Goal: Task Accomplishment & Management: Use online tool/utility

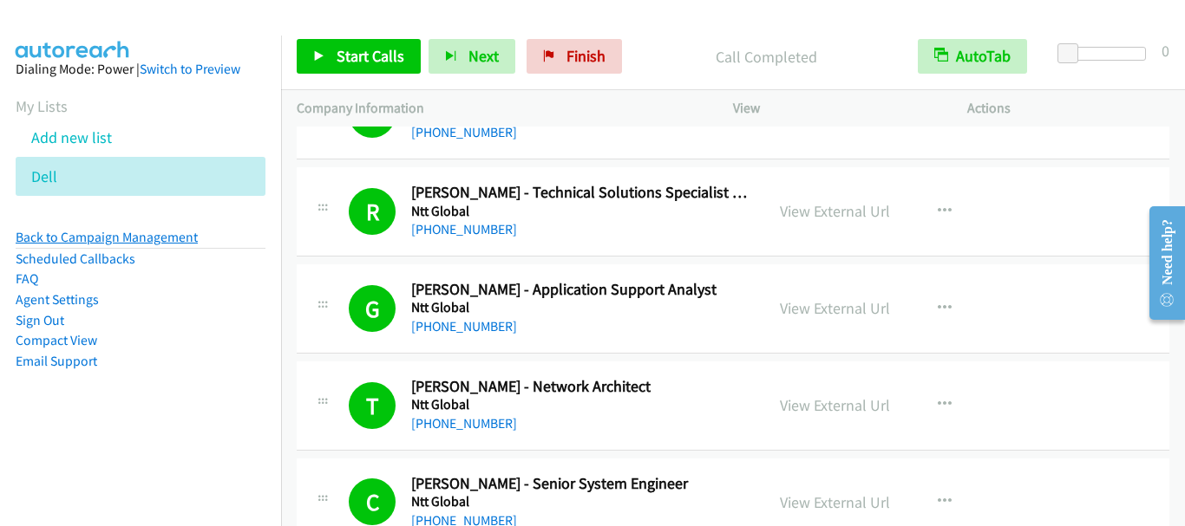
click at [147, 234] on link "Back to Campaign Management" at bounding box center [107, 237] width 182 height 16
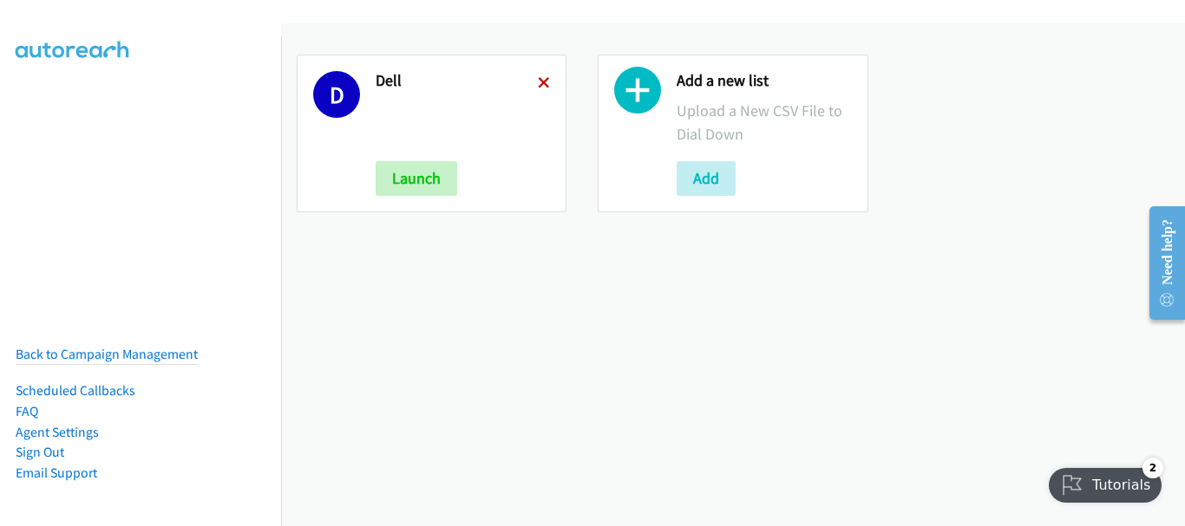
click at [539, 84] on icon at bounding box center [544, 84] width 12 height 12
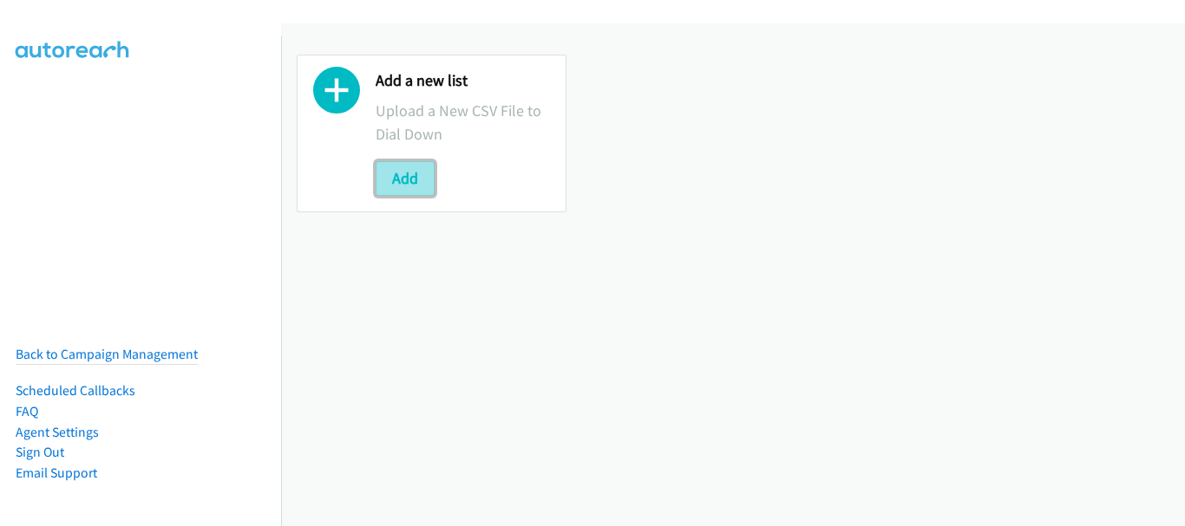
click at [403, 175] on button "Add" at bounding box center [405, 178] width 59 height 35
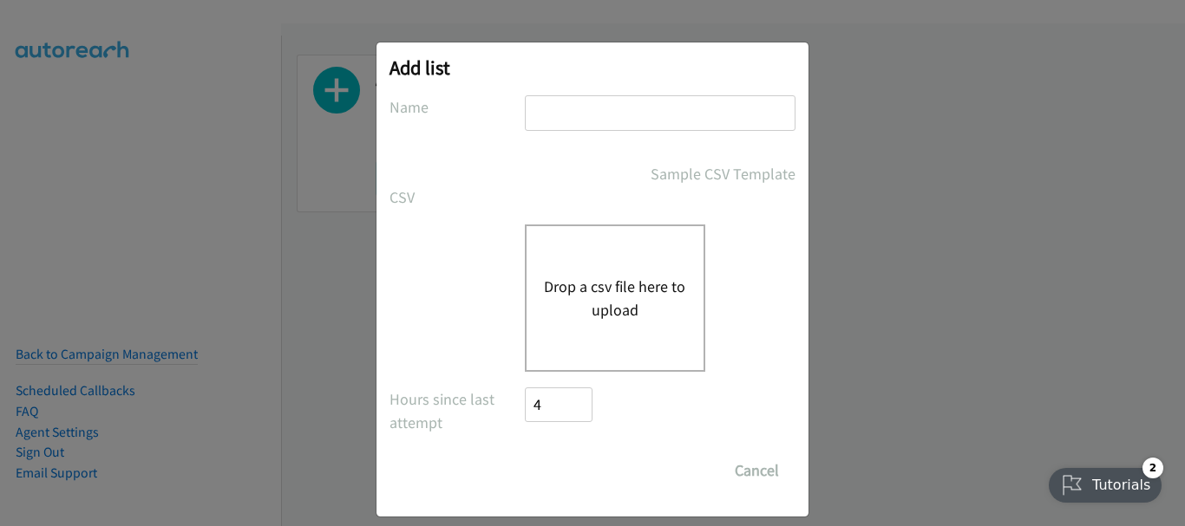
click at [619, 106] on input "text" at bounding box center [660, 113] width 271 height 36
type input "Dell"
click at [599, 292] on button "Drop a csv file here to upload" at bounding box center [615, 298] width 142 height 47
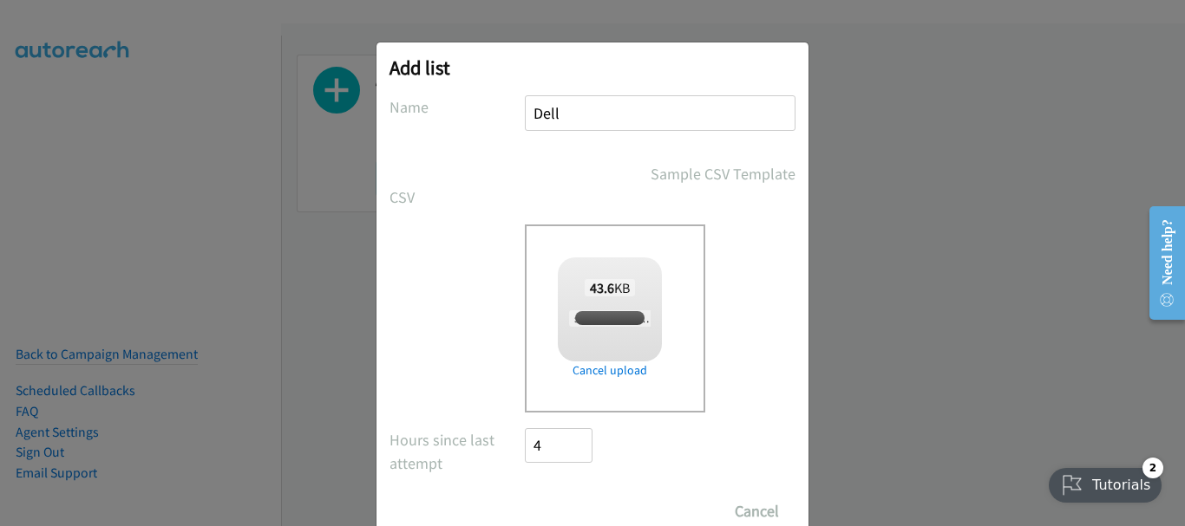
checkbox input "true"
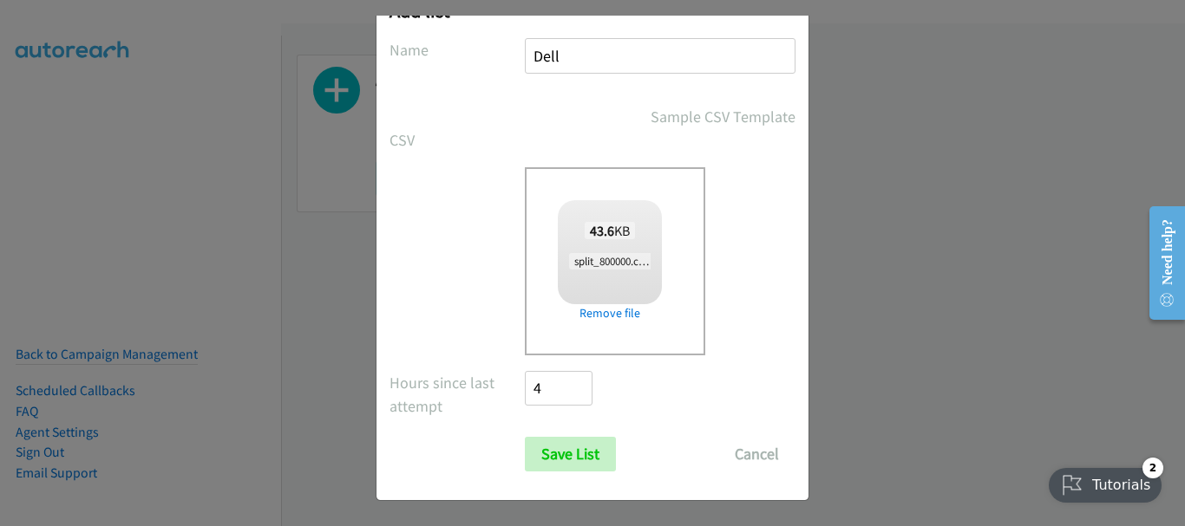
scroll to position [58, 0]
drag, startPoint x: 559, startPoint y: 460, endPoint x: 565, endPoint y: 449, distance: 11.6
click at [559, 459] on input "Save List" at bounding box center [570, 453] width 91 height 35
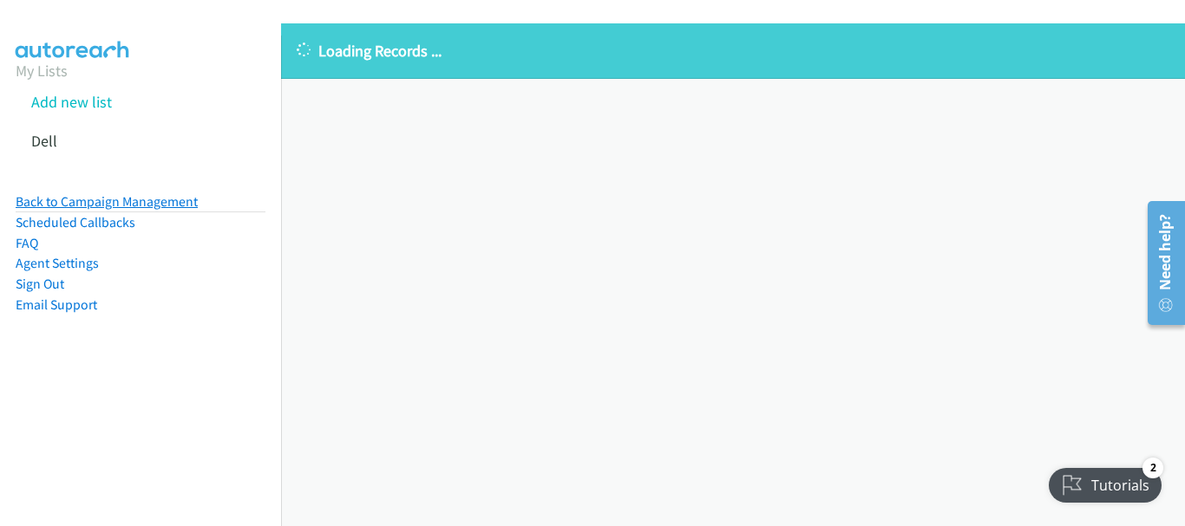
click at [133, 200] on link "Back to Campaign Management" at bounding box center [107, 201] width 182 height 16
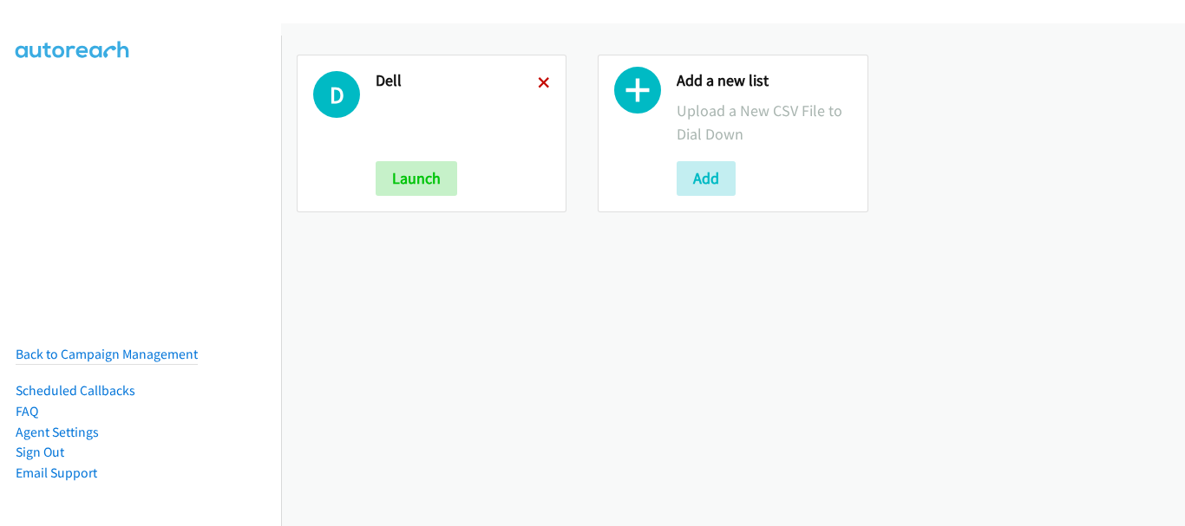
click at [545, 83] on icon at bounding box center [544, 84] width 12 height 12
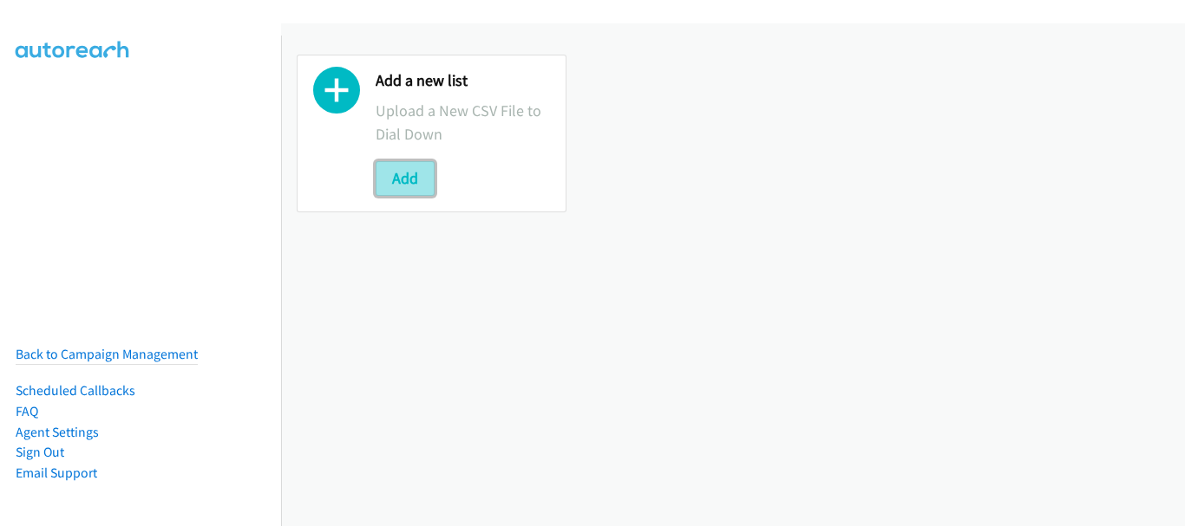
click at [409, 177] on button "Add" at bounding box center [405, 178] width 59 height 35
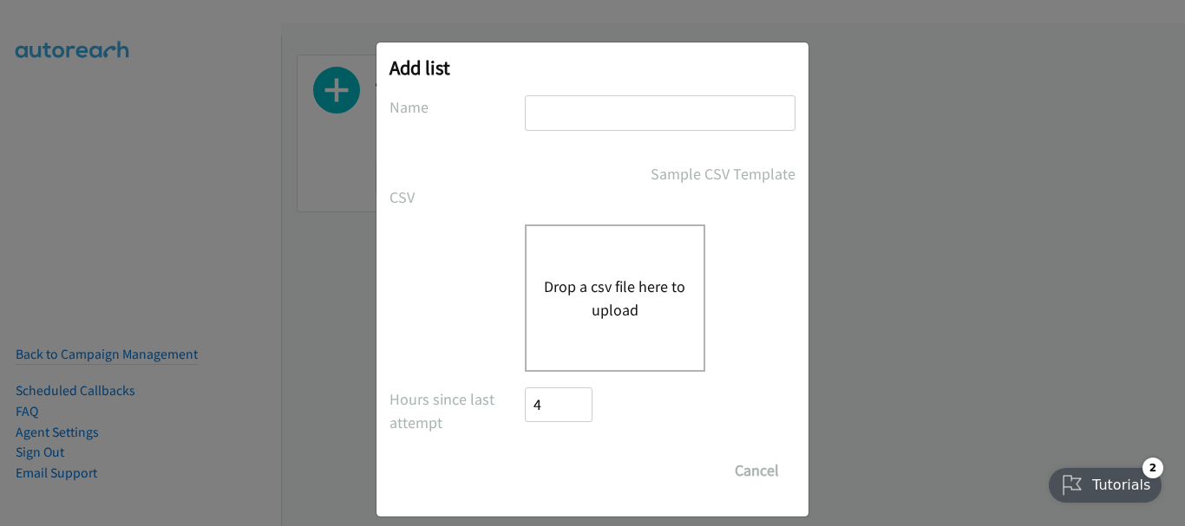
click at [633, 120] on input "text" at bounding box center [660, 113] width 271 height 36
type input "Dell"
click at [598, 302] on button "Drop a csv file here to upload" at bounding box center [615, 298] width 142 height 47
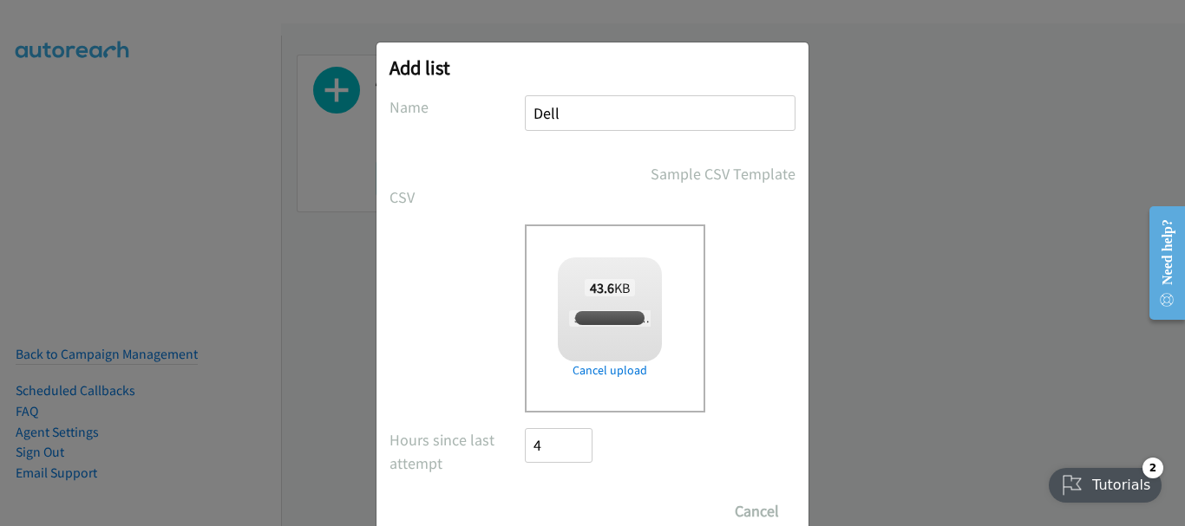
checkbox input "true"
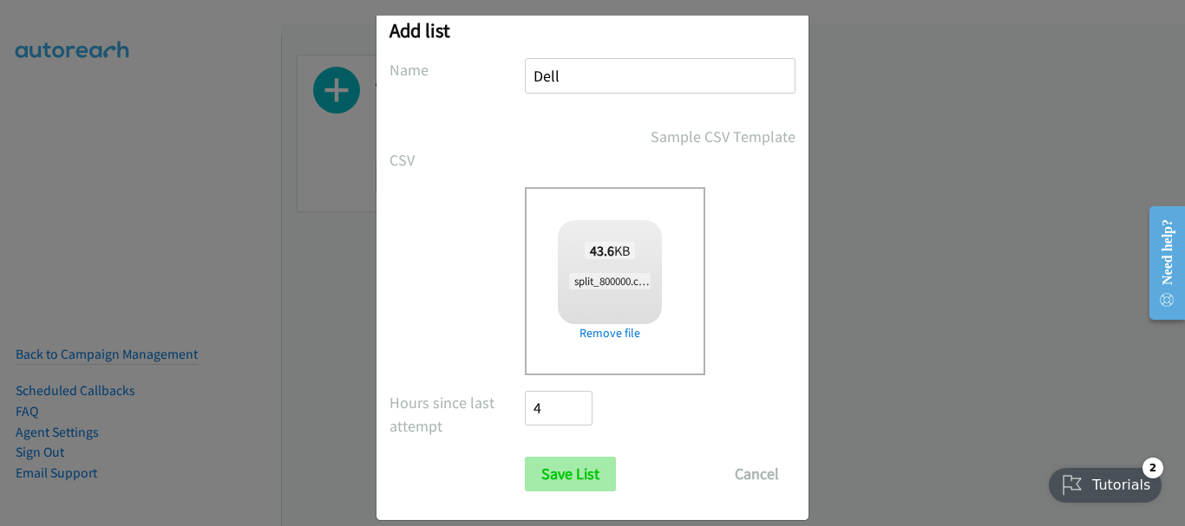
scroll to position [58, 0]
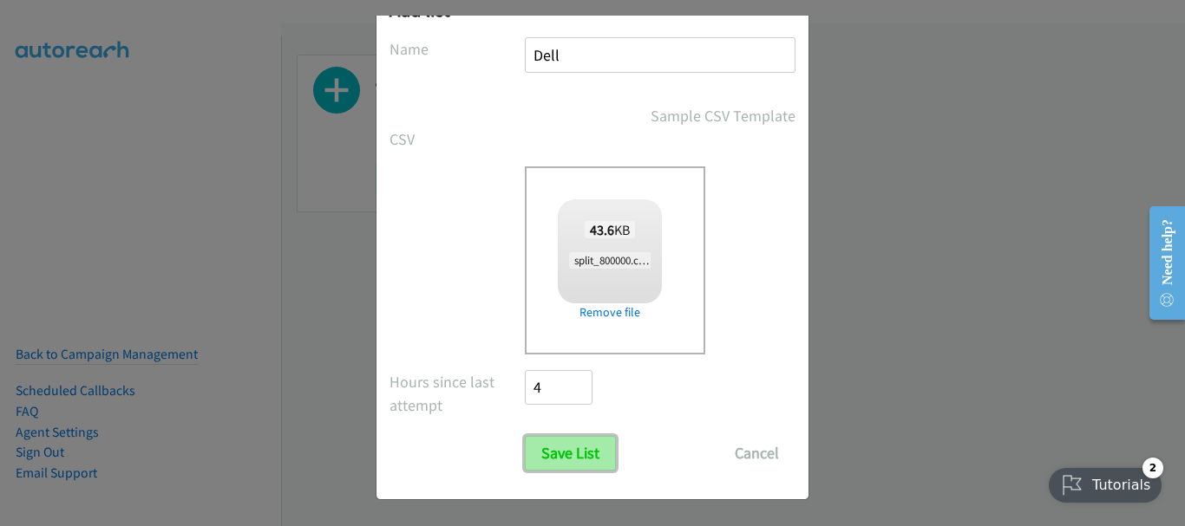
click at [542, 448] on input "Save List" at bounding box center [570, 453] width 91 height 35
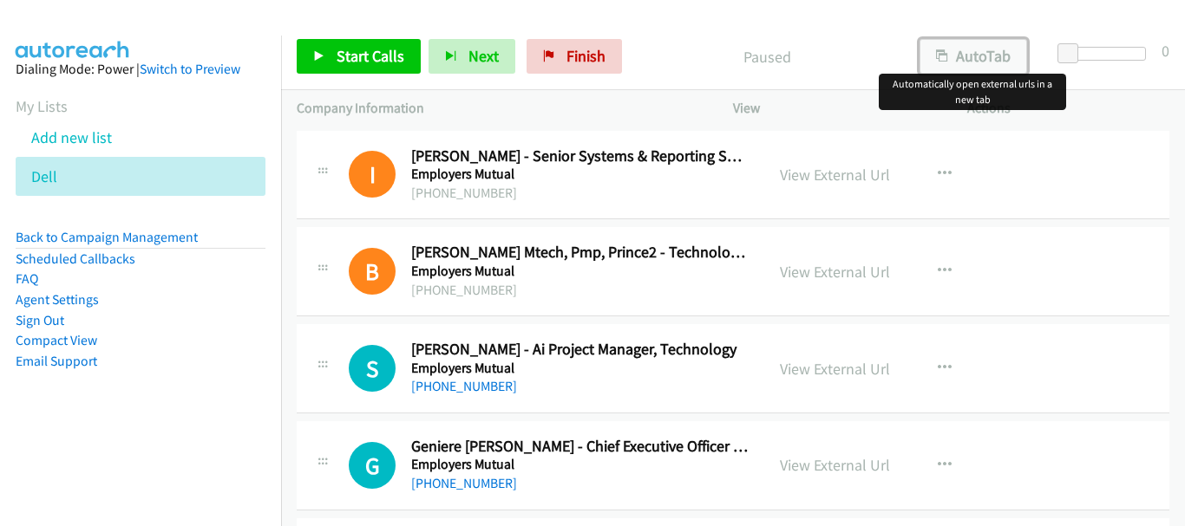
drag, startPoint x: 993, startPoint y: 48, endPoint x: 984, endPoint y: 51, distance: 9.3
click at [990, 48] on button "AutoTab" at bounding box center [973, 56] width 108 height 35
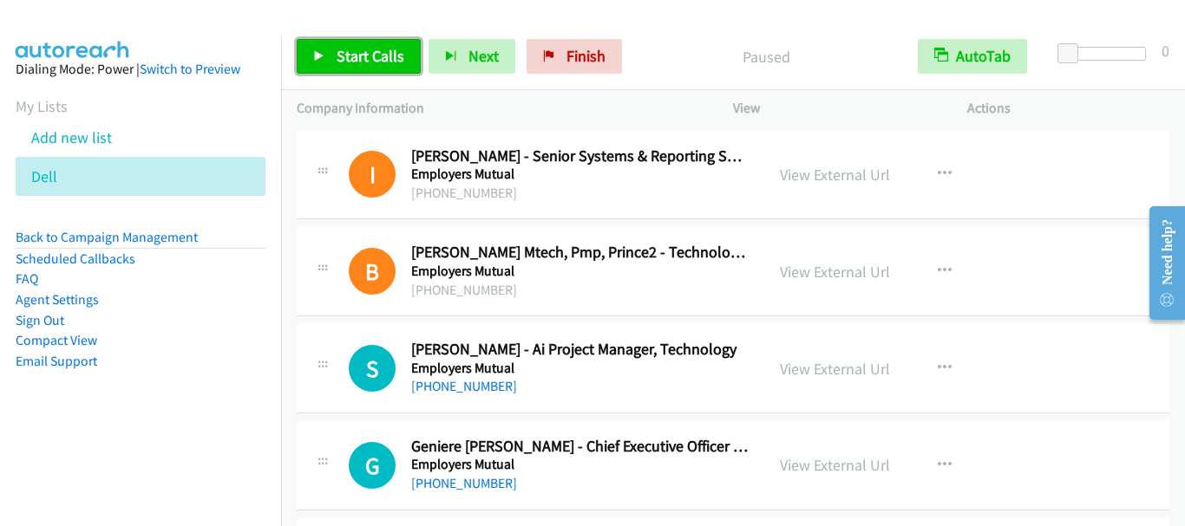
click at [357, 60] on span "Start Calls" at bounding box center [371, 56] width 68 height 20
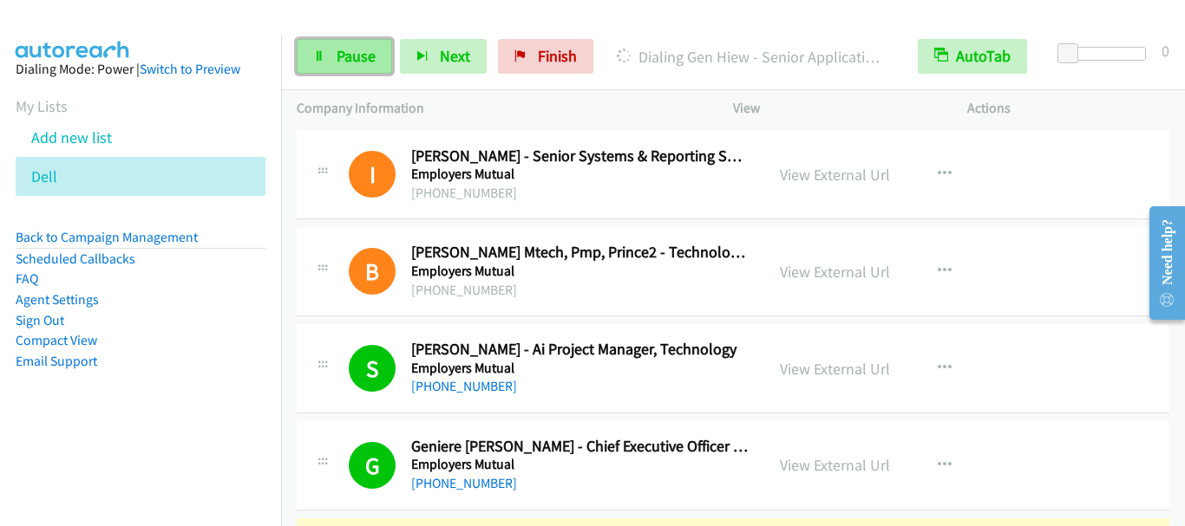
click at [339, 62] on span "Pause" at bounding box center [356, 56] width 39 height 20
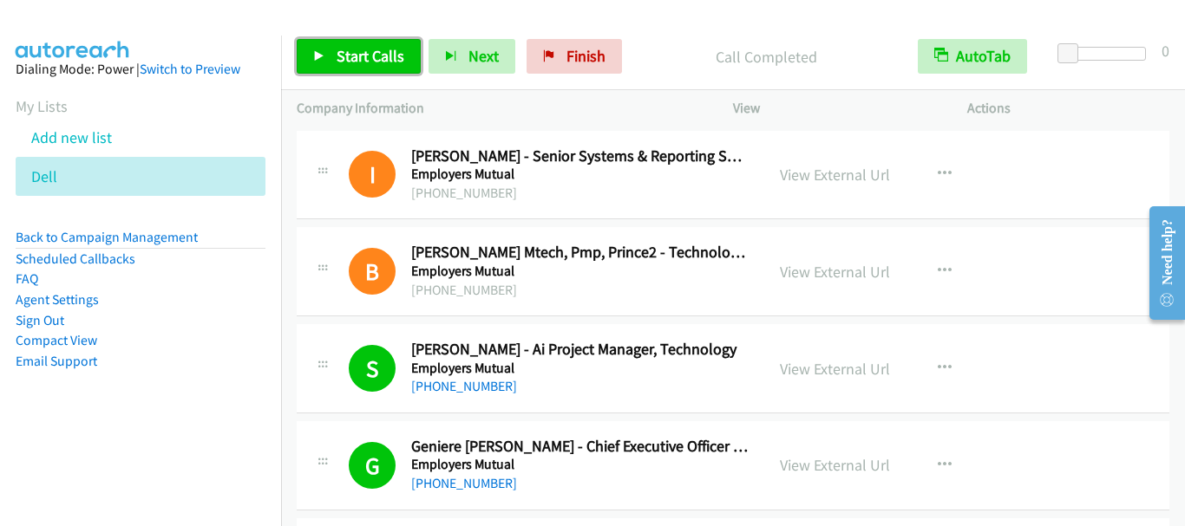
click at [353, 56] on span "Start Calls" at bounding box center [371, 56] width 68 height 20
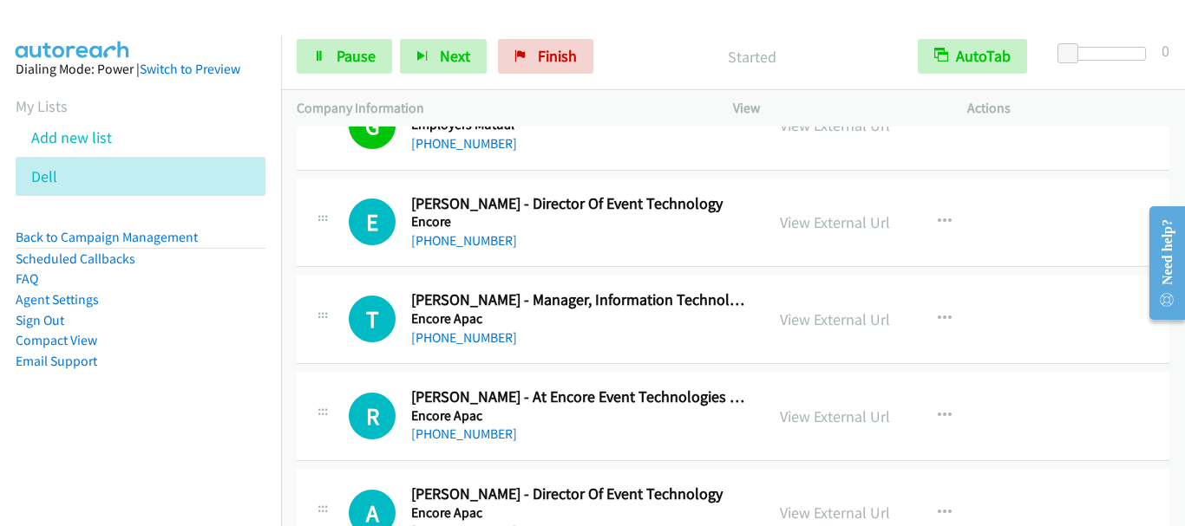
scroll to position [520, 0]
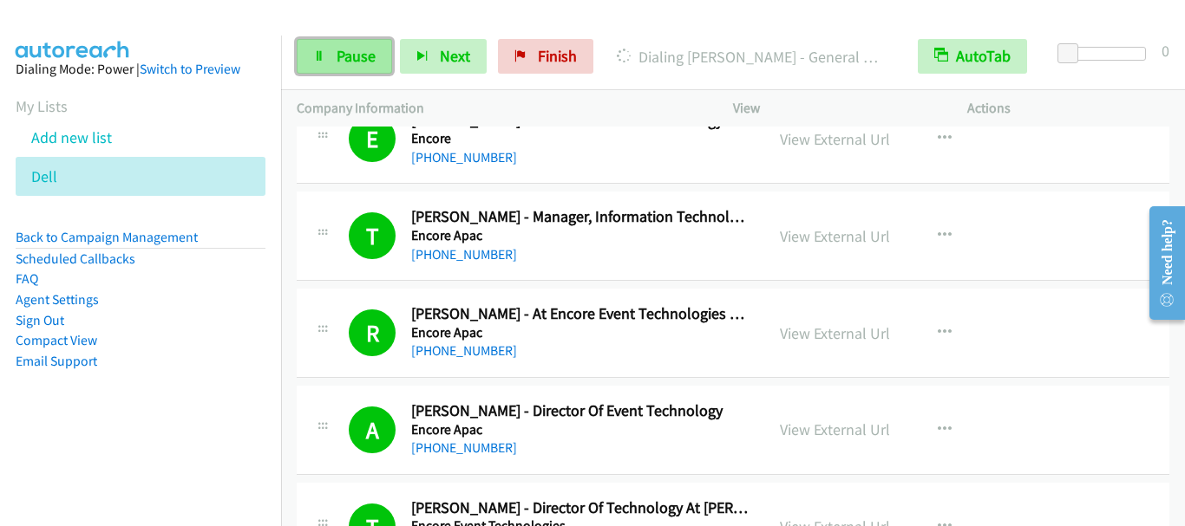
click at [359, 56] on span "Pause" at bounding box center [356, 56] width 39 height 20
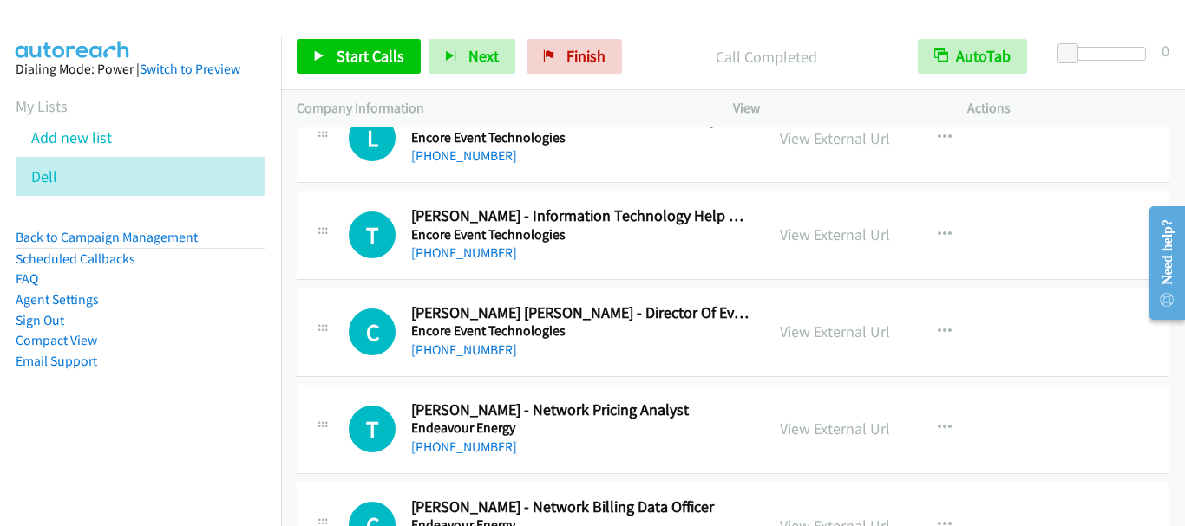
scroll to position [1214, 0]
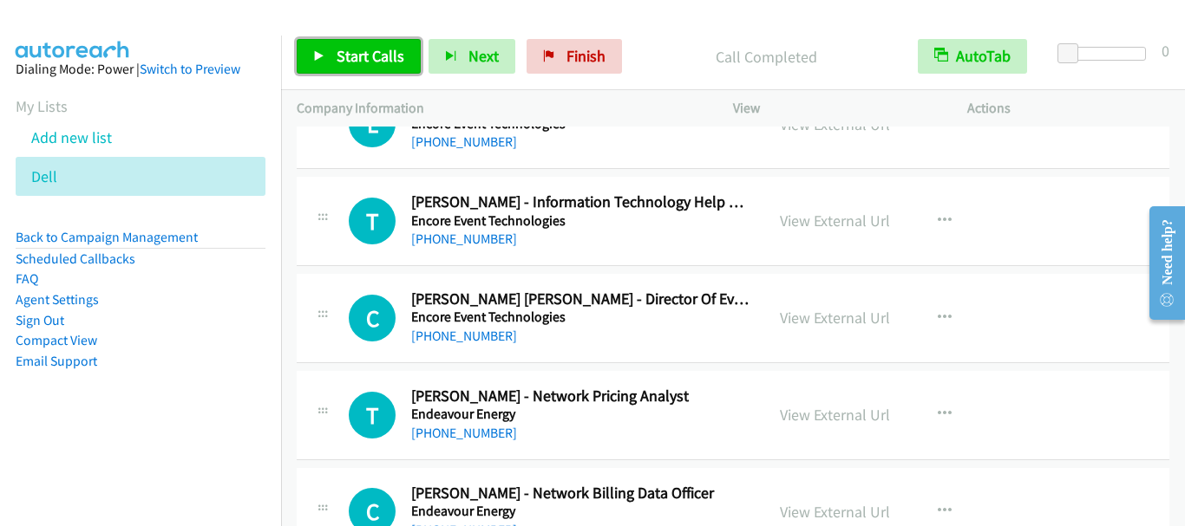
click at [351, 51] on span "Start Calls" at bounding box center [371, 56] width 68 height 20
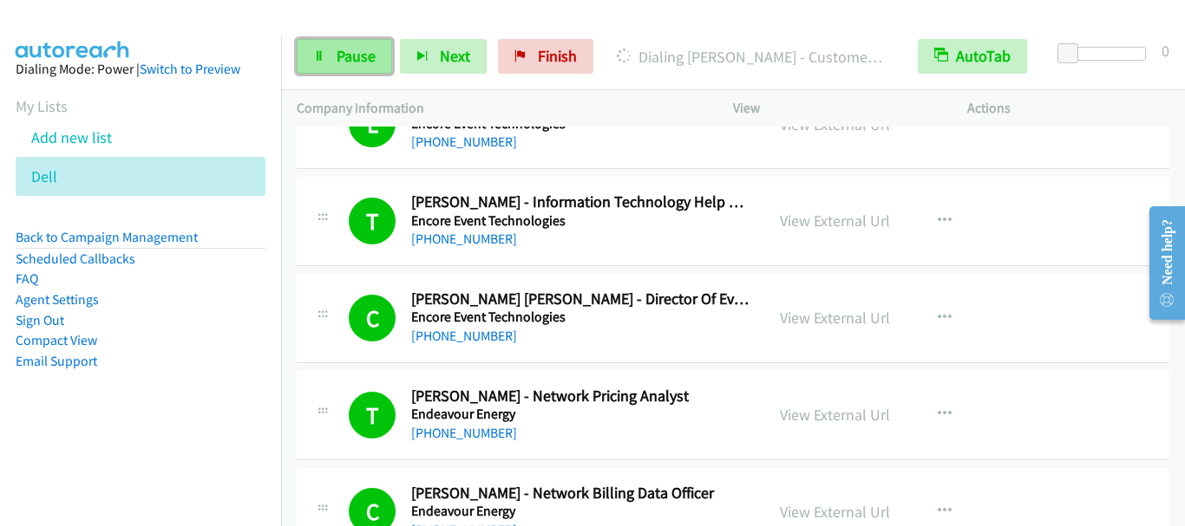
click at [343, 57] on span "Pause" at bounding box center [356, 56] width 39 height 20
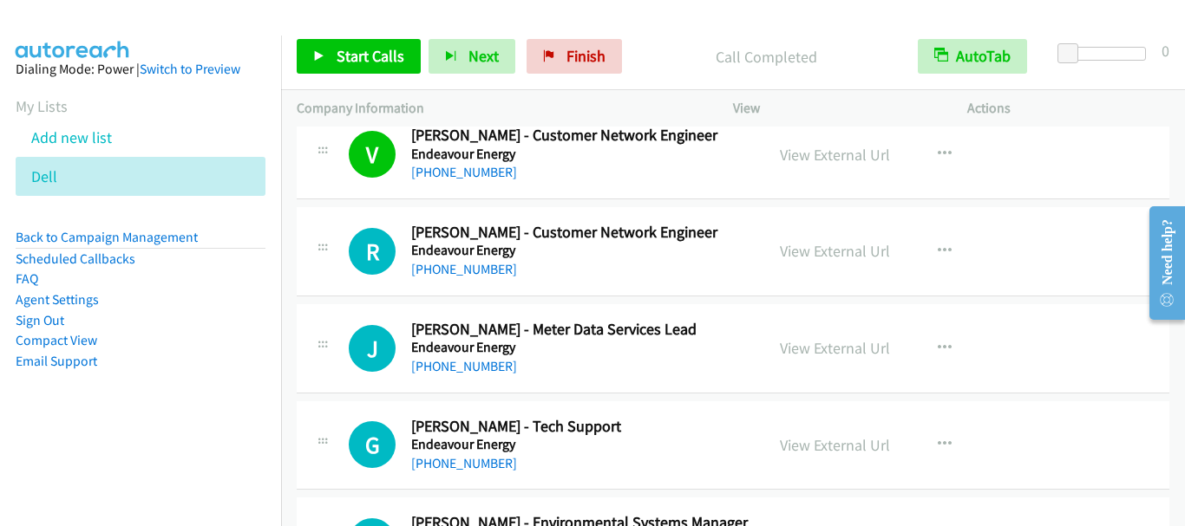
scroll to position [1821, 0]
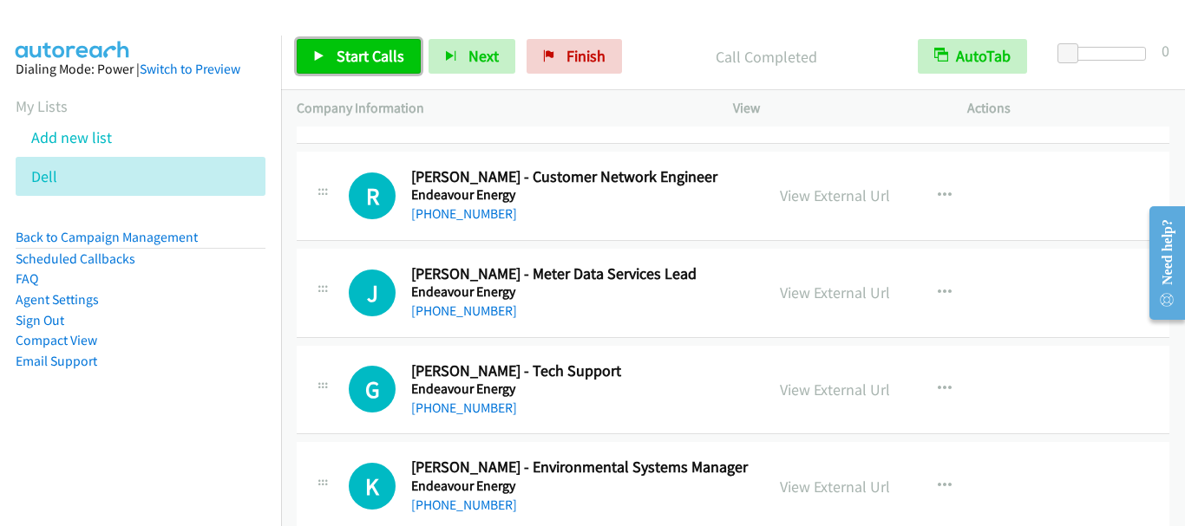
click at [343, 50] on span "Start Calls" at bounding box center [371, 56] width 68 height 20
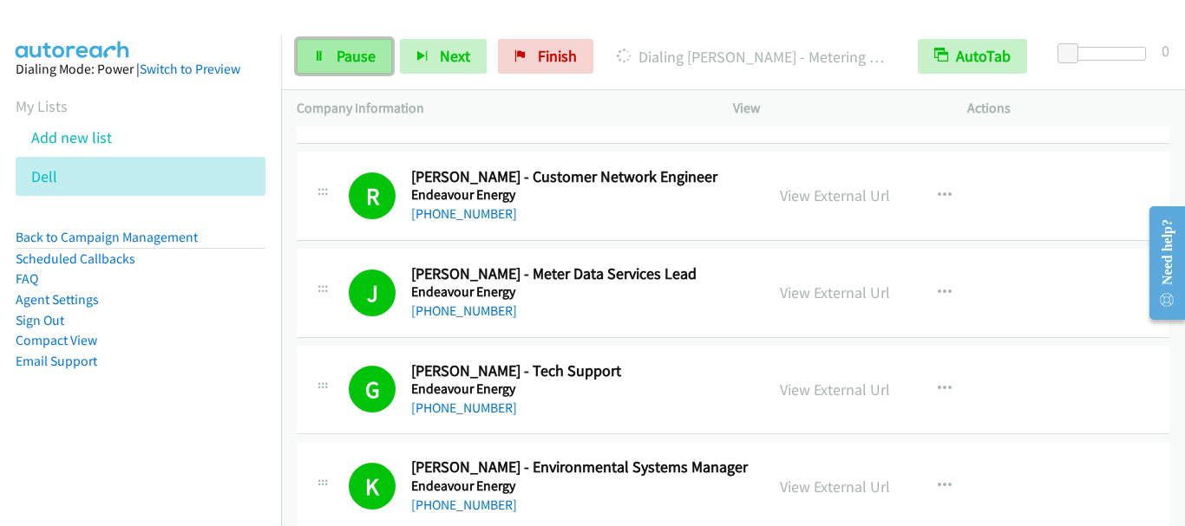
click at [348, 59] on span "Pause" at bounding box center [356, 56] width 39 height 20
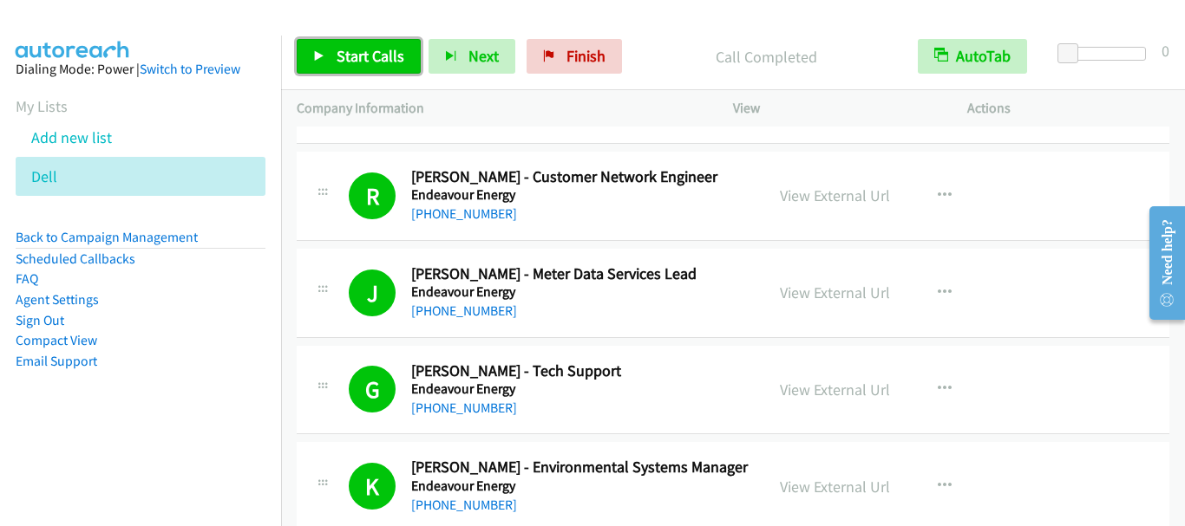
click at [362, 52] on span "Start Calls" at bounding box center [371, 56] width 68 height 20
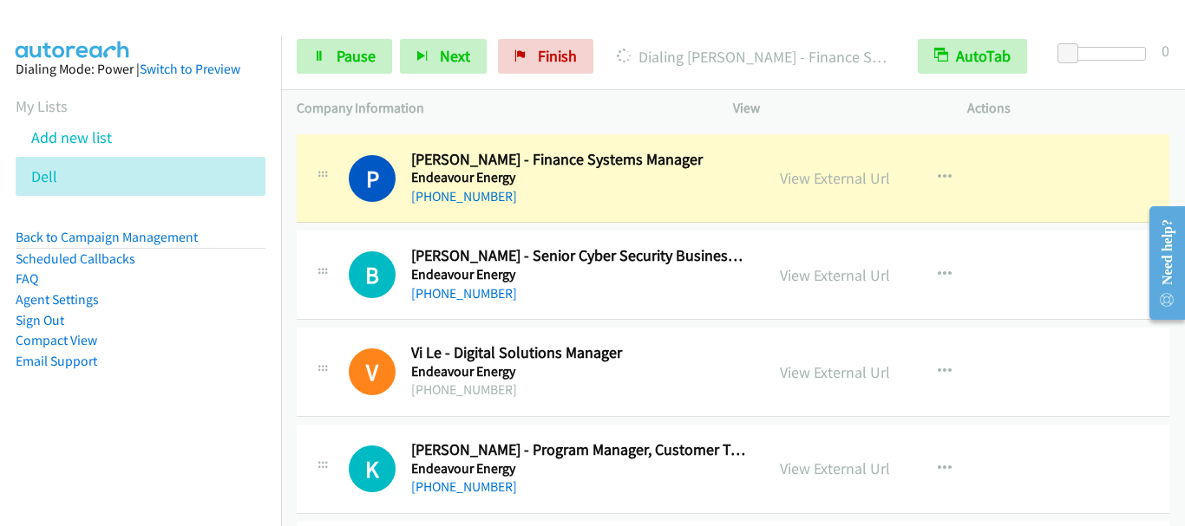
scroll to position [2602, 0]
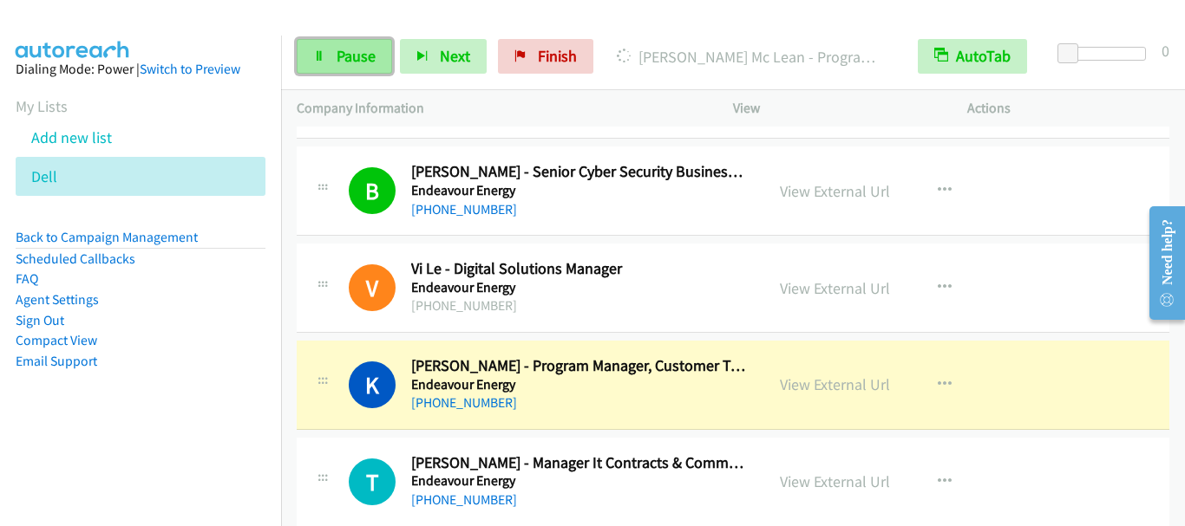
click at [348, 54] on span "Pause" at bounding box center [356, 56] width 39 height 20
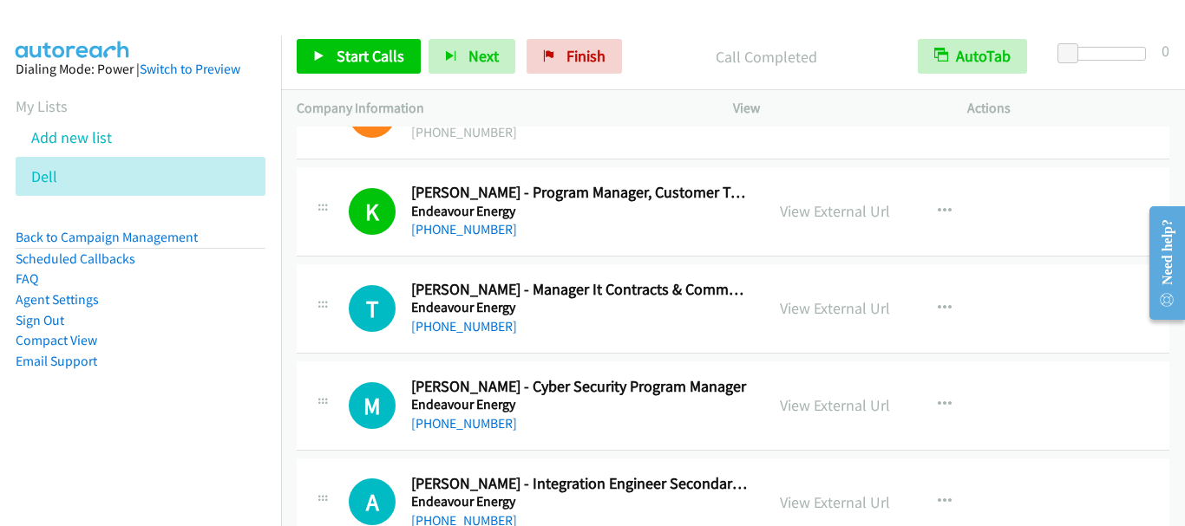
scroll to position [2862, 0]
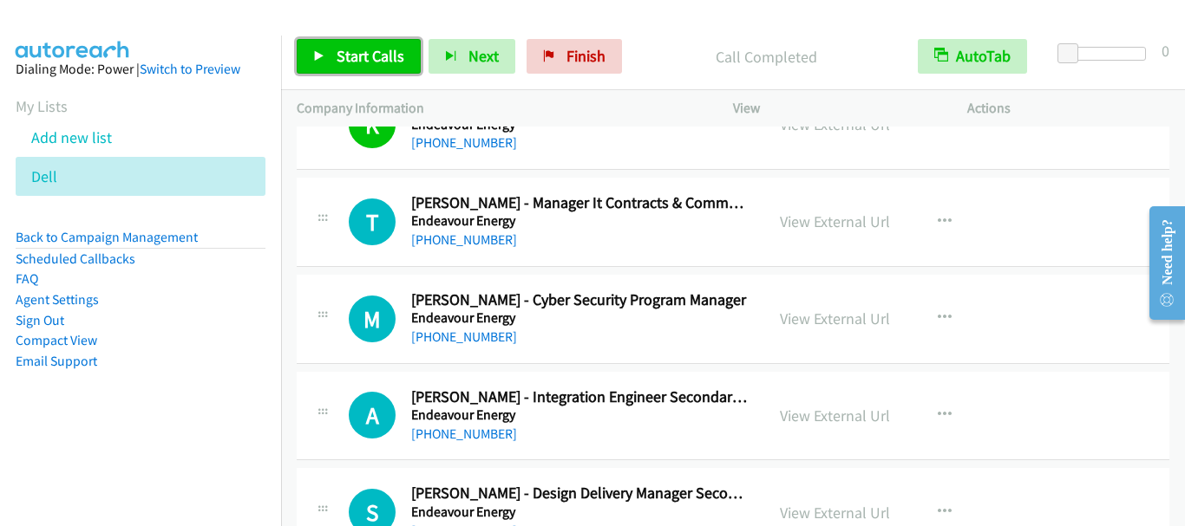
click at [354, 45] on link "Start Calls" at bounding box center [359, 56] width 124 height 35
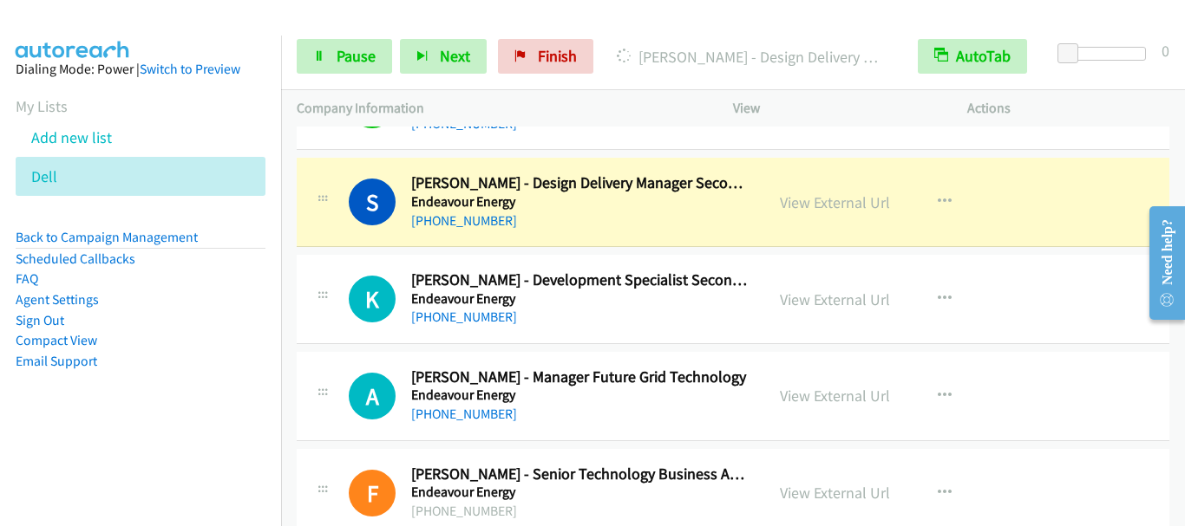
scroll to position [3209, 0]
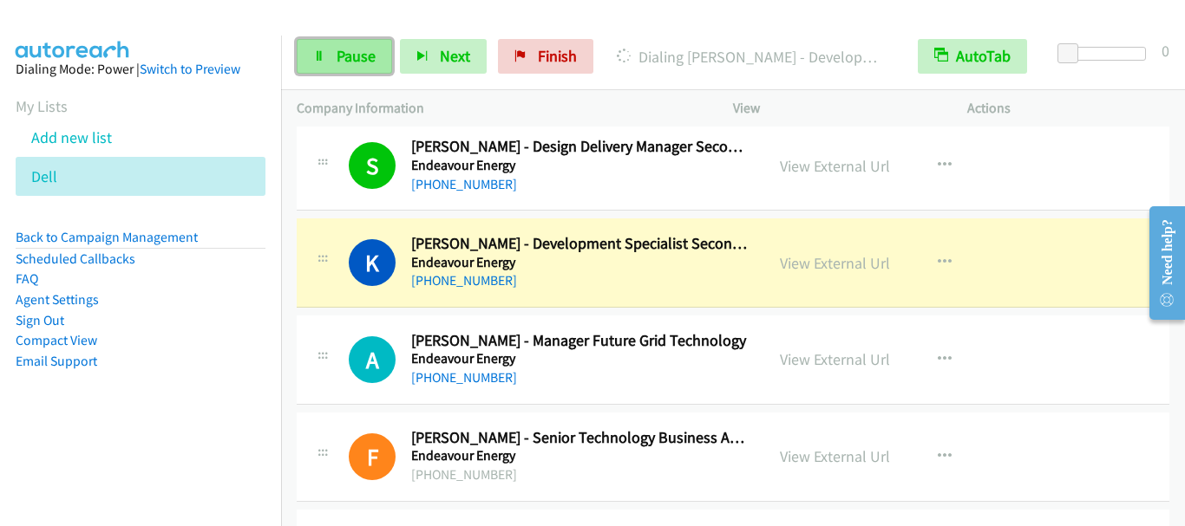
click at [348, 64] on span "Pause" at bounding box center [356, 56] width 39 height 20
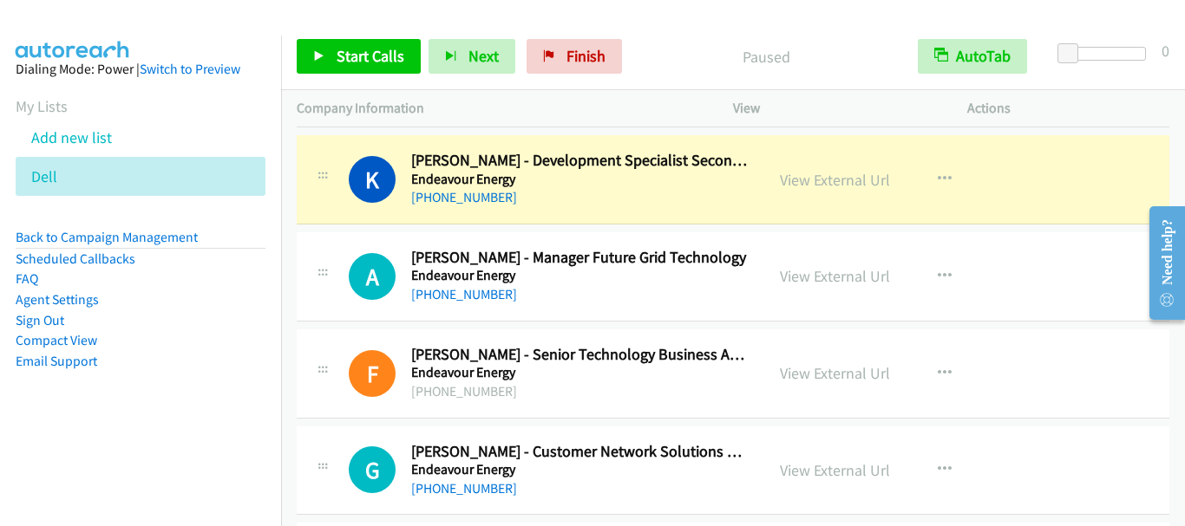
scroll to position [3296, 0]
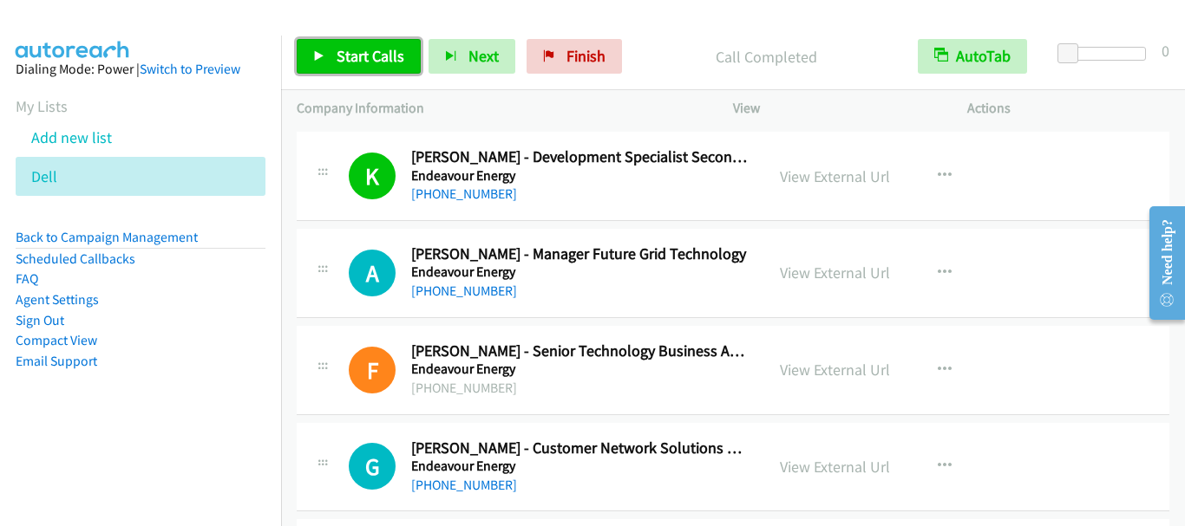
click at [364, 52] on span "Start Calls" at bounding box center [371, 56] width 68 height 20
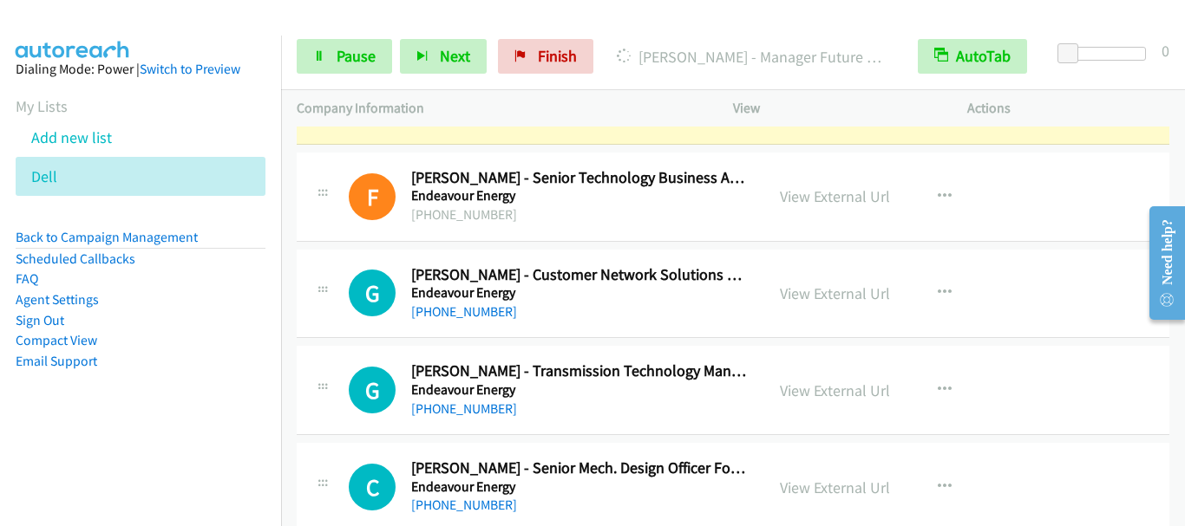
scroll to position [3382, 0]
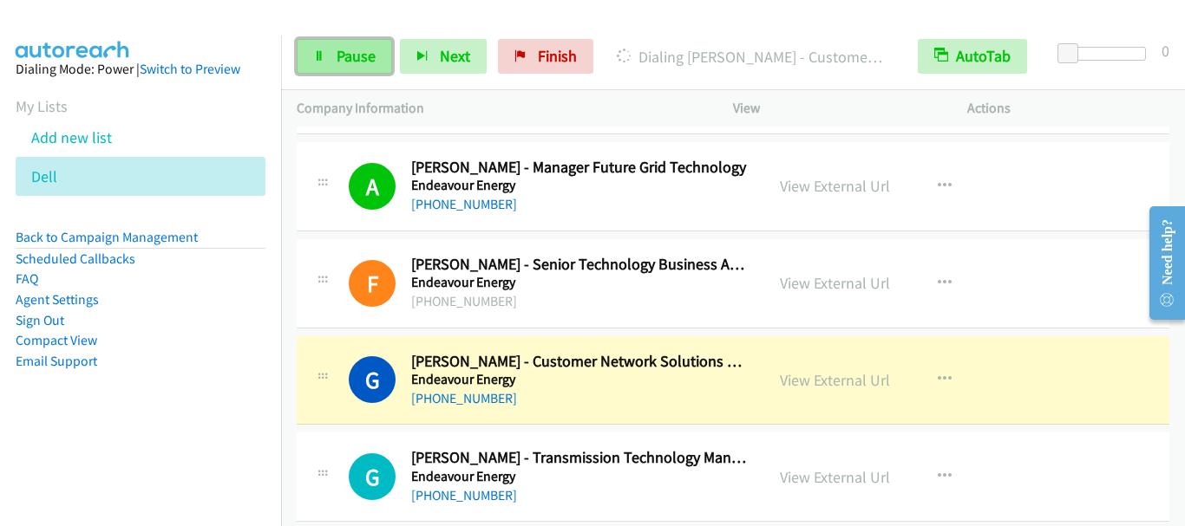
click at [337, 54] on span "Pause" at bounding box center [356, 56] width 39 height 20
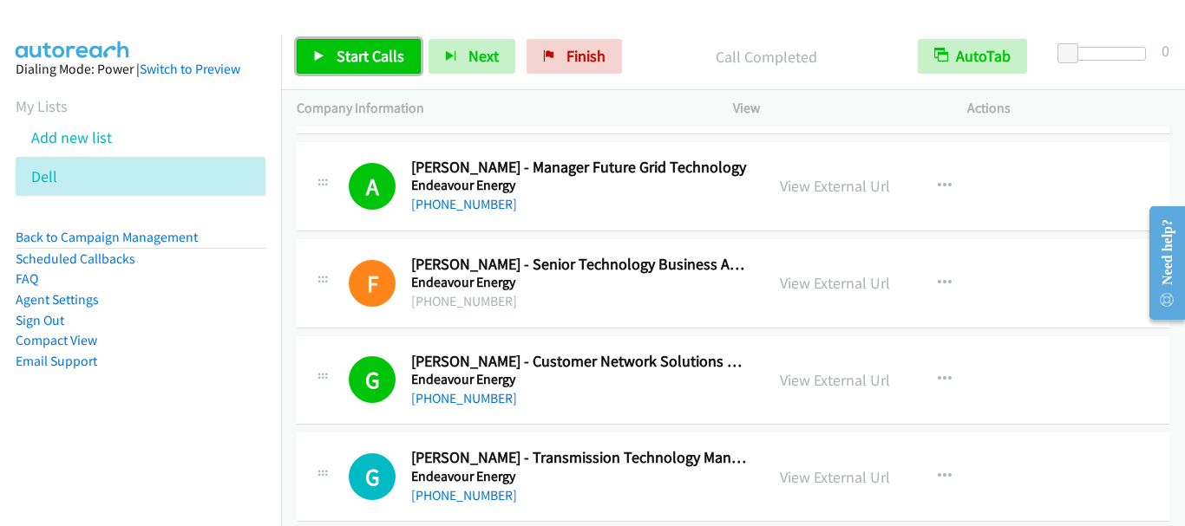
click at [360, 55] on span "Start Calls" at bounding box center [371, 56] width 68 height 20
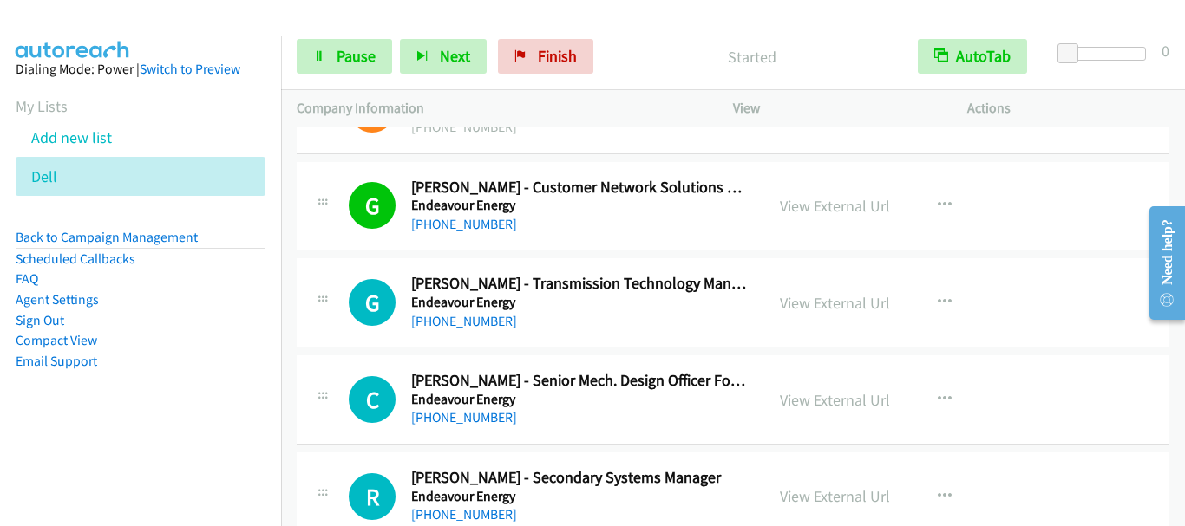
scroll to position [3643, 0]
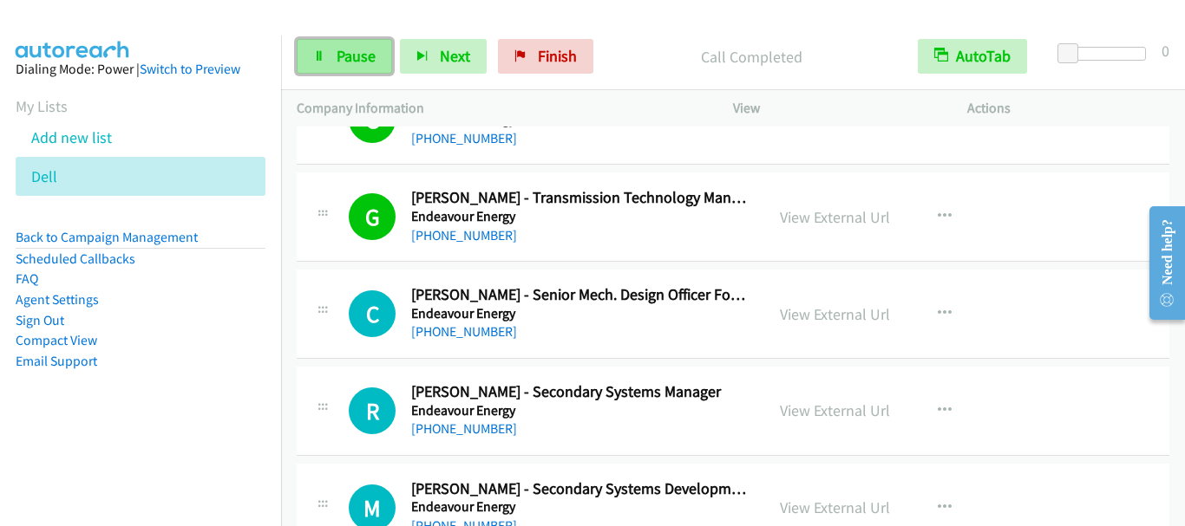
click at [346, 60] on span "Pause" at bounding box center [356, 56] width 39 height 20
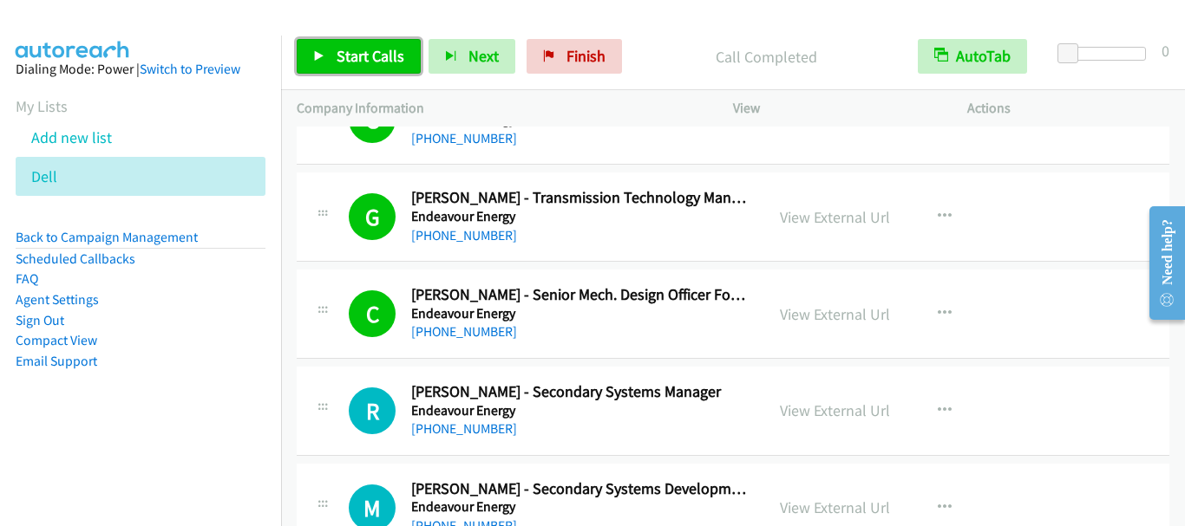
click at [344, 65] on link "Start Calls" at bounding box center [359, 56] width 124 height 35
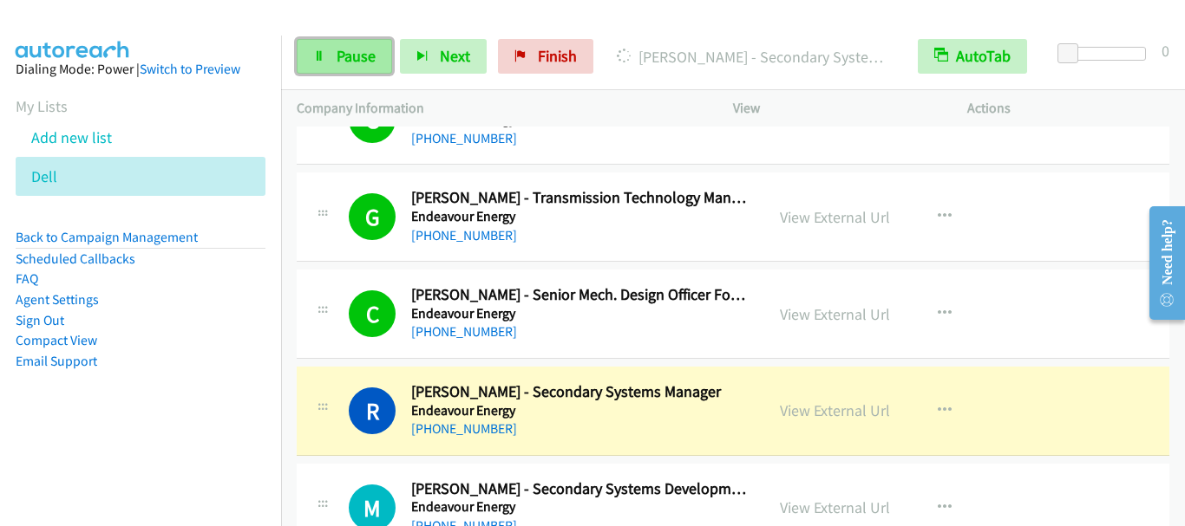
click at [350, 58] on span "Pause" at bounding box center [356, 56] width 39 height 20
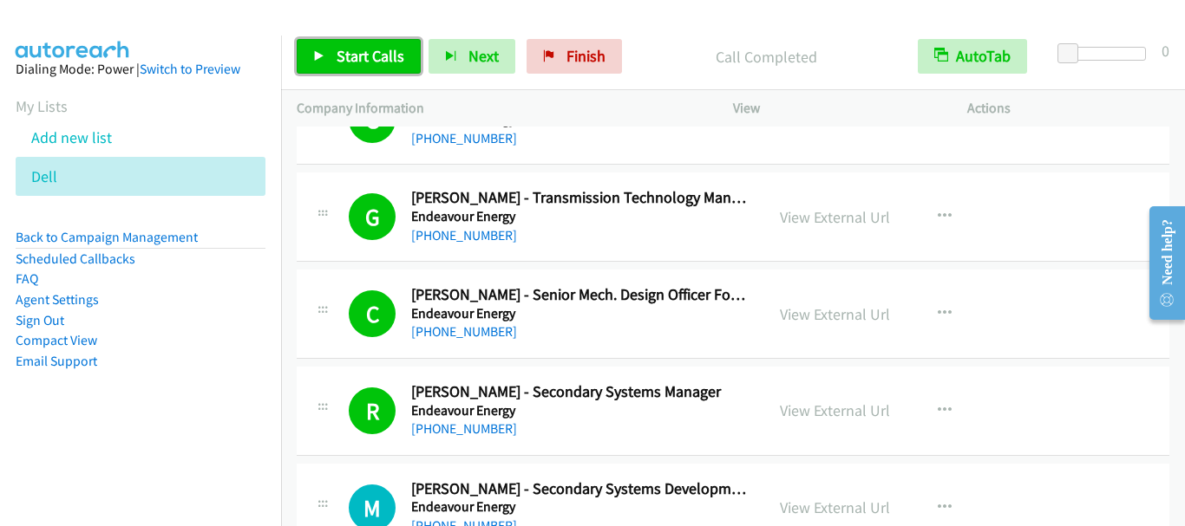
click at [367, 53] on span "Start Calls" at bounding box center [371, 56] width 68 height 20
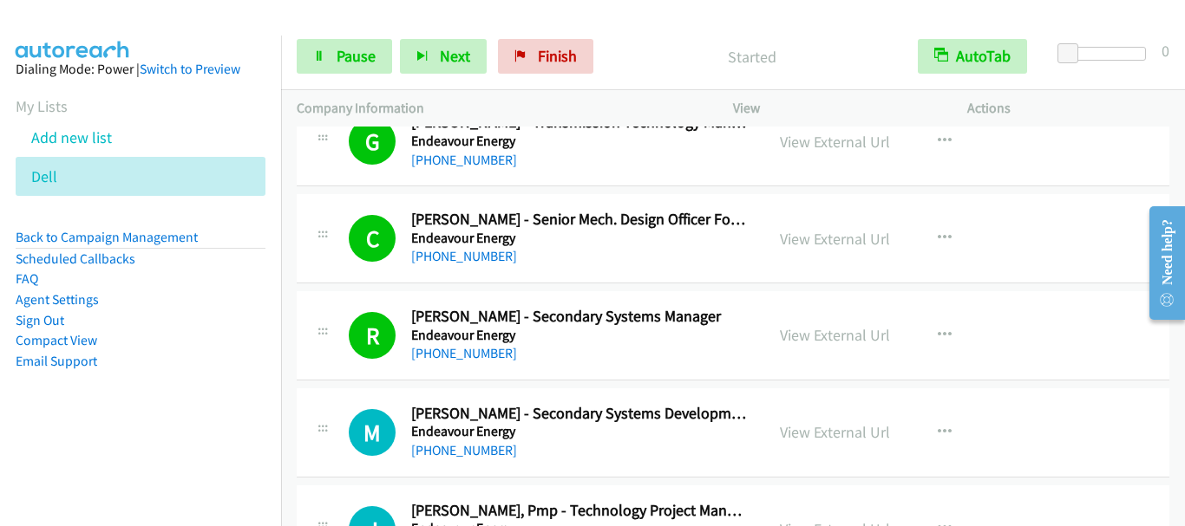
scroll to position [3903, 0]
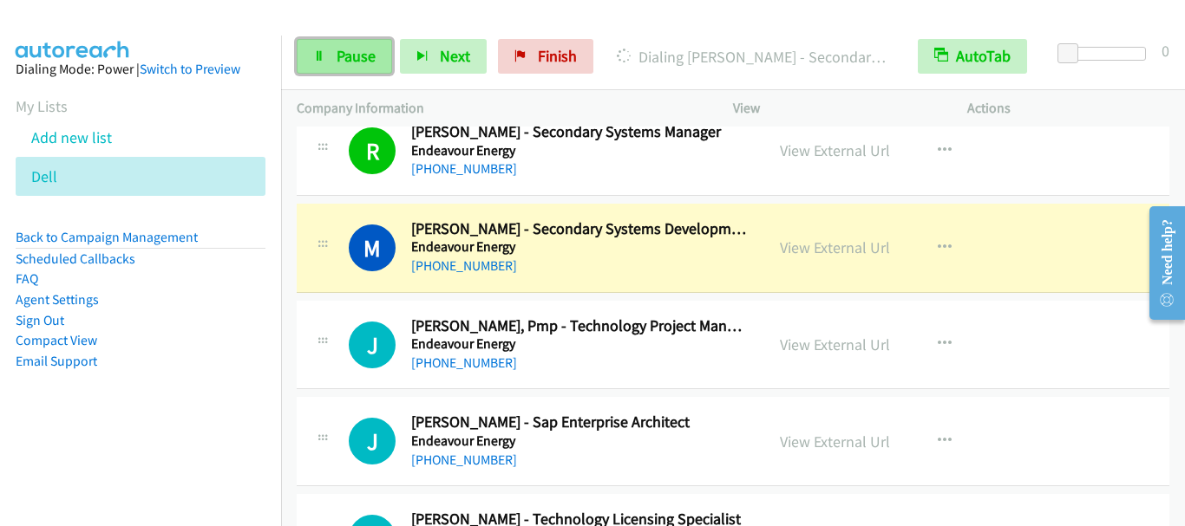
click at [343, 51] on span "Pause" at bounding box center [356, 56] width 39 height 20
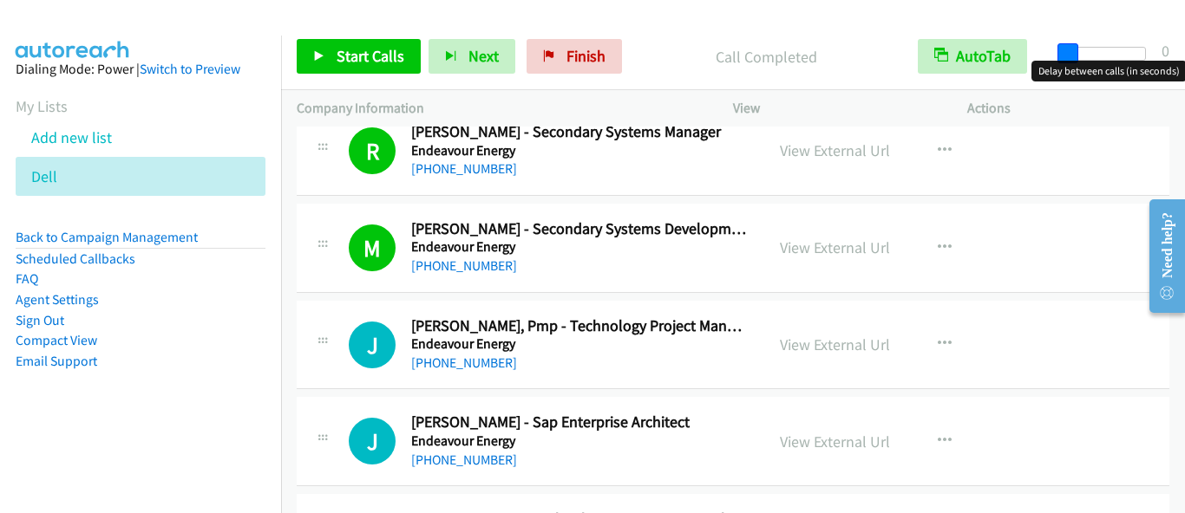
drag, startPoint x: 1062, startPoint y: 43, endPoint x: 950, endPoint y: 16, distance: 115.9
click at [951, 16] on main "Start Calls Pause Next Finish Call Completed AutoTab AutoTab 0 Company Informat…" at bounding box center [592, 41] width 1185 height 82
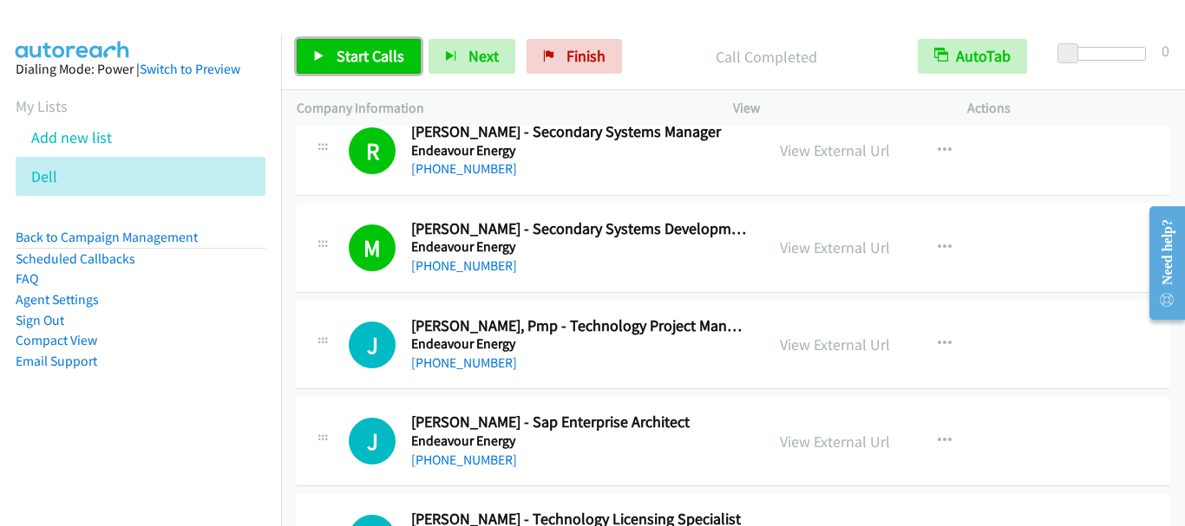
click at [368, 63] on span "Start Calls" at bounding box center [371, 56] width 68 height 20
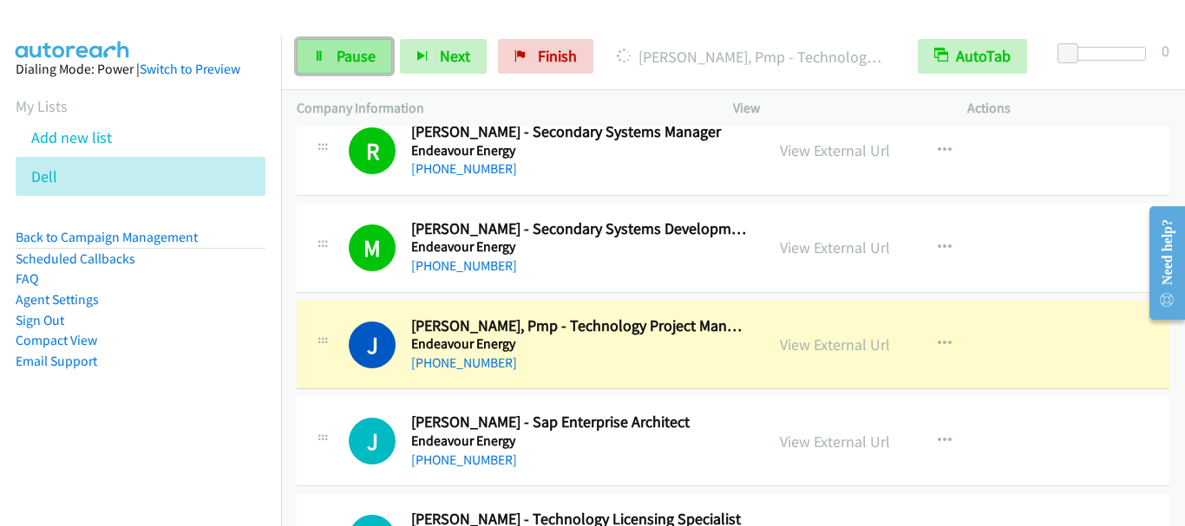
click at [339, 66] on link "Pause" at bounding box center [344, 56] width 95 height 35
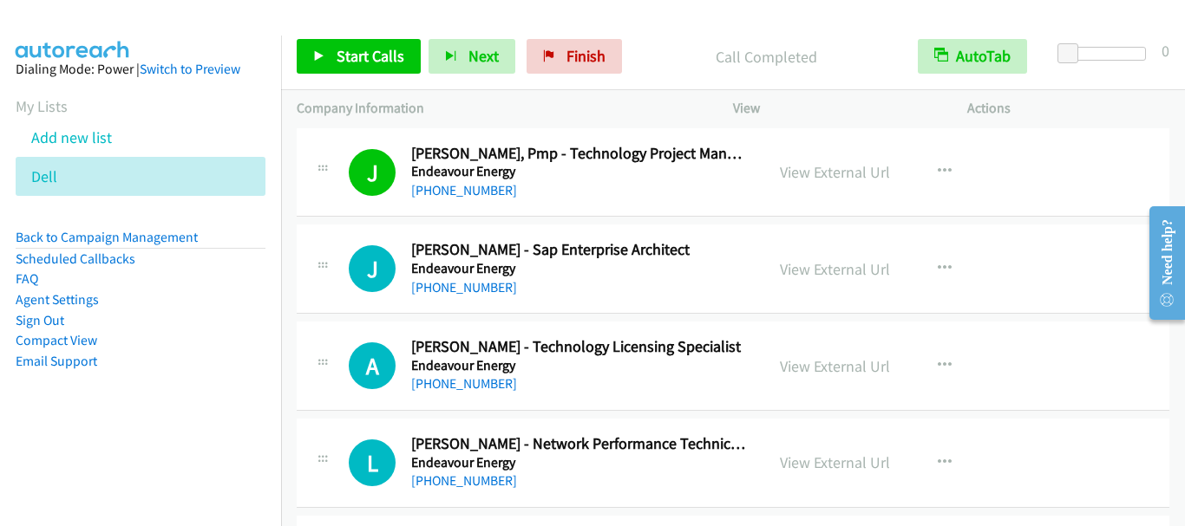
scroll to position [4076, 0]
click at [363, 49] on span "Start Calls" at bounding box center [371, 56] width 68 height 20
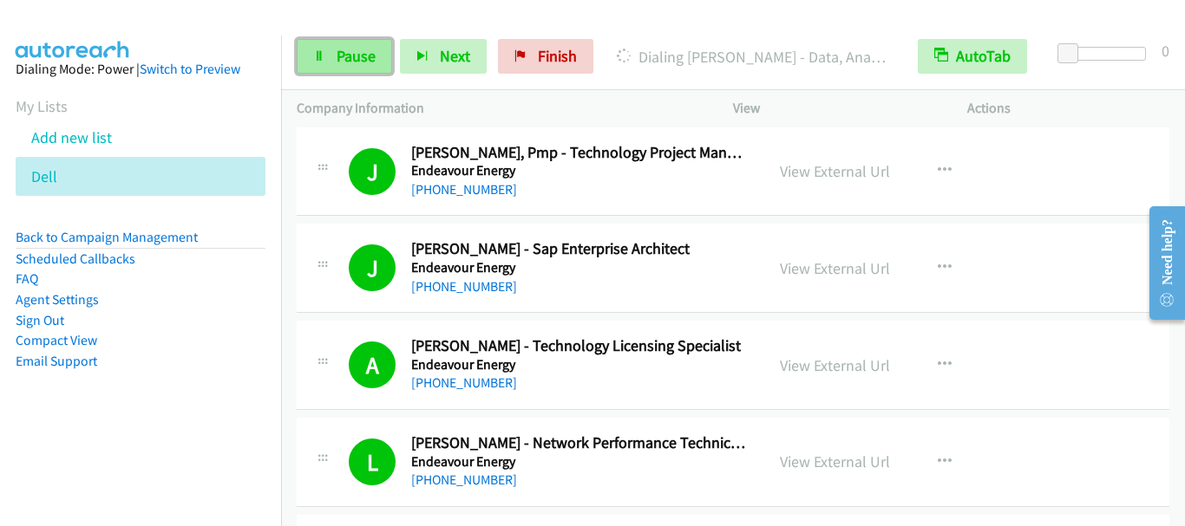
click at [338, 52] on span "Pause" at bounding box center [356, 56] width 39 height 20
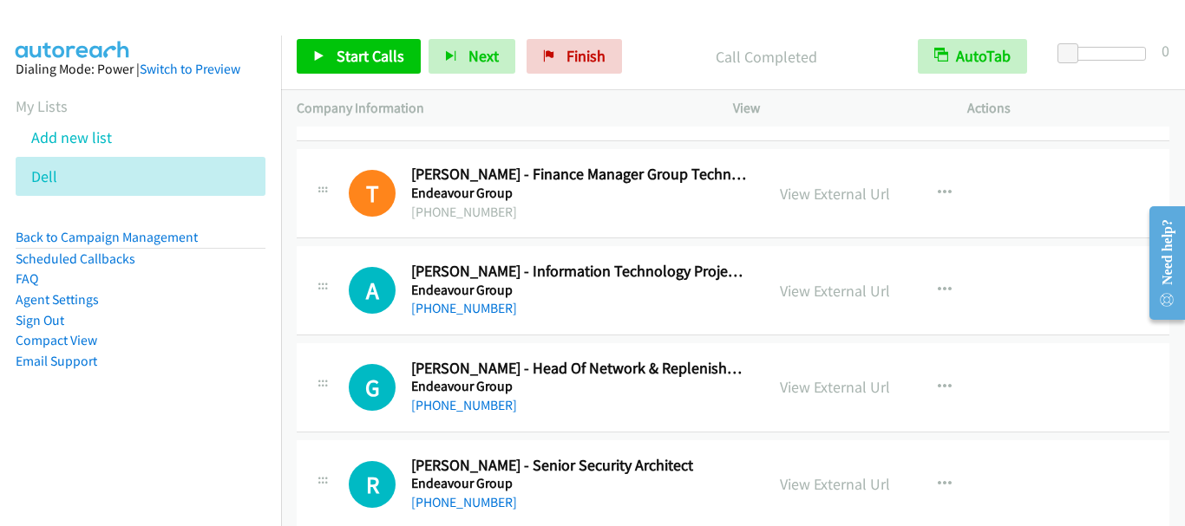
scroll to position [6245, 0]
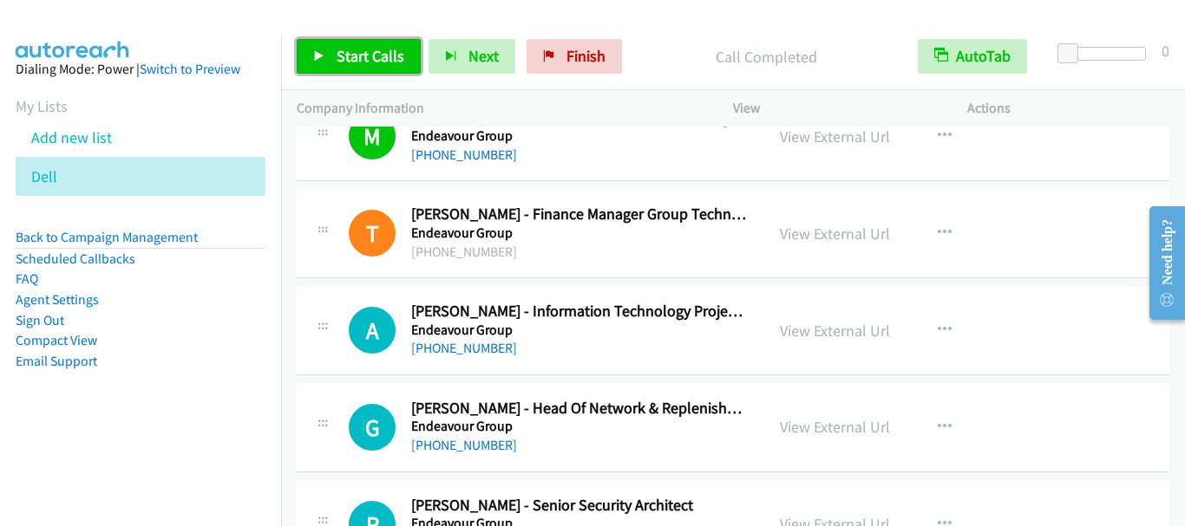
click at [350, 57] on span "Start Calls" at bounding box center [371, 56] width 68 height 20
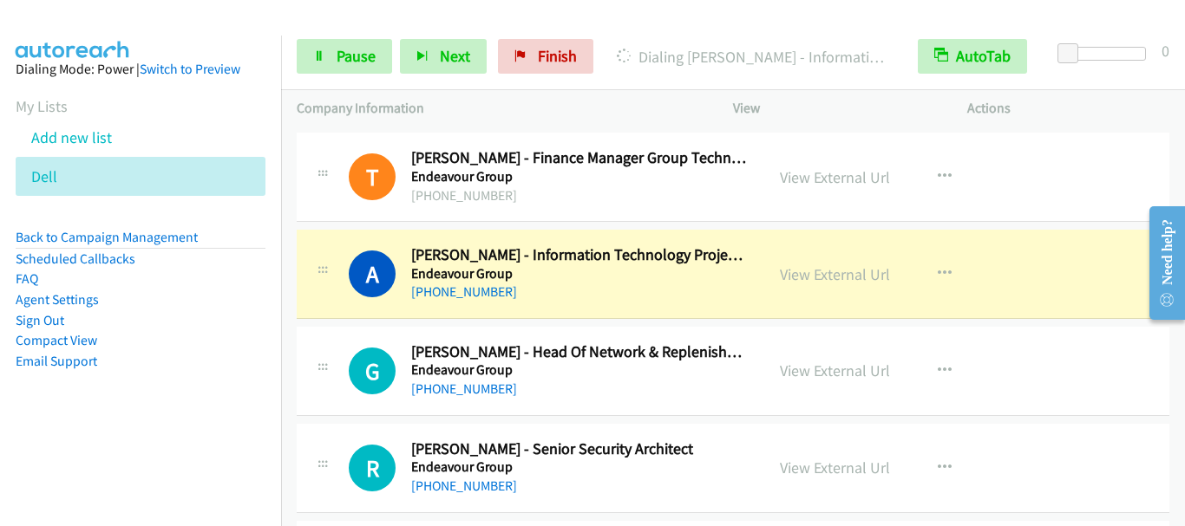
scroll to position [6331, 0]
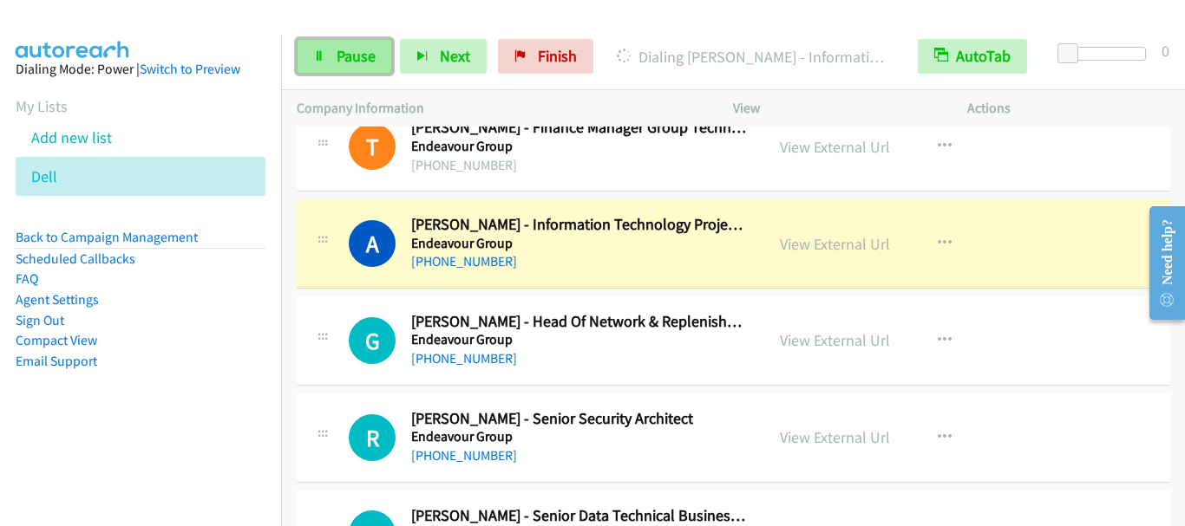
click at [339, 59] on span "Pause" at bounding box center [356, 56] width 39 height 20
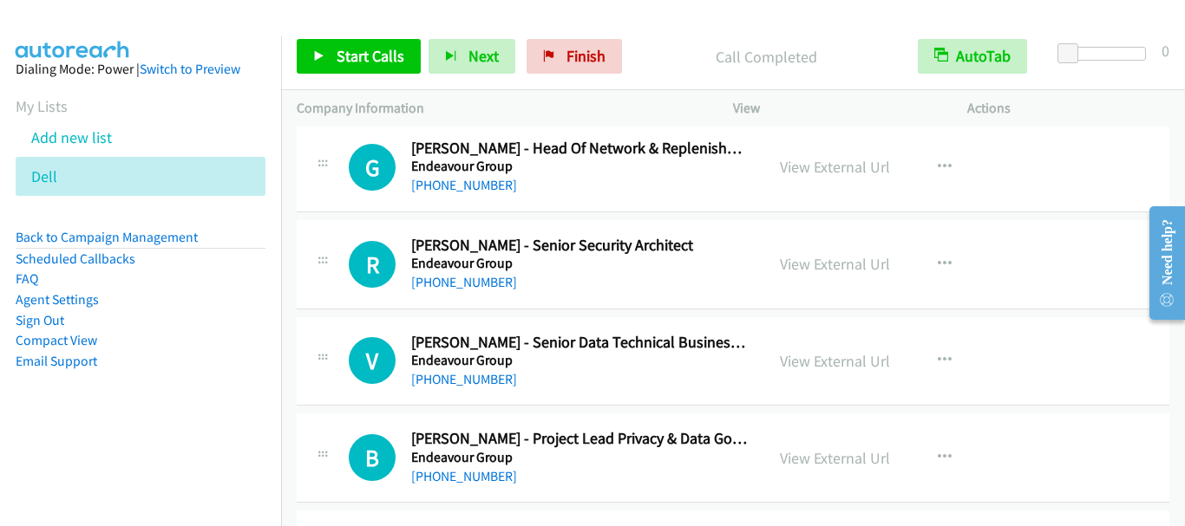
scroll to position [6418, 0]
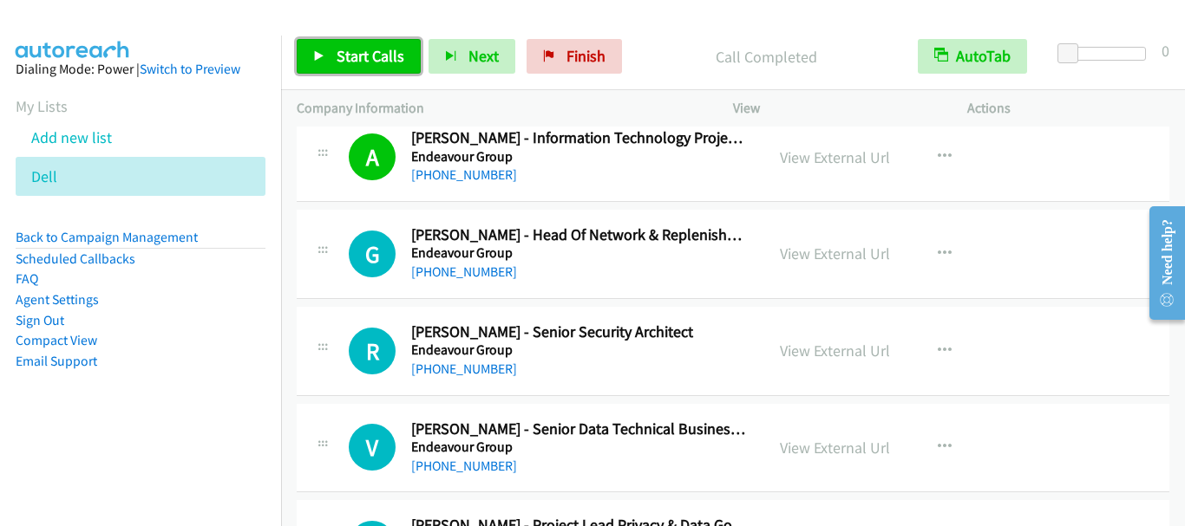
click at [346, 60] on span "Start Calls" at bounding box center [371, 56] width 68 height 20
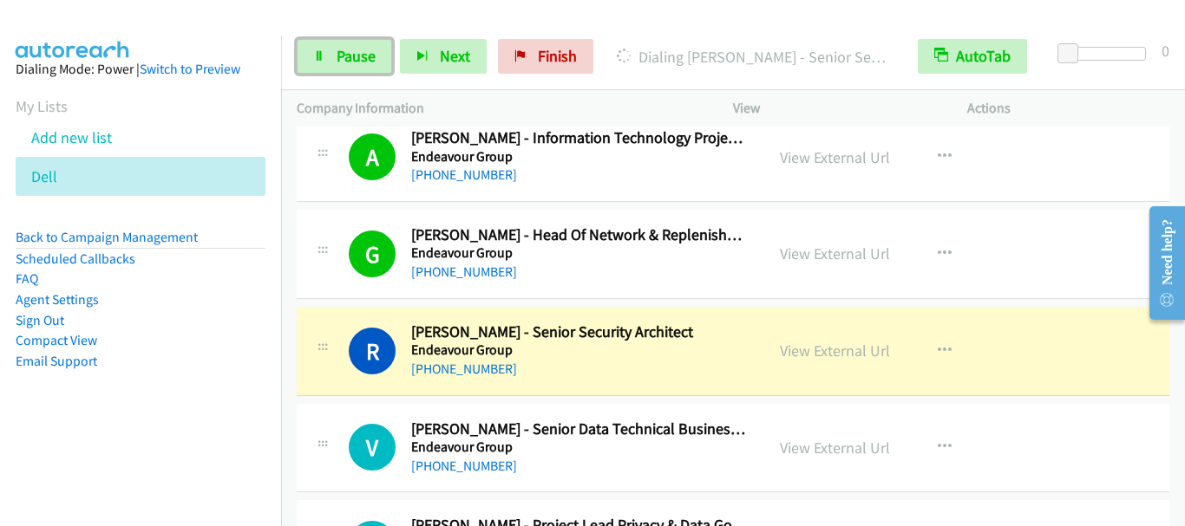
drag, startPoint x: 356, startPoint y: 71, endPoint x: 782, endPoint y: 61, distance: 426.8
click at [356, 69] on link "Pause" at bounding box center [344, 56] width 95 height 35
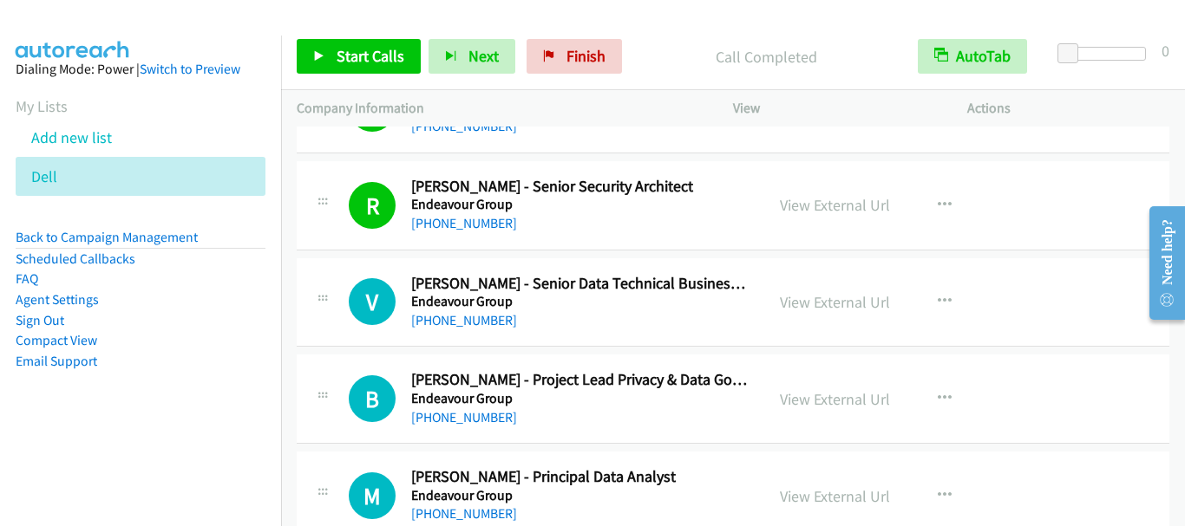
scroll to position [6592, 0]
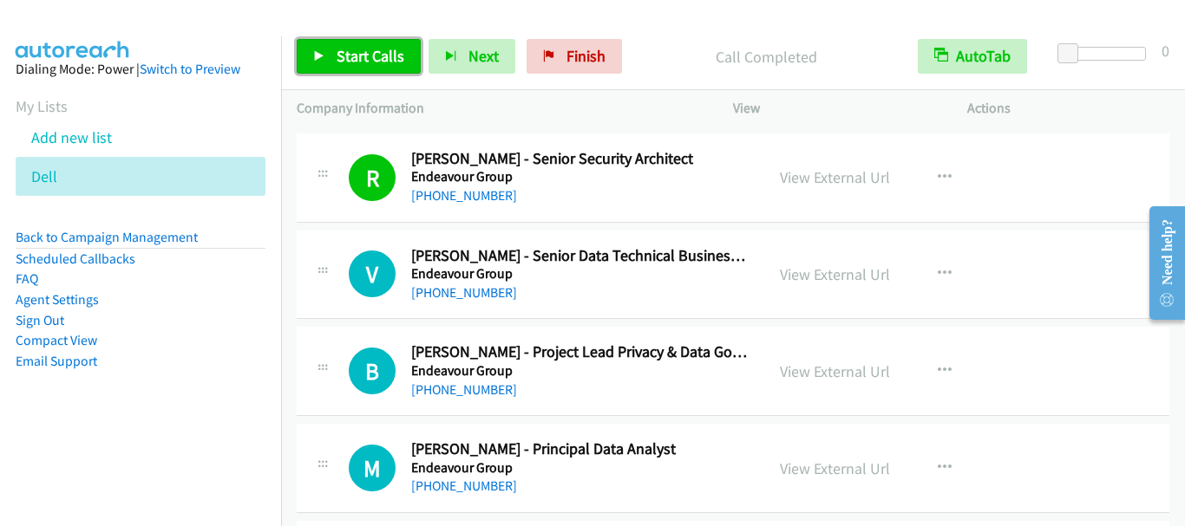
click at [350, 57] on span "Start Calls" at bounding box center [371, 56] width 68 height 20
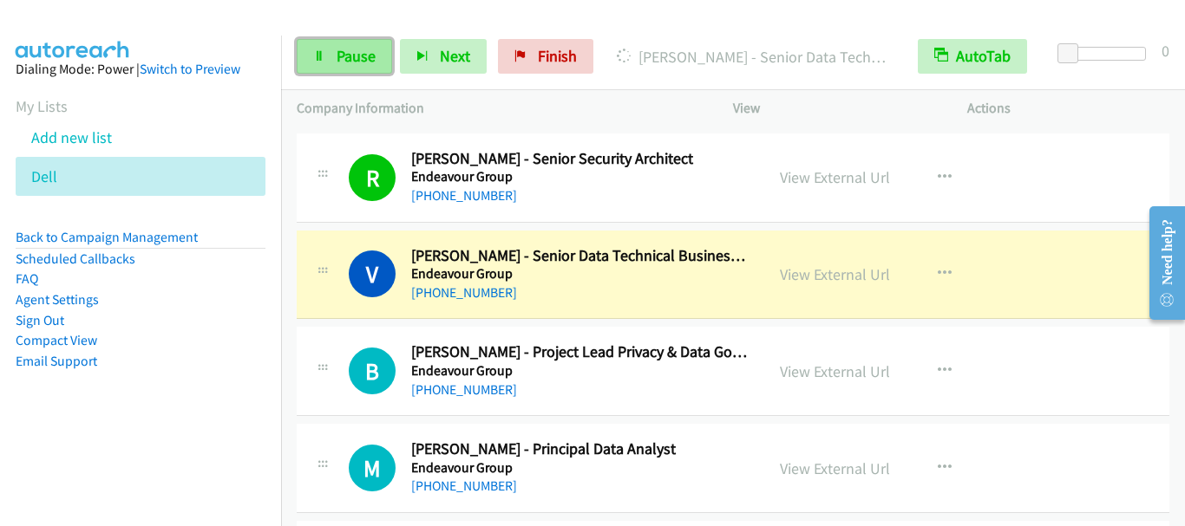
click at [344, 56] on span "Pause" at bounding box center [356, 56] width 39 height 20
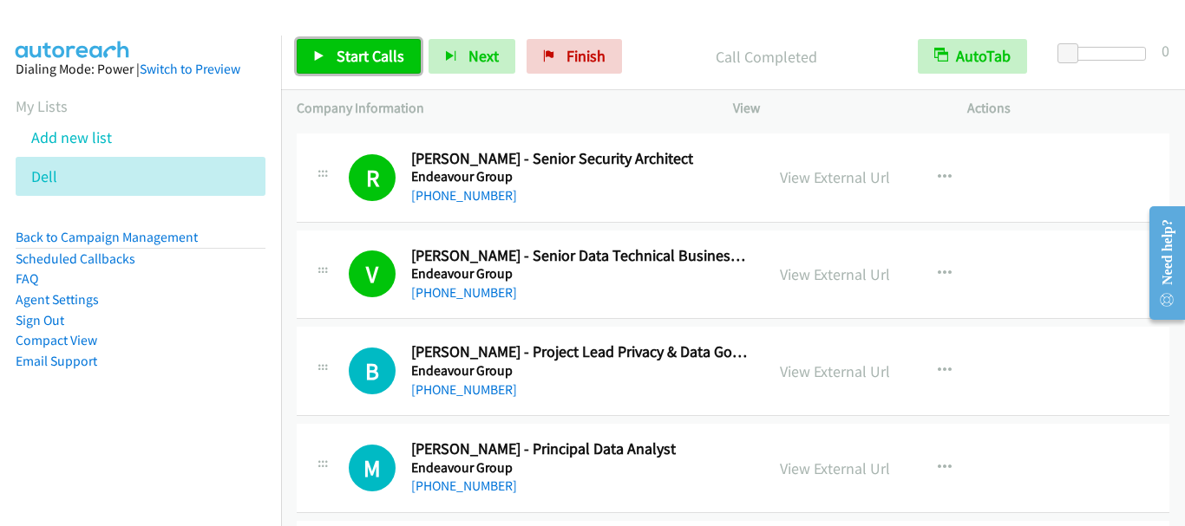
click at [354, 69] on link "Start Calls" at bounding box center [359, 56] width 124 height 35
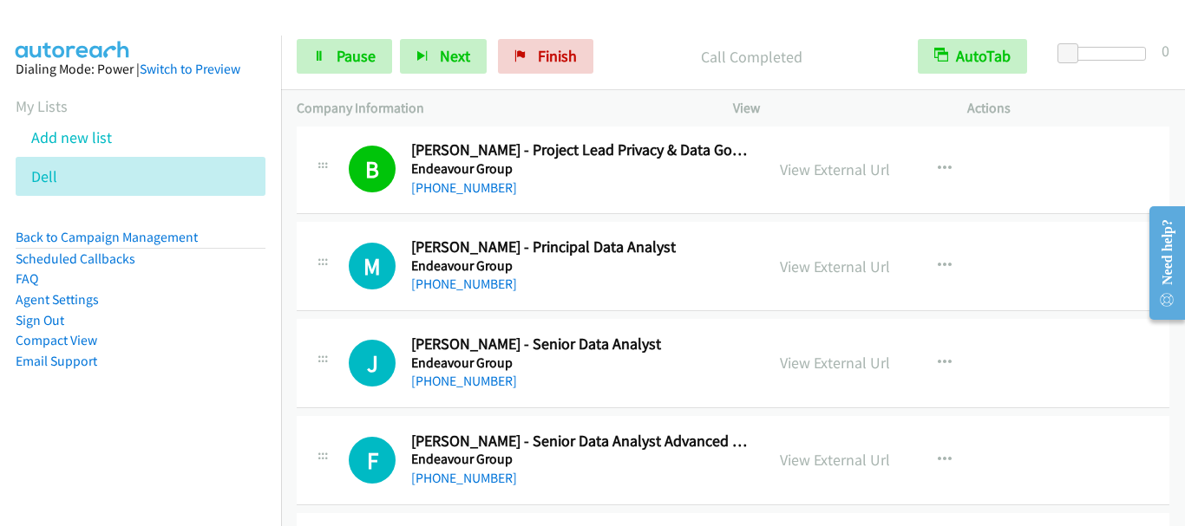
scroll to position [6852, 0]
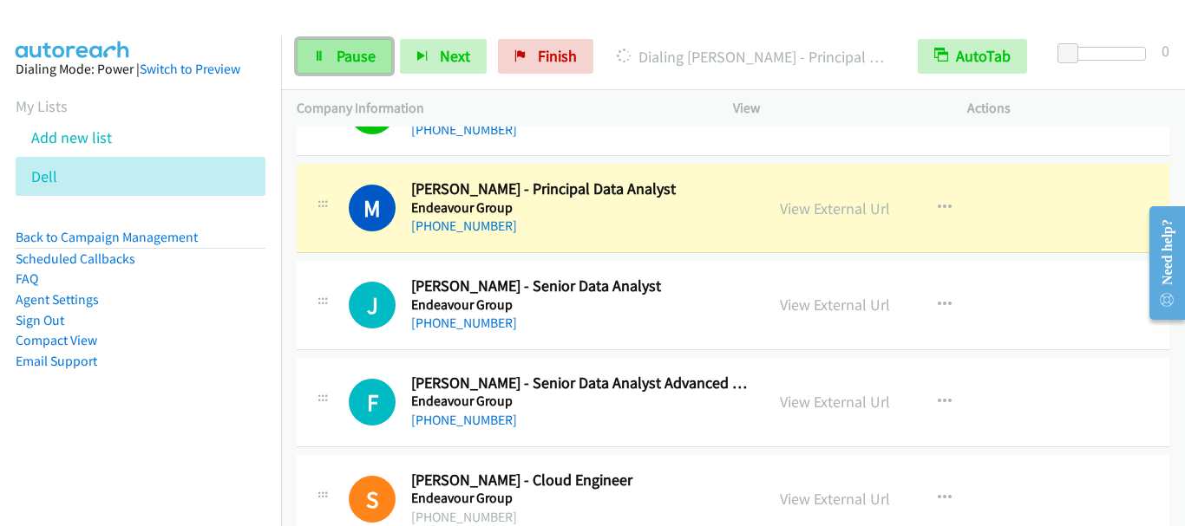
click at [338, 65] on span "Pause" at bounding box center [356, 56] width 39 height 20
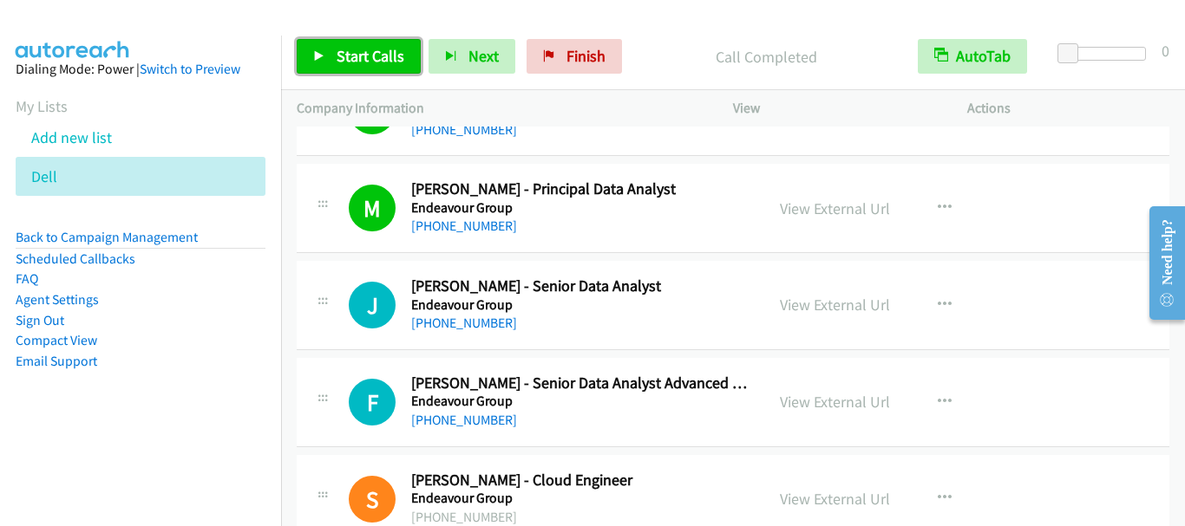
click at [348, 60] on span "Start Calls" at bounding box center [371, 56] width 68 height 20
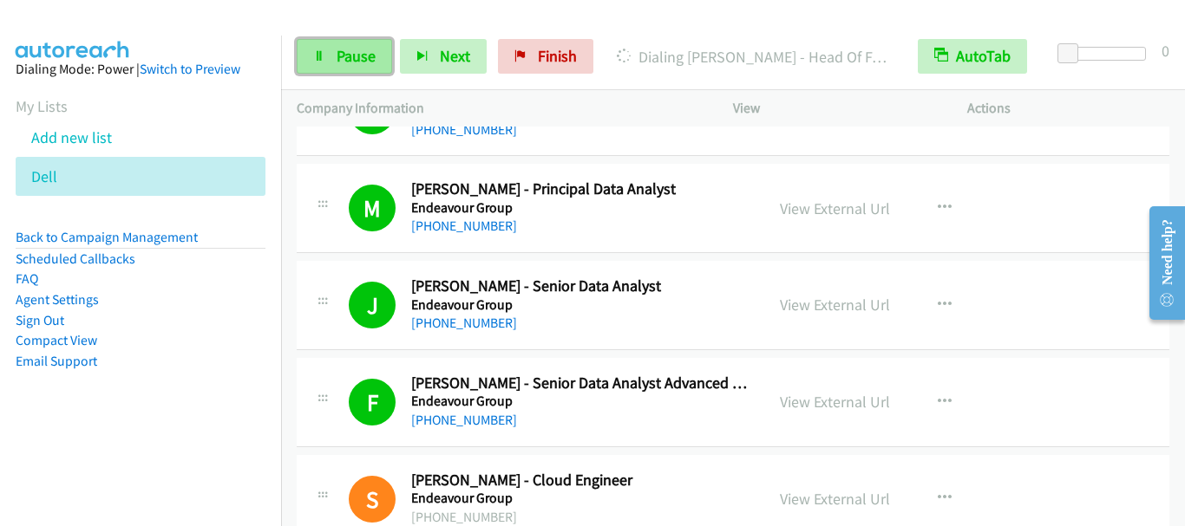
click at [340, 62] on span "Pause" at bounding box center [356, 56] width 39 height 20
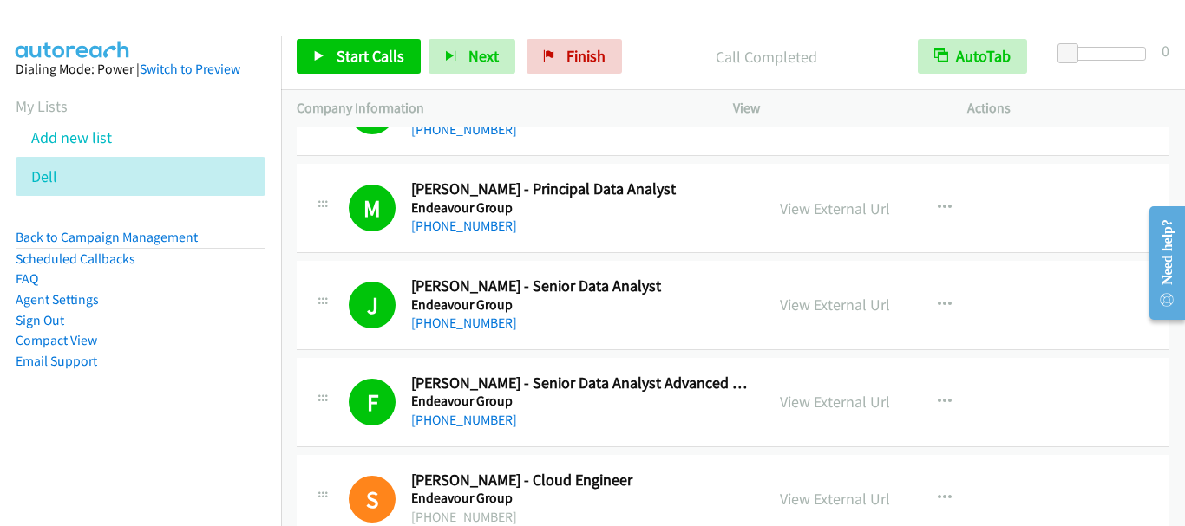
click at [378, 35] on div "Start Calls Pause Next Finish Call Completed AutoTab AutoTab 0" at bounding box center [733, 56] width 904 height 67
click at [375, 52] on span "Start Calls" at bounding box center [371, 56] width 68 height 20
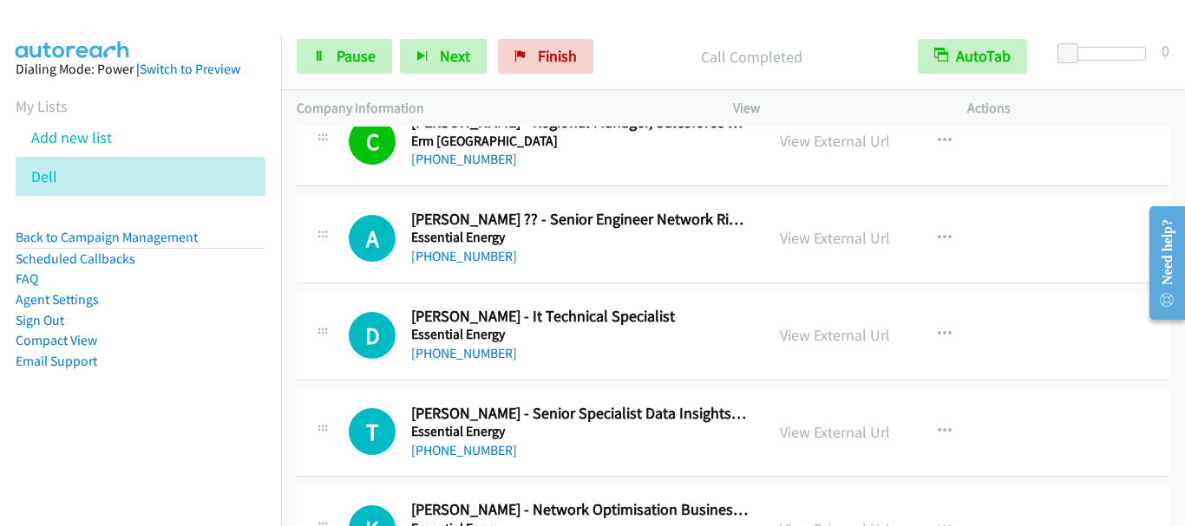
scroll to position [9107, 0]
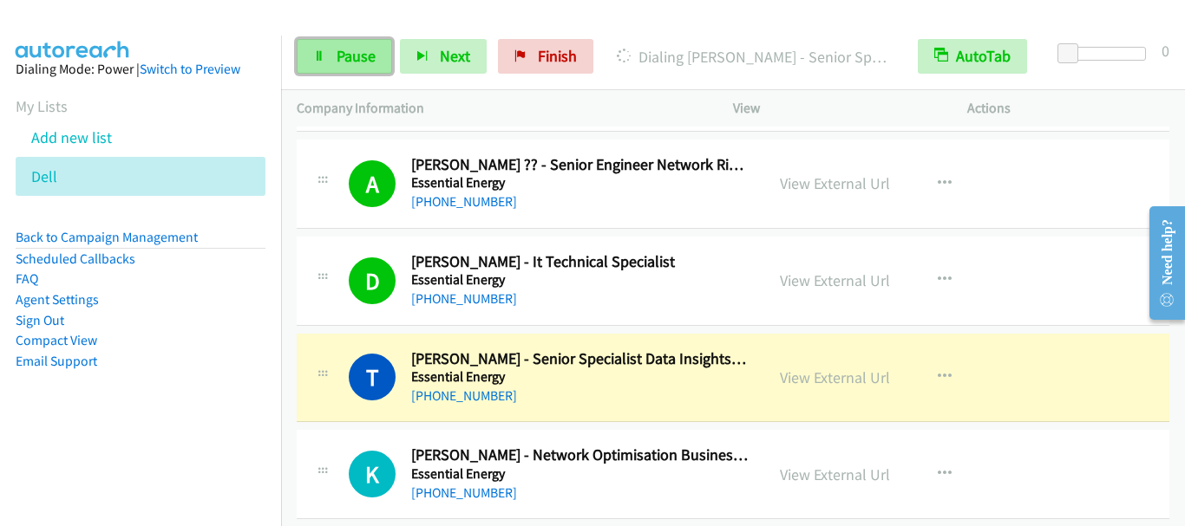
drag, startPoint x: 359, startPoint y: 62, endPoint x: 370, endPoint y: 62, distance: 11.3
click at [360, 62] on span "Pause" at bounding box center [356, 56] width 39 height 20
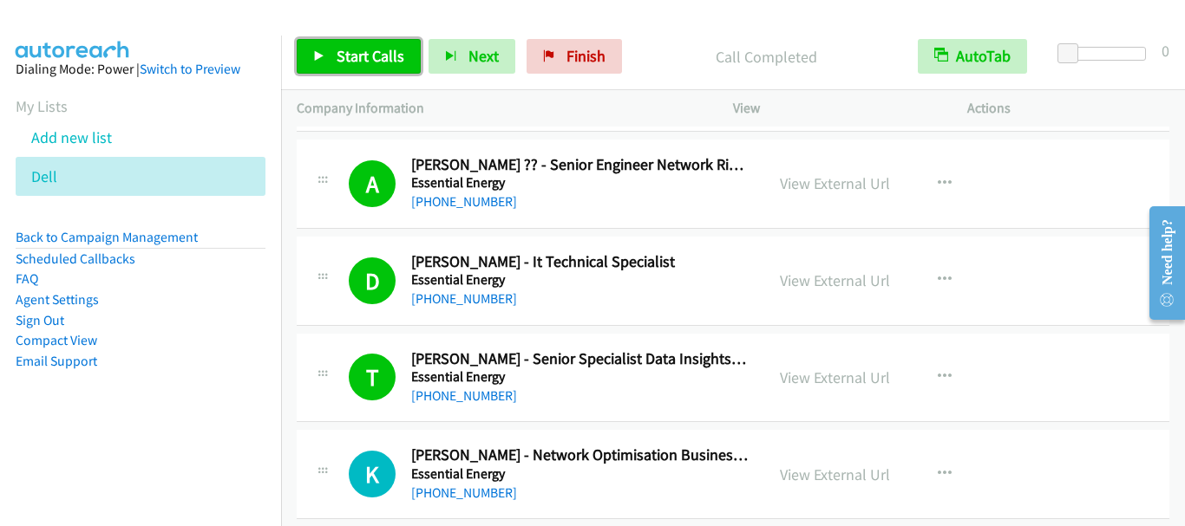
click at [363, 51] on span "Start Calls" at bounding box center [371, 56] width 68 height 20
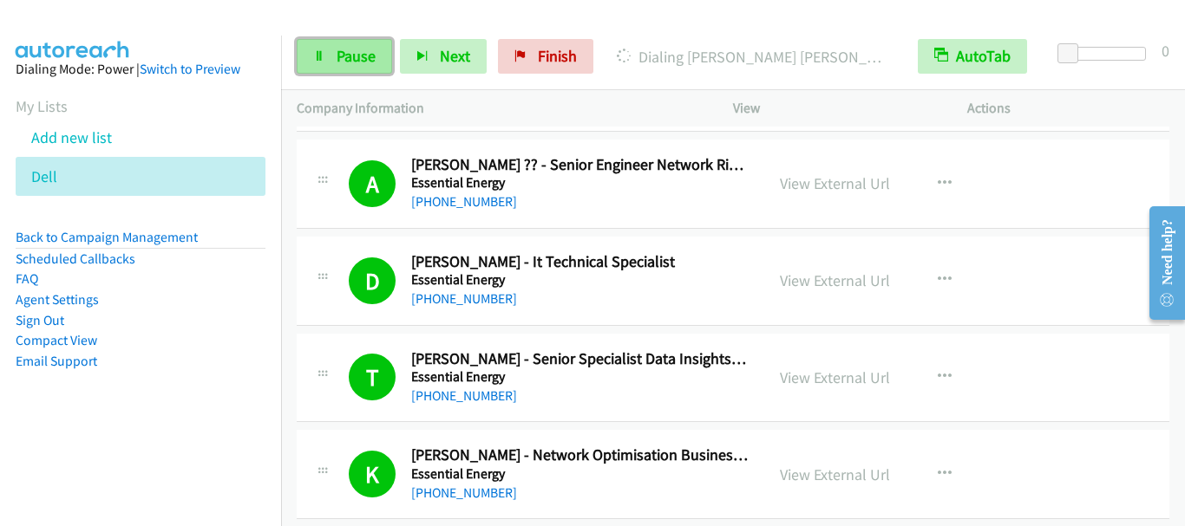
click at [344, 43] on link "Pause" at bounding box center [344, 56] width 95 height 35
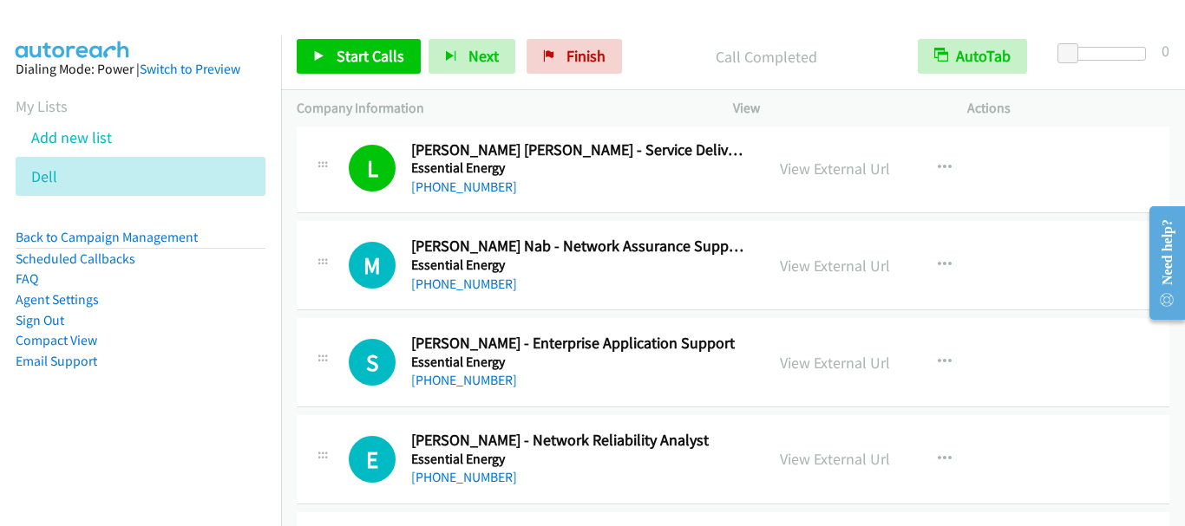
scroll to position [9887, 0]
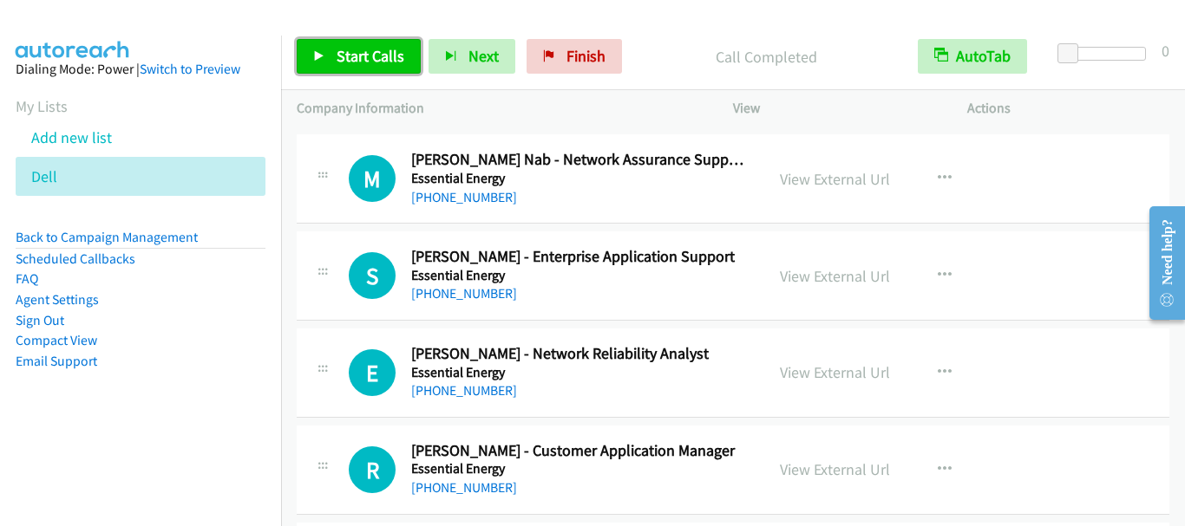
click at [343, 46] on span "Start Calls" at bounding box center [371, 56] width 68 height 20
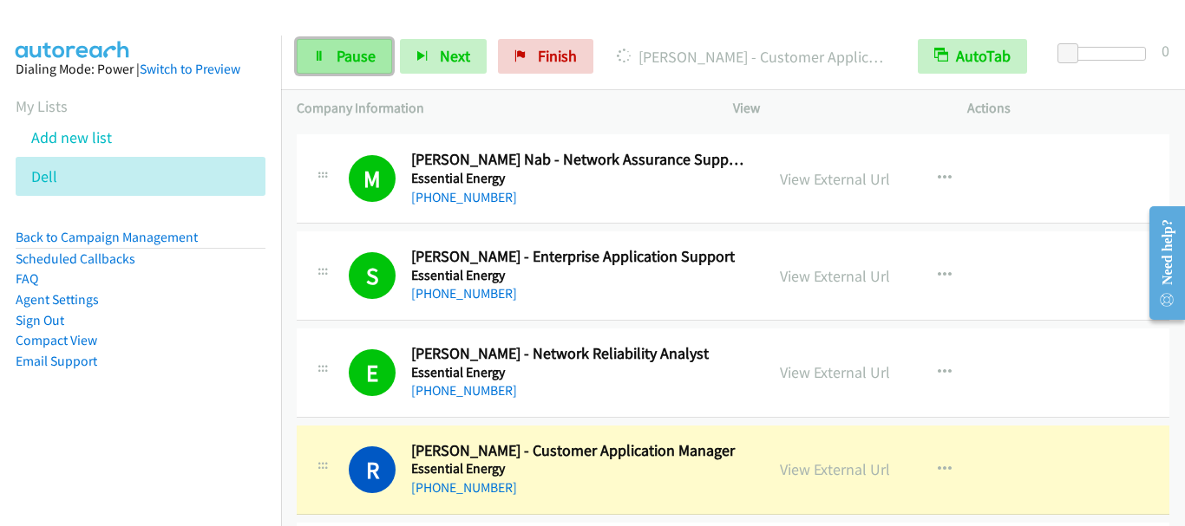
click at [346, 54] on span "Pause" at bounding box center [356, 56] width 39 height 20
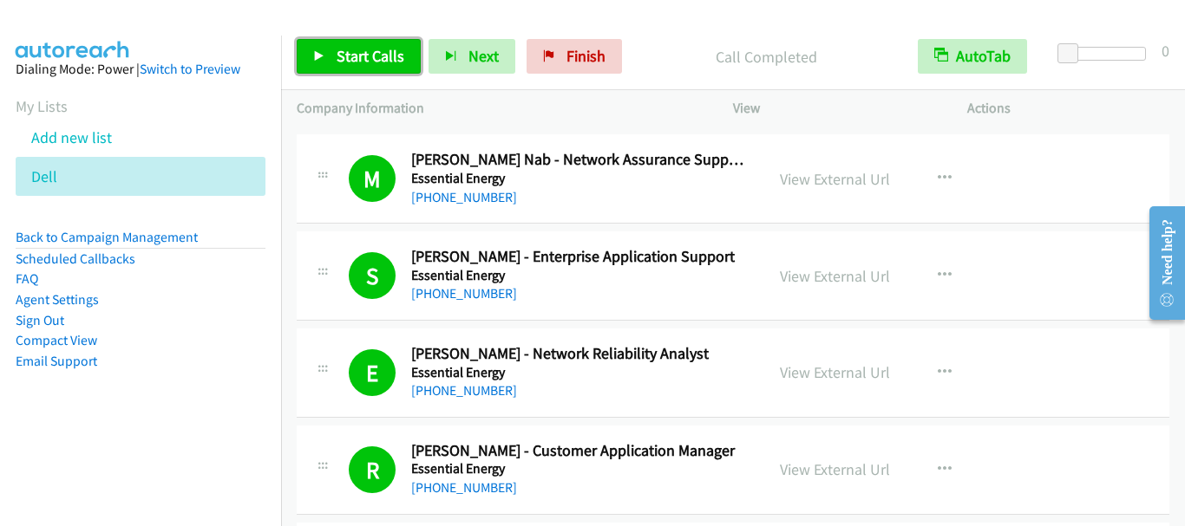
click at [355, 58] on span "Start Calls" at bounding box center [371, 56] width 68 height 20
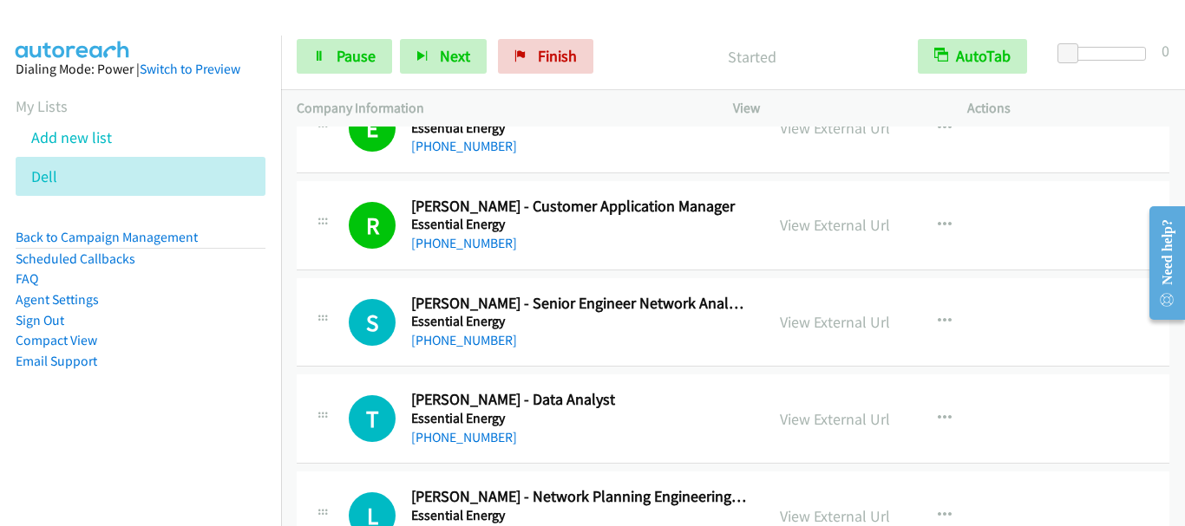
scroll to position [10147, 0]
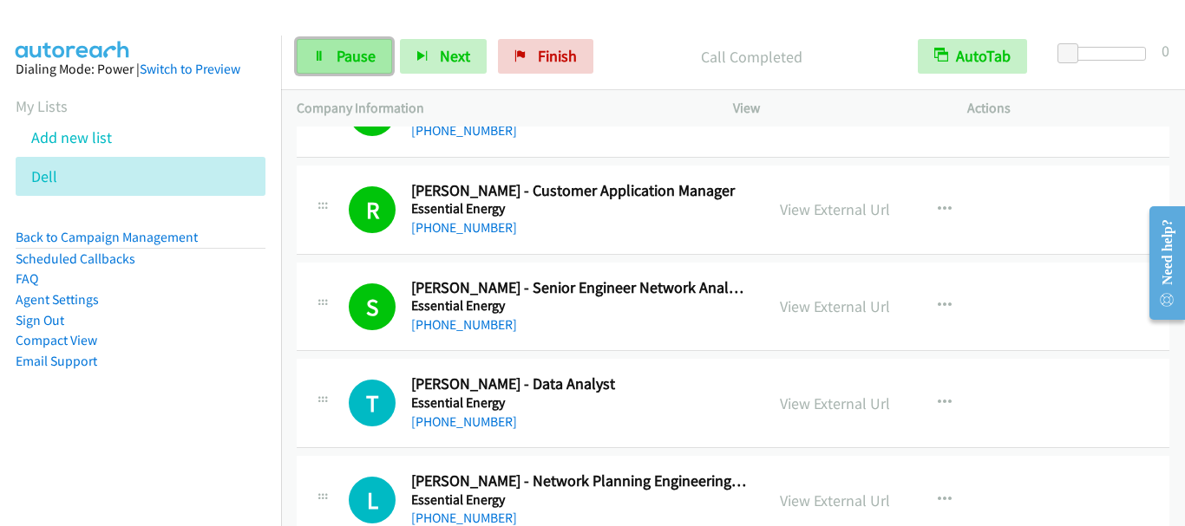
click at [357, 52] on span "Pause" at bounding box center [356, 56] width 39 height 20
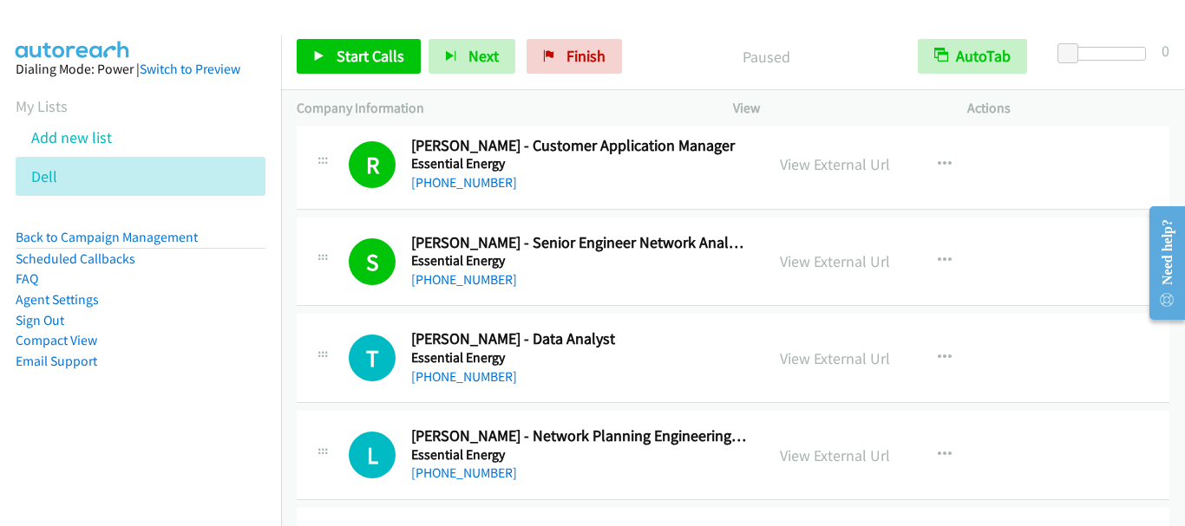
scroll to position [10234, 0]
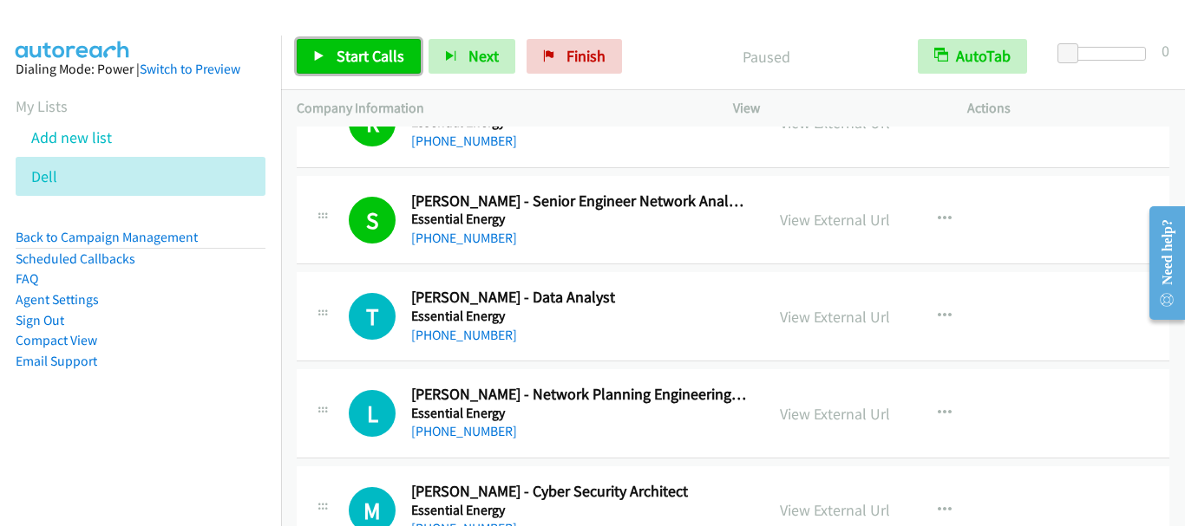
click at [351, 53] on span "Start Calls" at bounding box center [371, 56] width 68 height 20
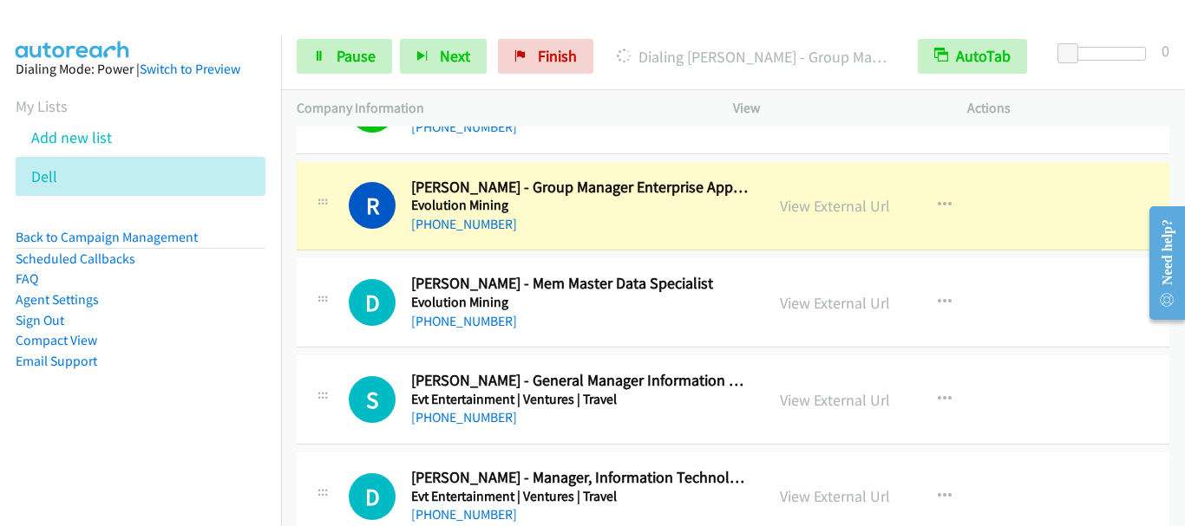
scroll to position [12836, 0]
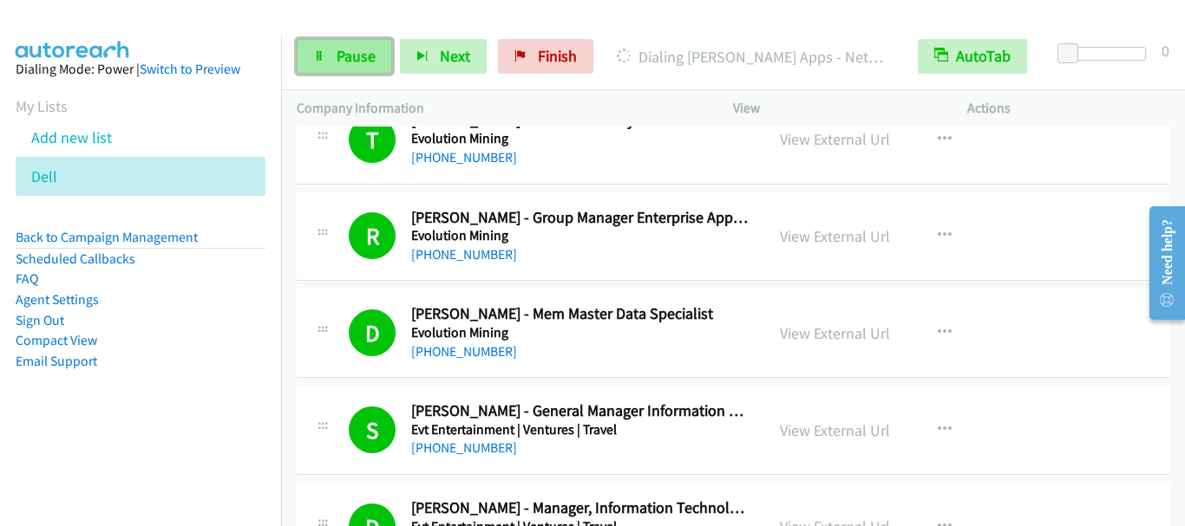
click at [318, 62] on link "Pause" at bounding box center [344, 56] width 95 height 35
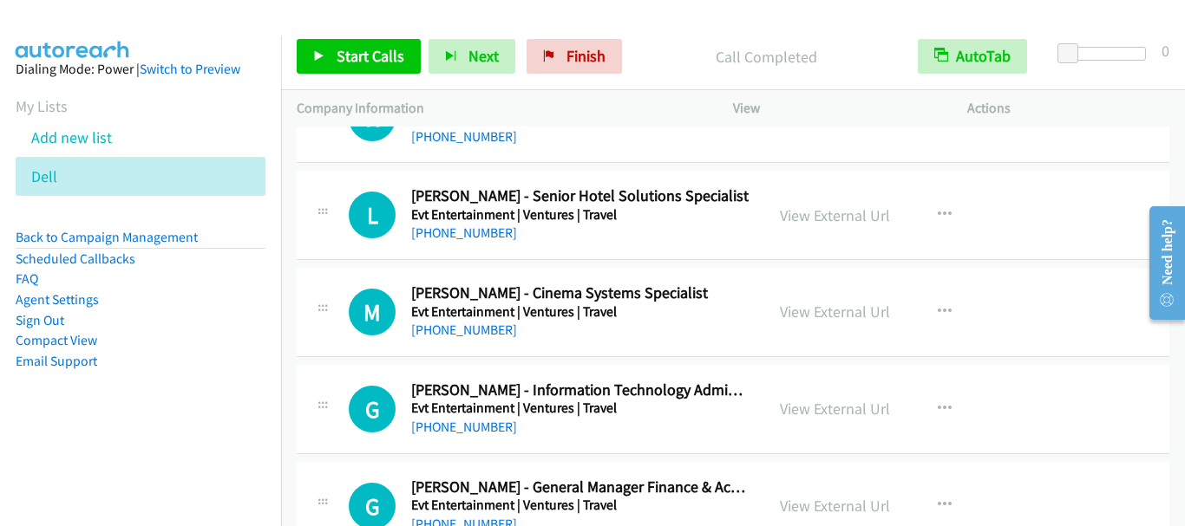
scroll to position [13357, 0]
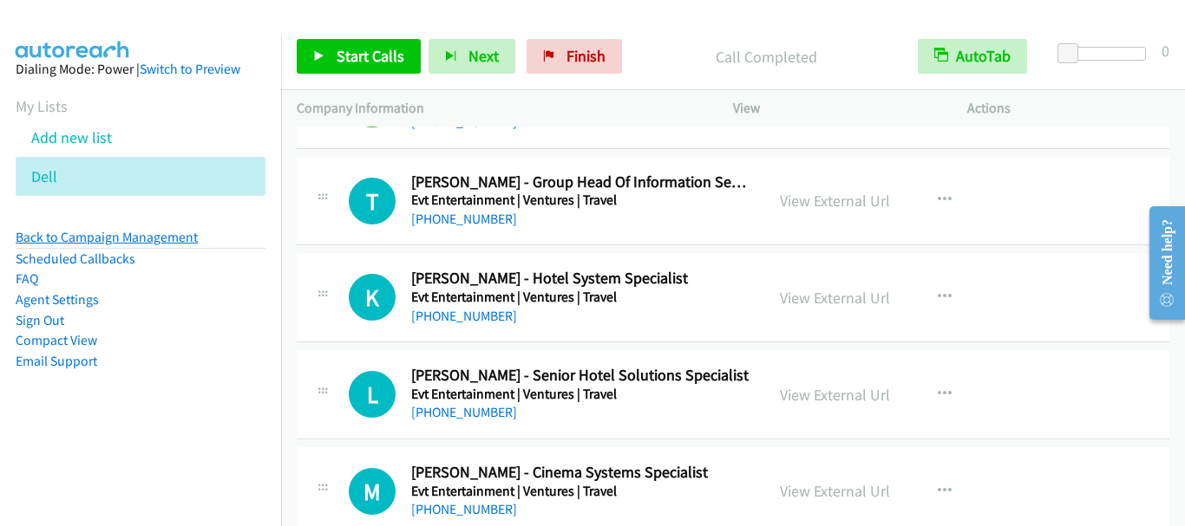
click at [101, 237] on link "Back to Campaign Management" at bounding box center [107, 237] width 182 height 16
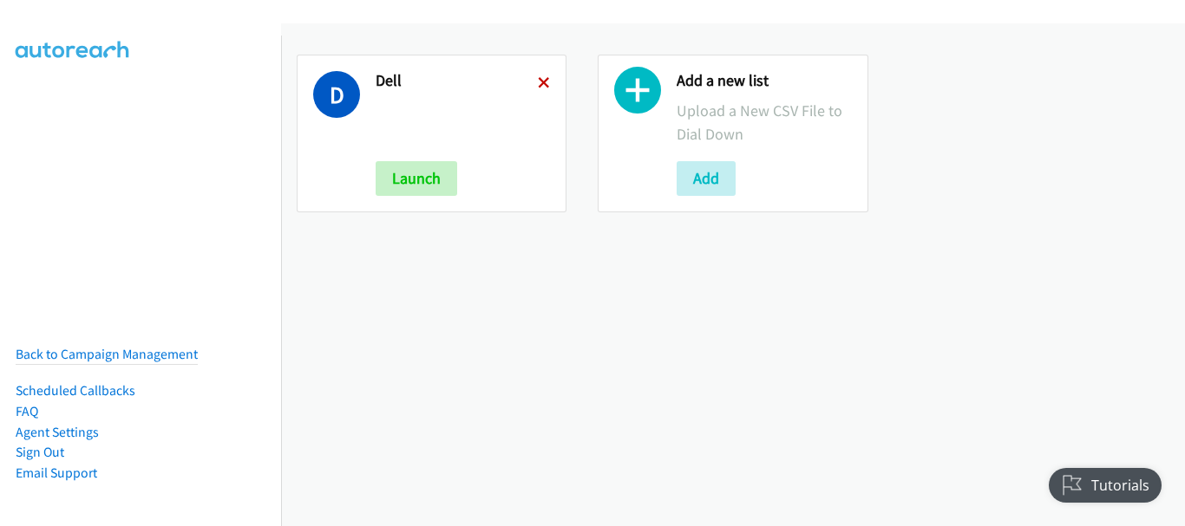
click at [544, 84] on icon at bounding box center [544, 84] width 12 height 12
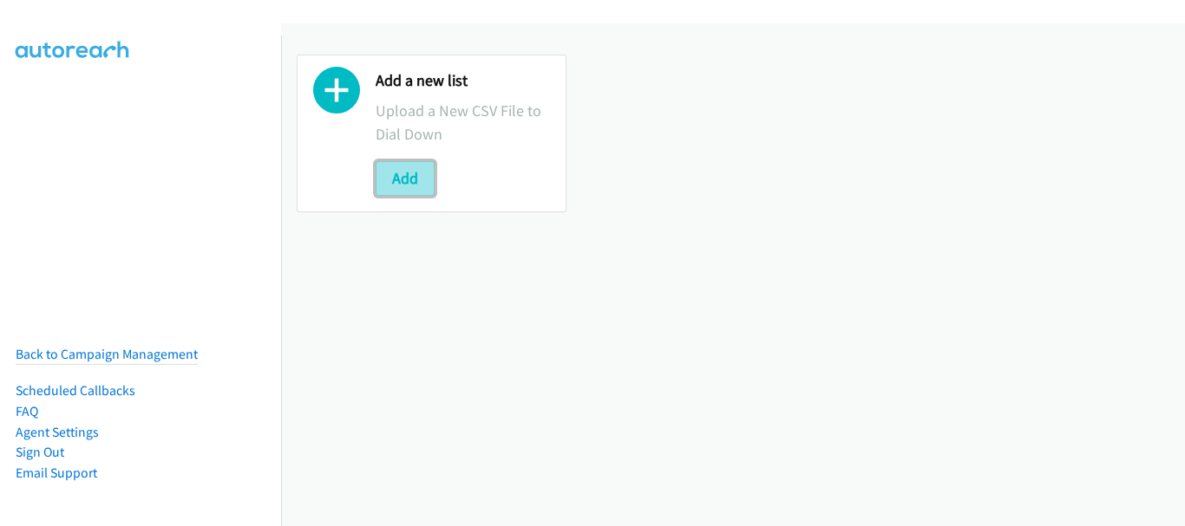
click at [418, 177] on button "Add" at bounding box center [405, 178] width 59 height 35
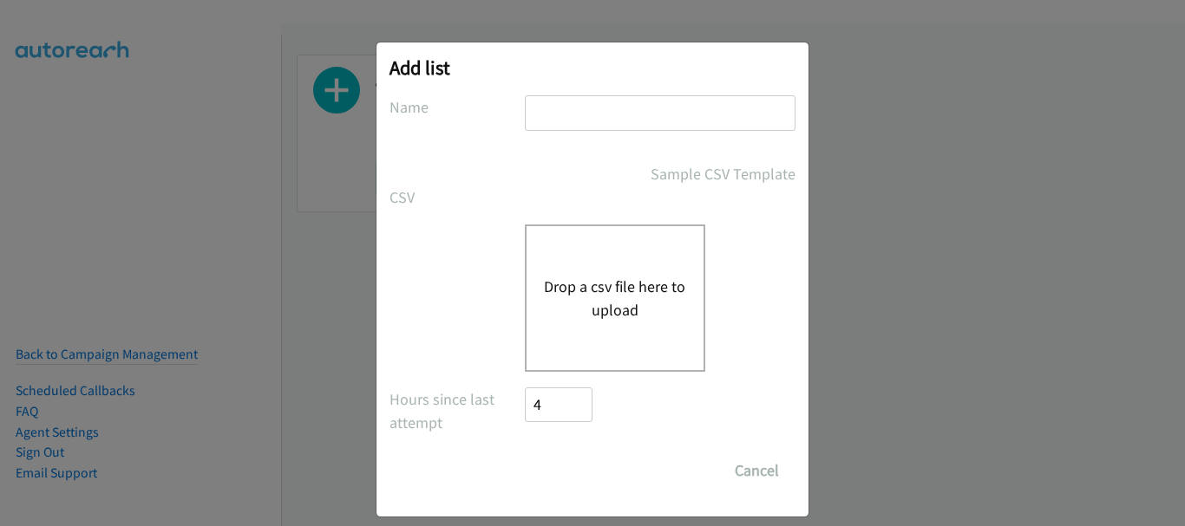
click at [627, 120] on input "text" at bounding box center [660, 113] width 271 height 36
type input "Dell"
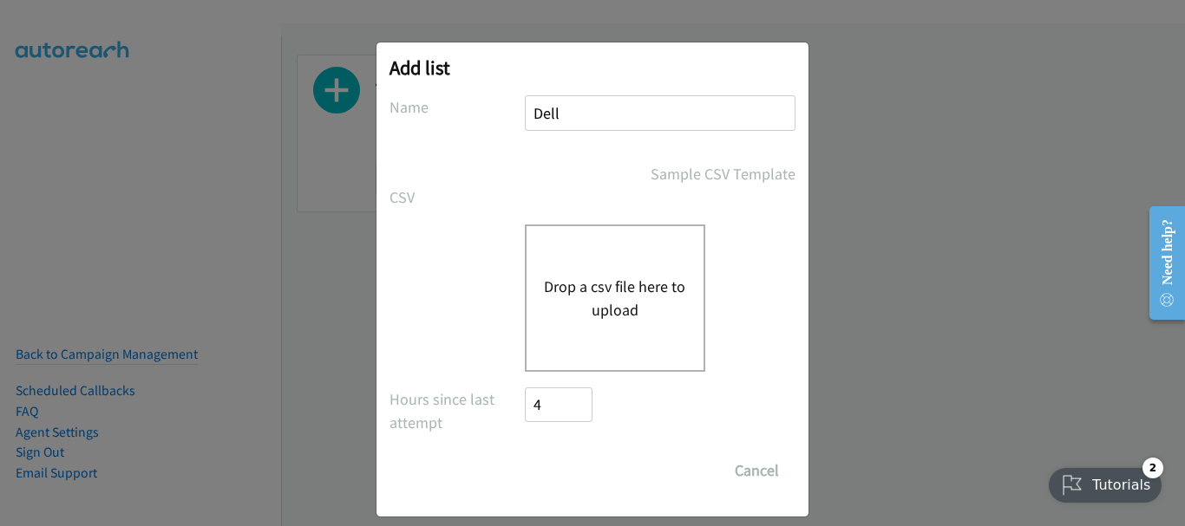
click at [609, 336] on div "Drop a csv file here to upload" at bounding box center [615, 298] width 180 height 147
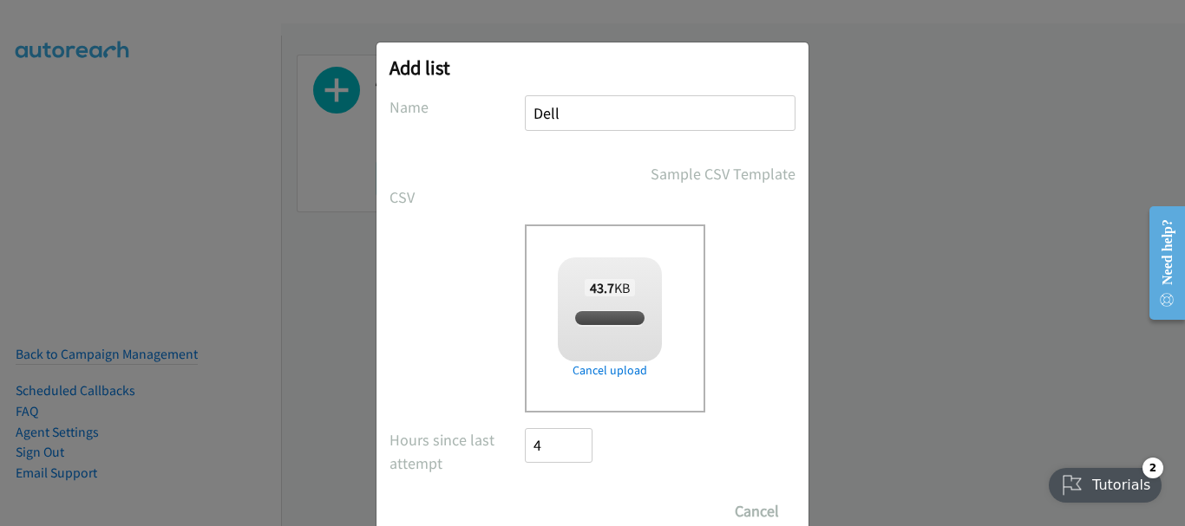
checkbox input "true"
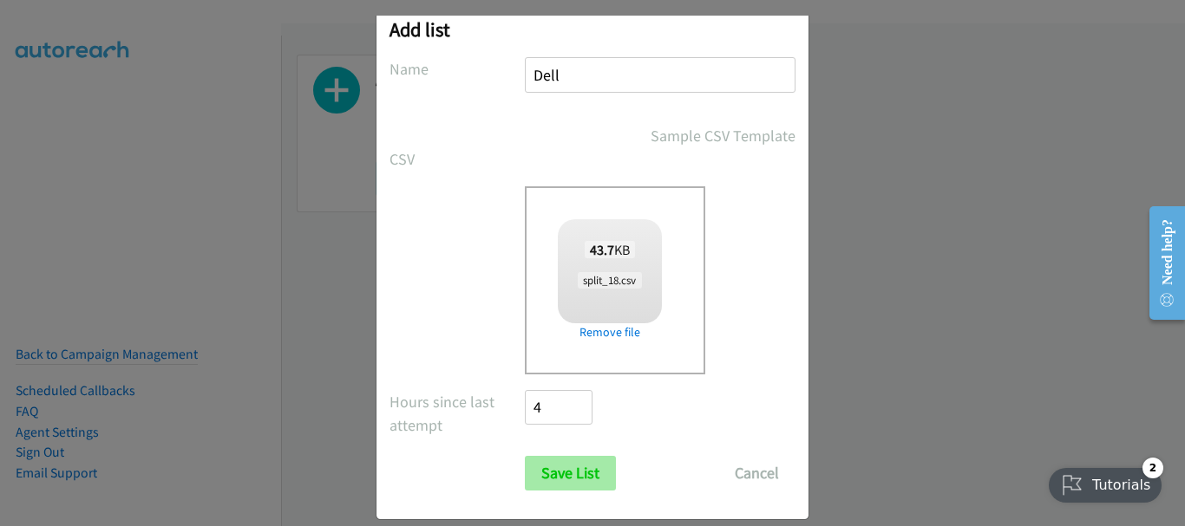
scroll to position [58, 0]
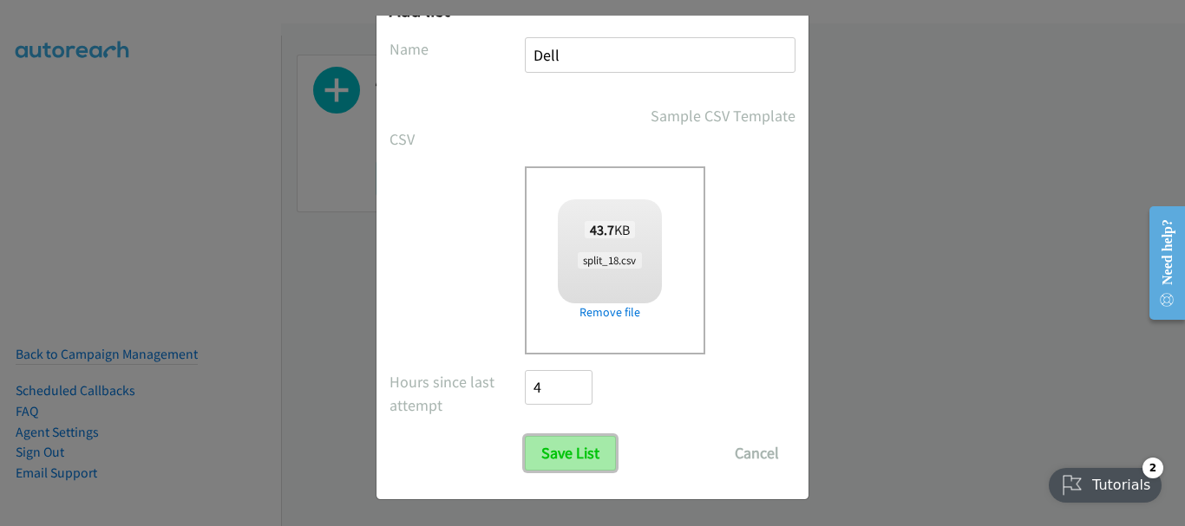
click at [573, 460] on input "Save List" at bounding box center [570, 453] width 91 height 35
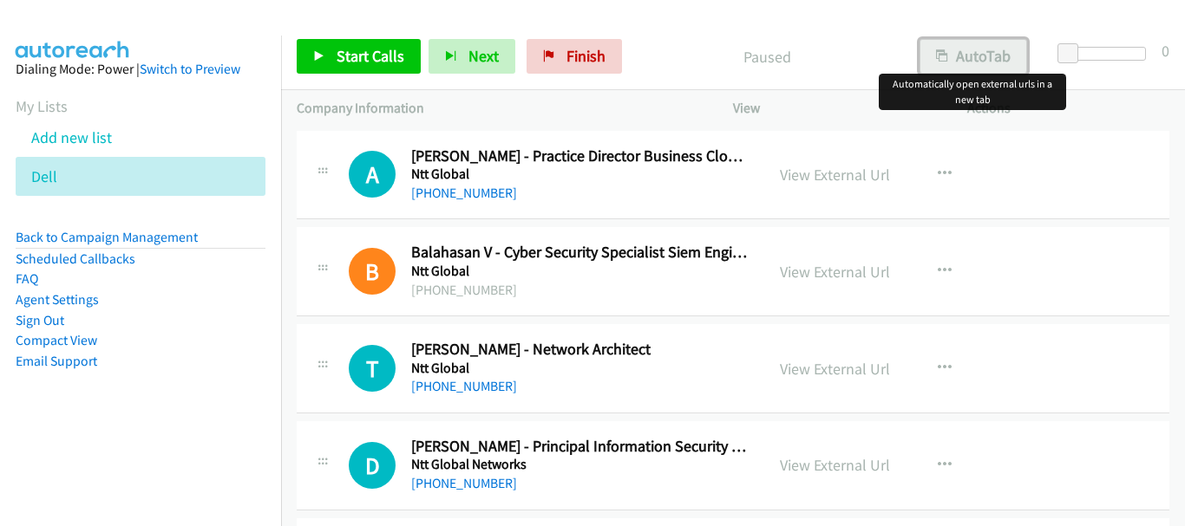
click at [951, 58] on button "AutoTab" at bounding box center [973, 56] width 108 height 35
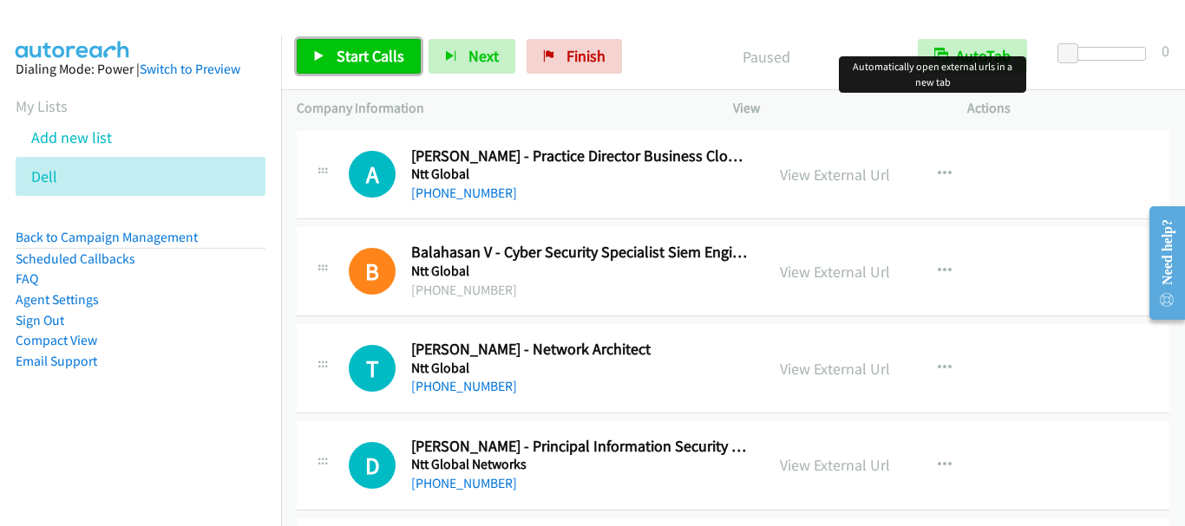
click at [369, 58] on span "Start Calls" at bounding box center [371, 56] width 68 height 20
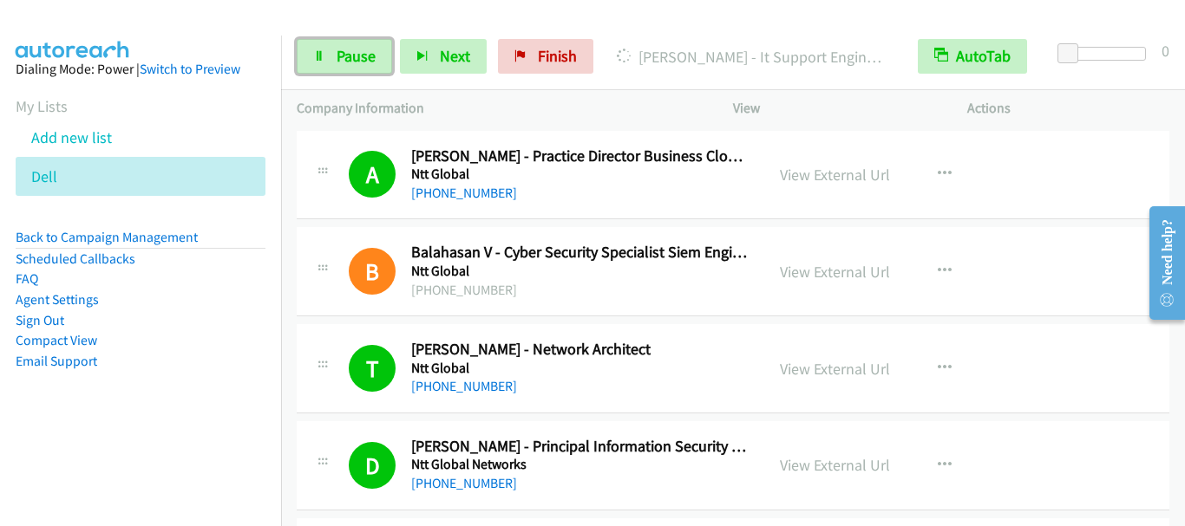
drag, startPoint x: 359, startPoint y: 64, endPoint x: 406, endPoint y: 77, distance: 48.6
click at [359, 62] on span "Pause" at bounding box center [356, 56] width 39 height 20
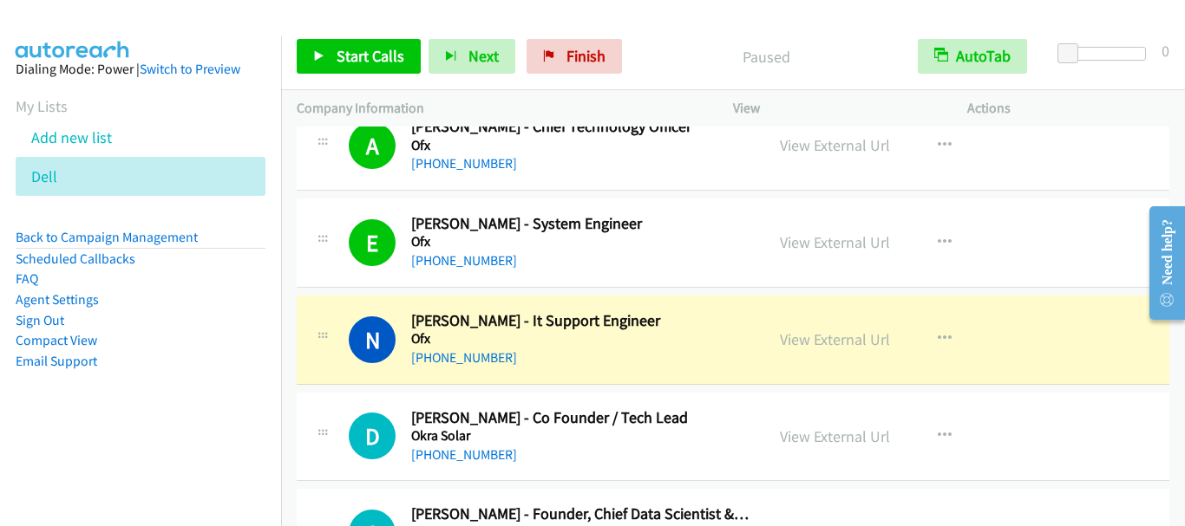
scroll to position [1388, 0]
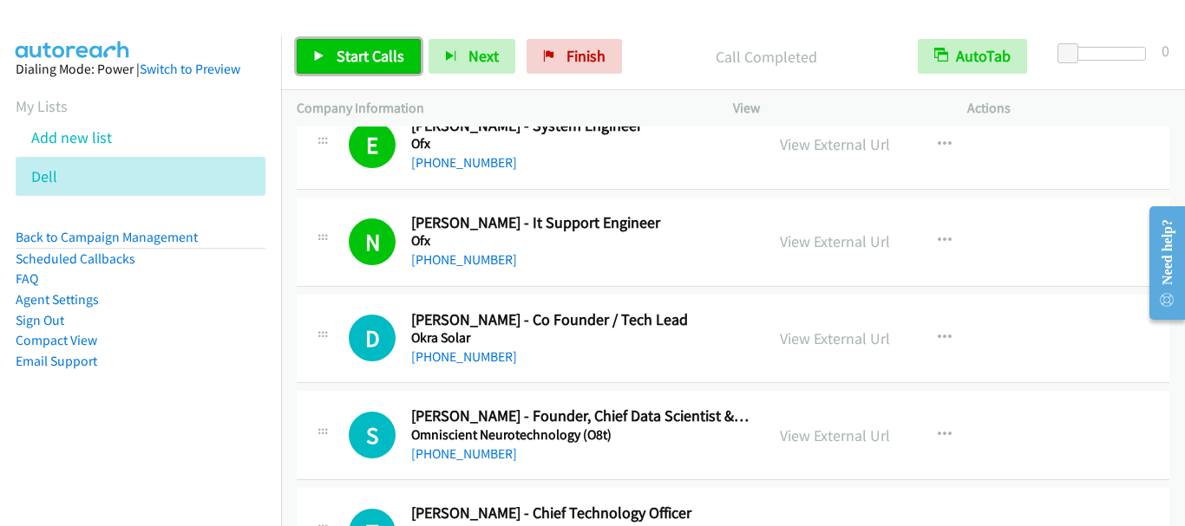
click at [384, 49] on span "Start Calls" at bounding box center [371, 56] width 68 height 20
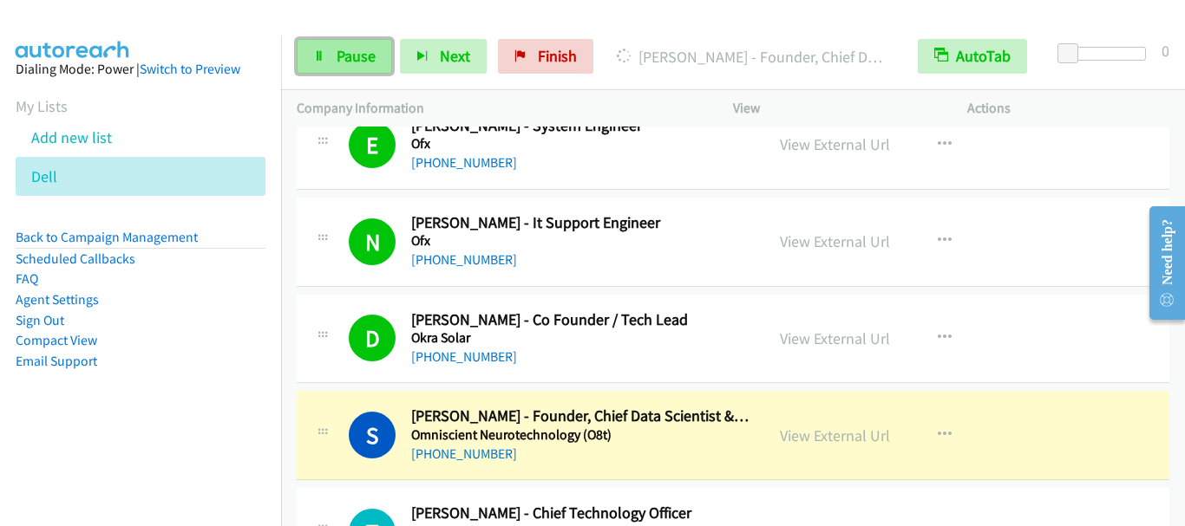
click at [346, 62] on span "Pause" at bounding box center [356, 56] width 39 height 20
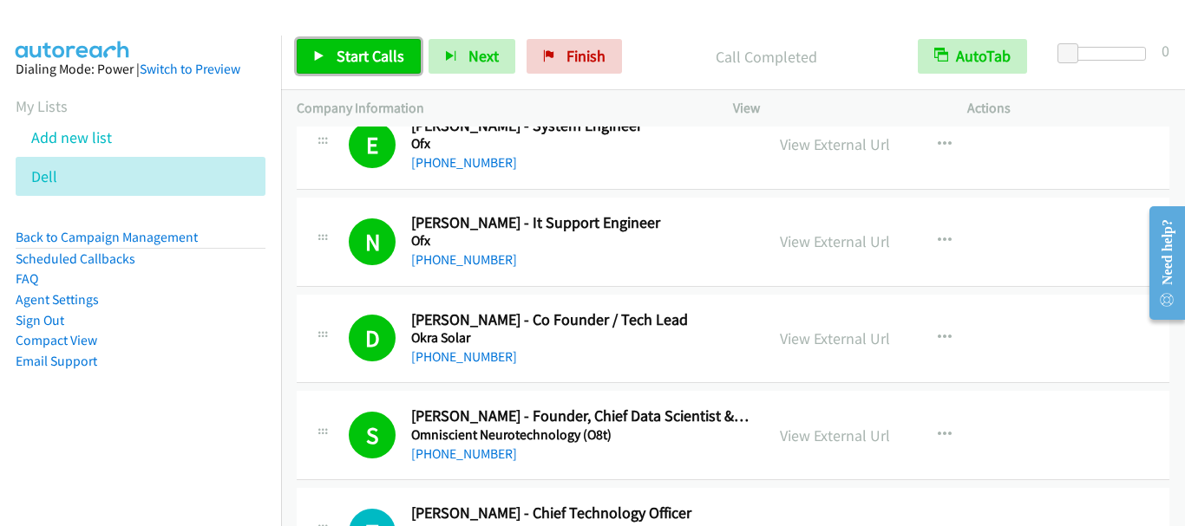
click at [356, 53] on span "Start Calls" at bounding box center [371, 56] width 68 height 20
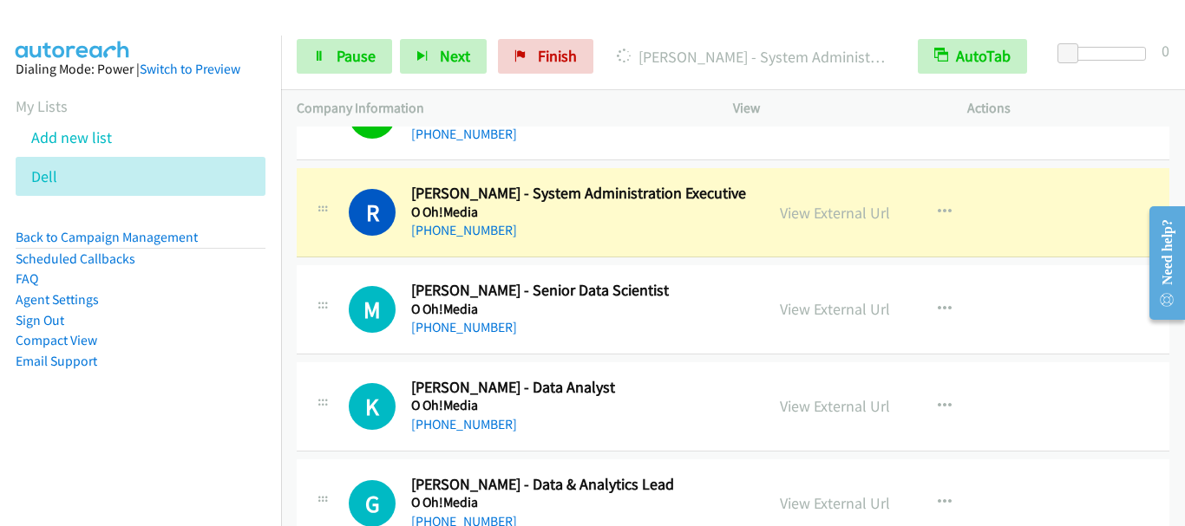
scroll to position [2689, 0]
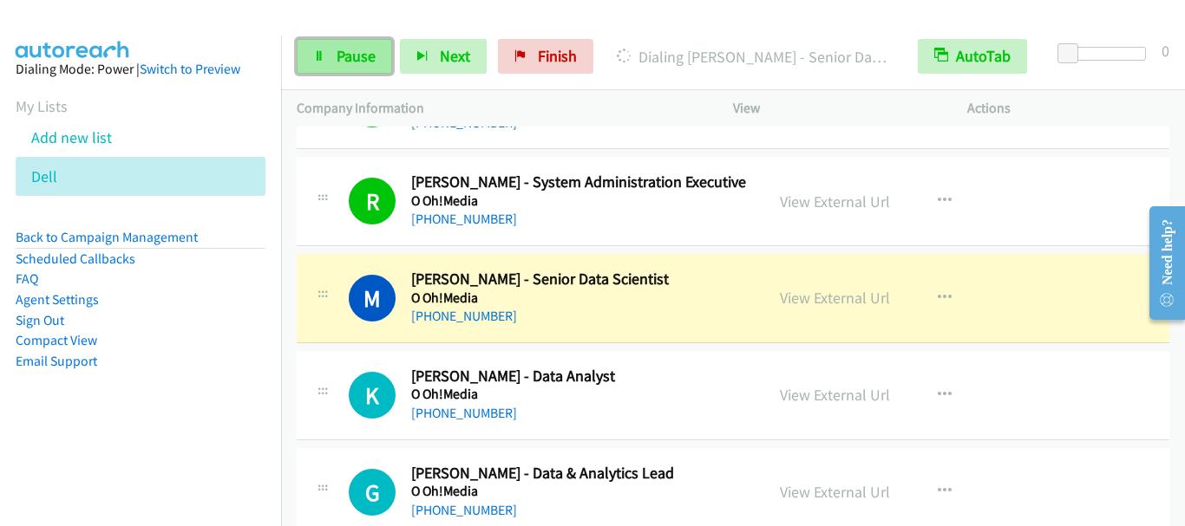
click at [348, 62] on span "Pause" at bounding box center [356, 56] width 39 height 20
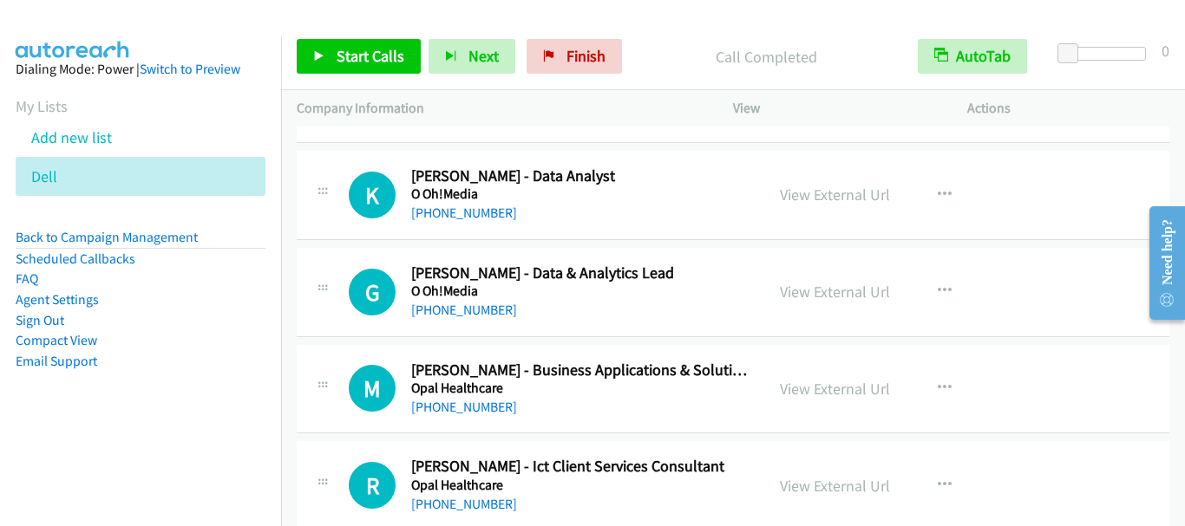
scroll to position [2862, 0]
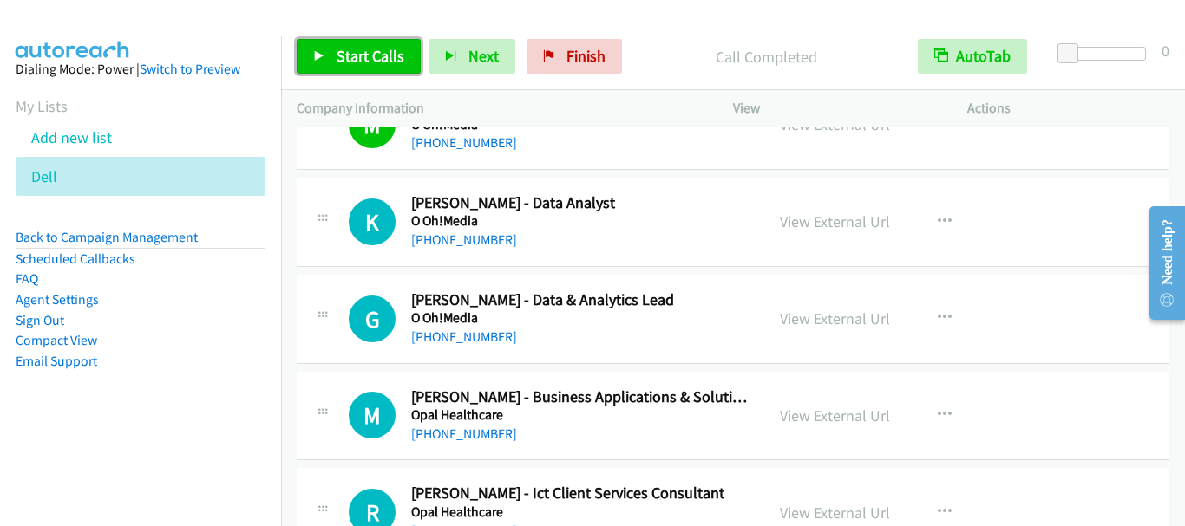
drag, startPoint x: 359, startPoint y: 51, endPoint x: 496, endPoint y: 17, distance: 141.1
click at [360, 50] on span "Start Calls" at bounding box center [371, 56] width 68 height 20
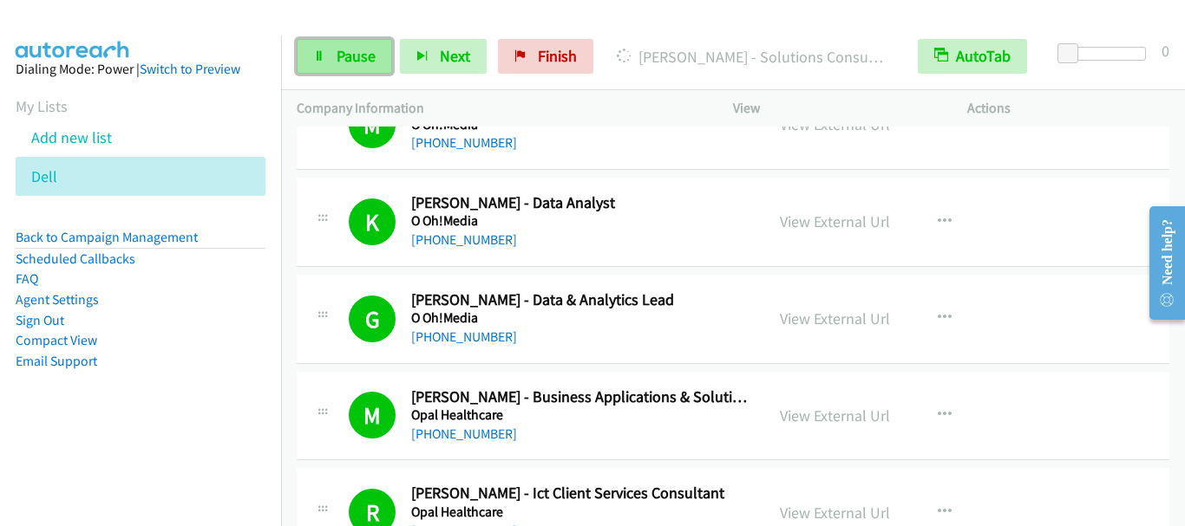
click at [368, 62] on span "Pause" at bounding box center [356, 56] width 39 height 20
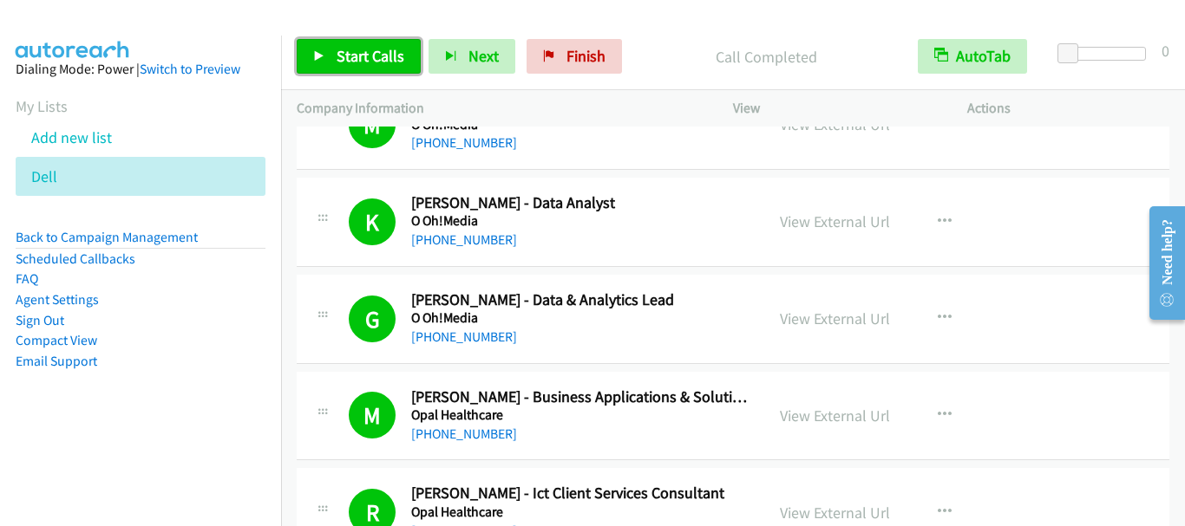
click at [374, 54] on span "Start Calls" at bounding box center [371, 56] width 68 height 20
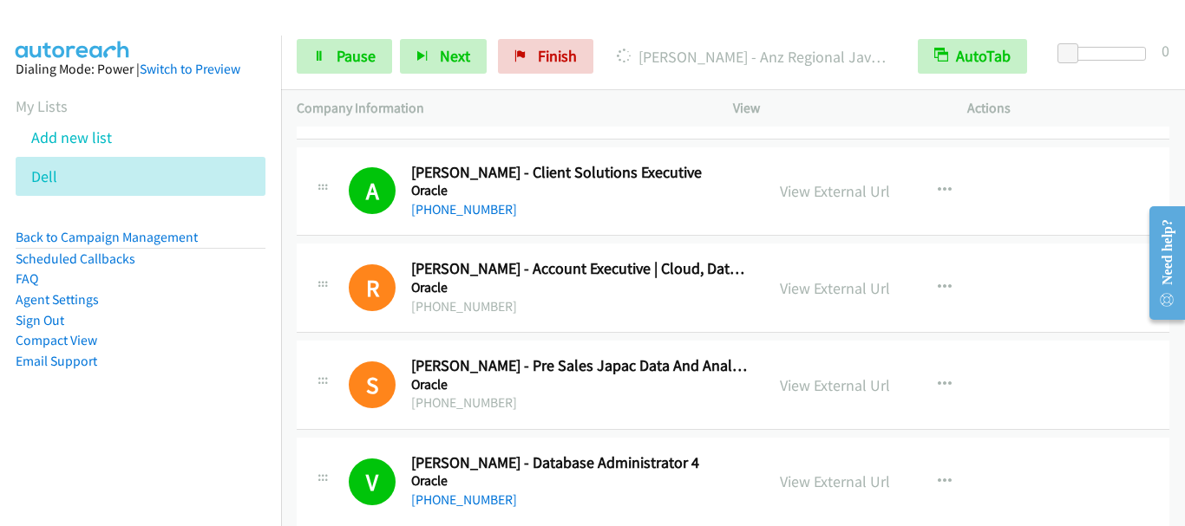
scroll to position [4944, 0]
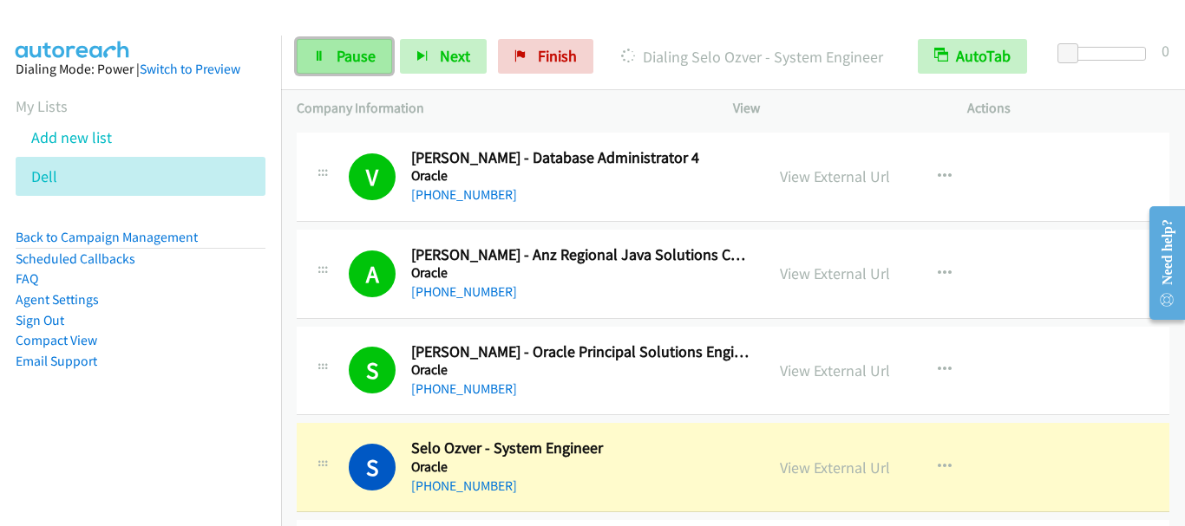
click at [364, 54] on span "Pause" at bounding box center [356, 56] width 39 height 20
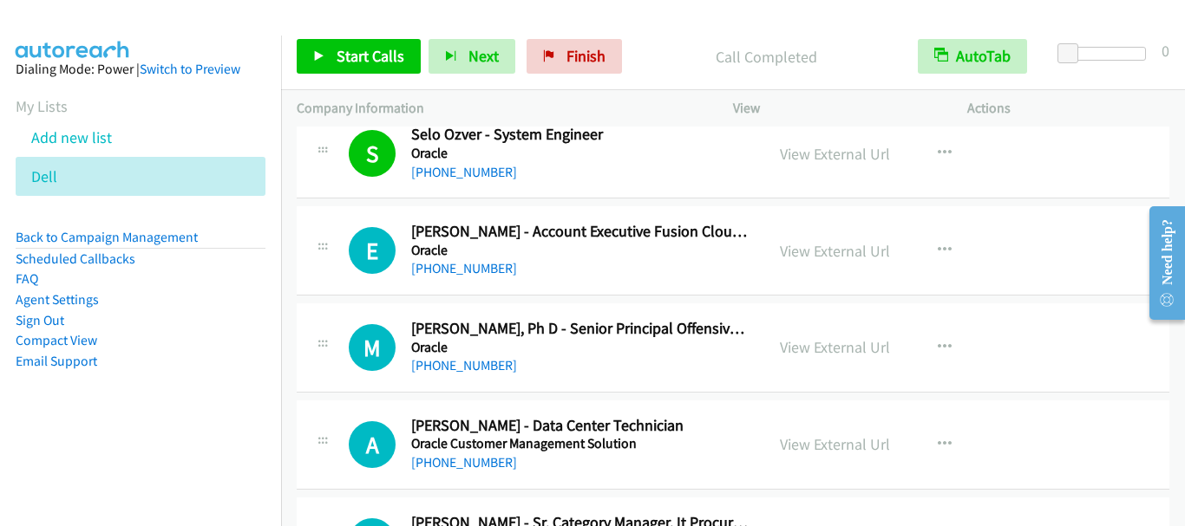
scroll to position [5291, 0]
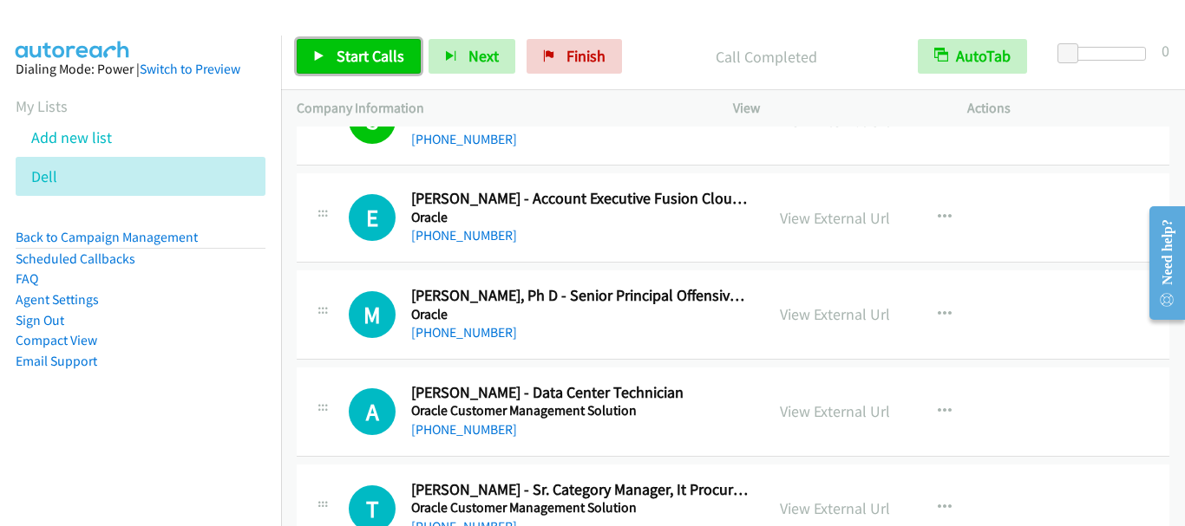
click at [363, 50] on span "Start Calls" at bounding box center [371, 56] width 68 height 20
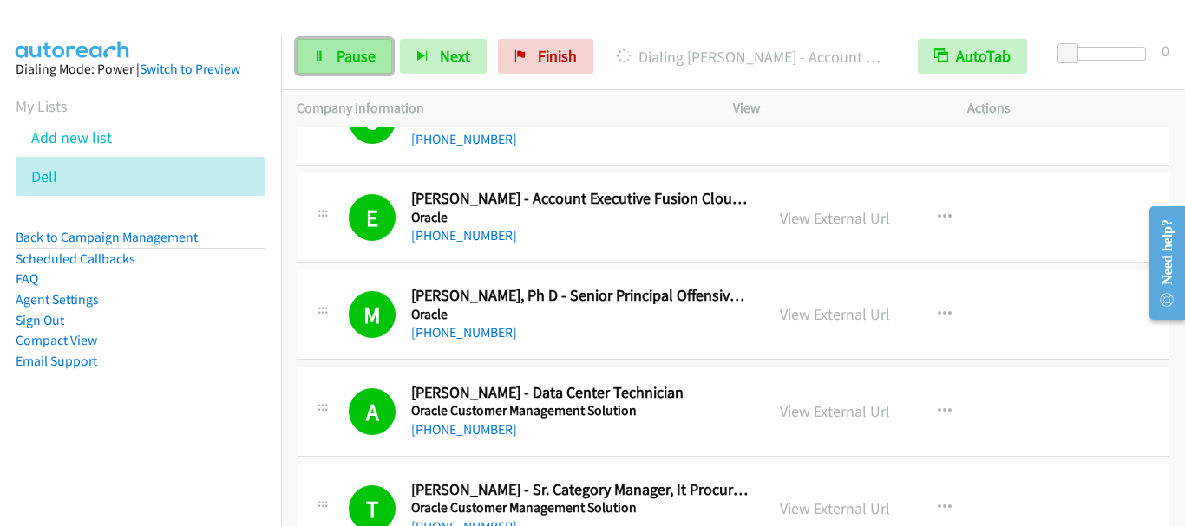
click at [356, 62] on span "Pause" at bounding box center [356, 56] width 39 height 20
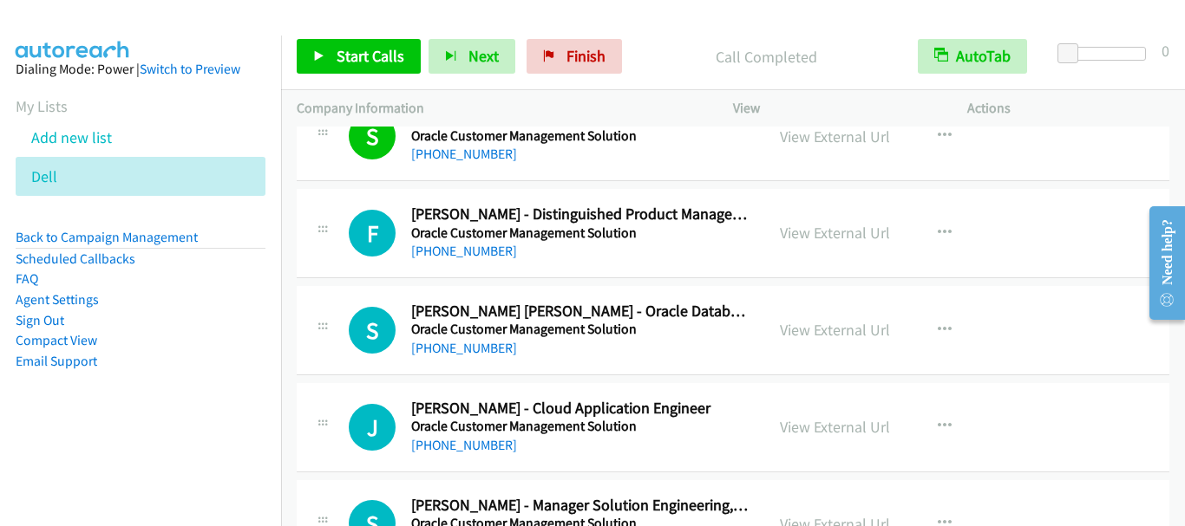
scroll to position [5898, 0]
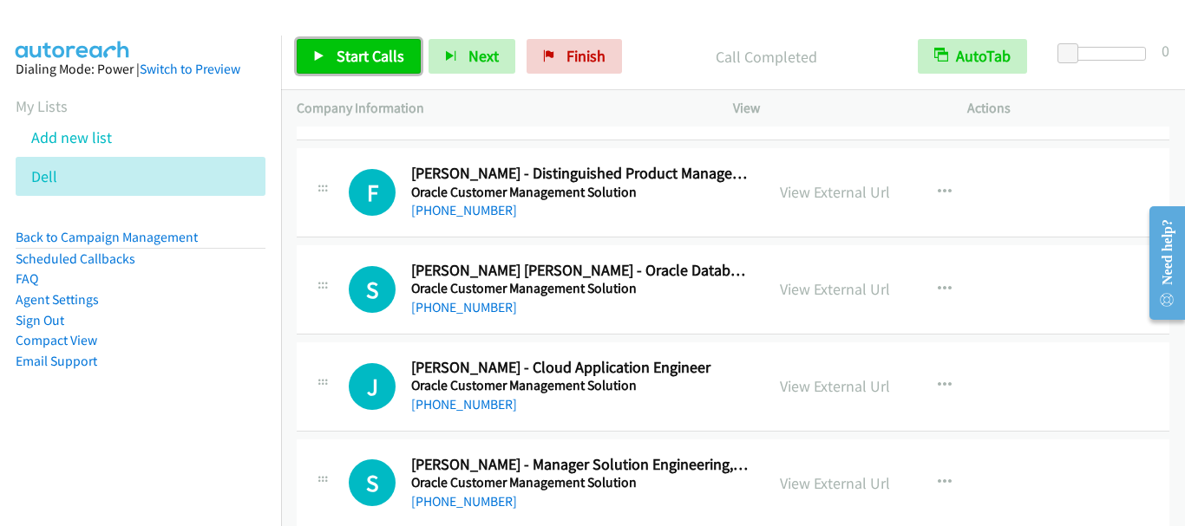
click at [376, 64] on span "Start Calls" at bounding box center [371, 56] width 68 height 20
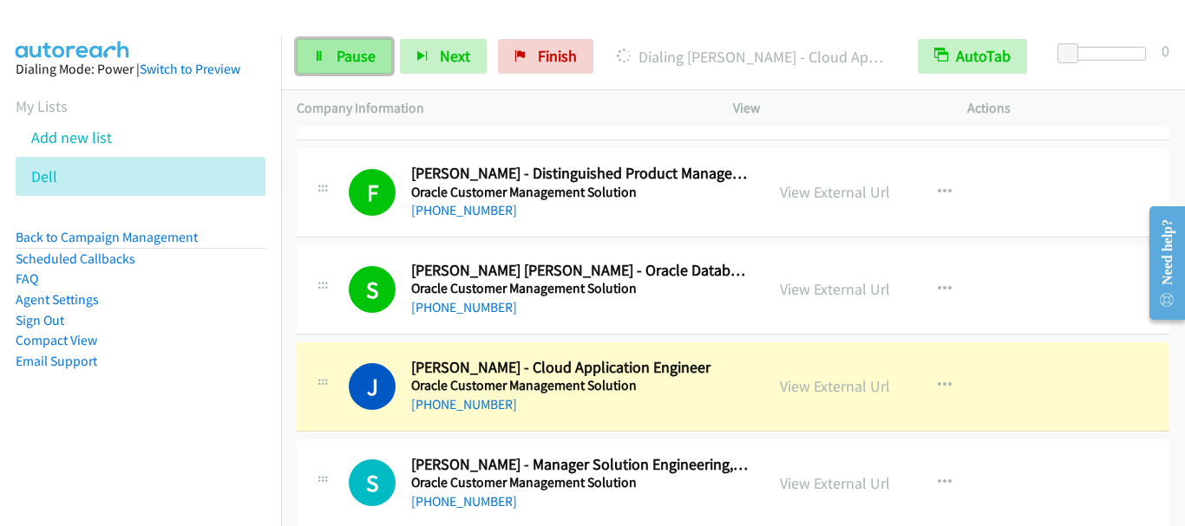
click at [356, 53] on span "Pause" at bounding box center [356, 56] width 39 height 20
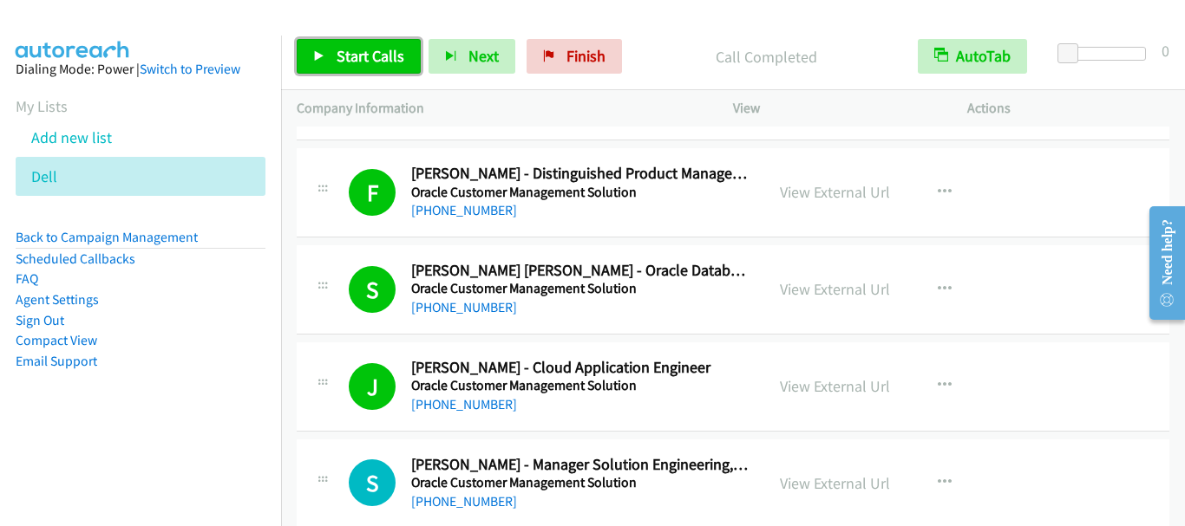
click at [372, 69] on link "Start Calls" at bounding box center [359, 56] width 124 height 35
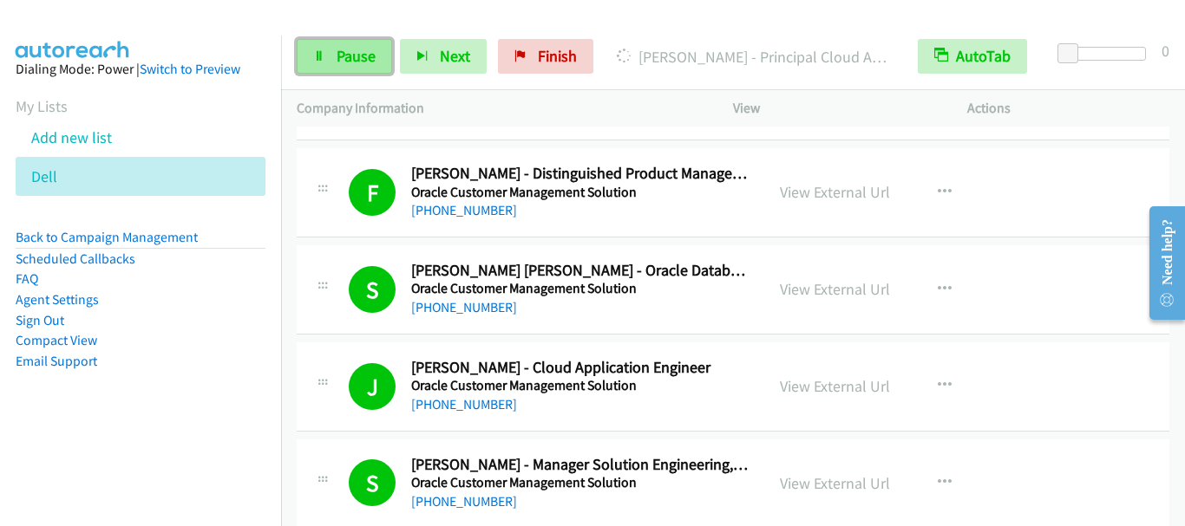
drag, startPoint x: 343, startPoint y: 52, endPoint x: 372, endPoint y: 44, distance: 30.5
click at [343, 50] on span "Pause" at bounding box center [356, 56] width 39 height 20
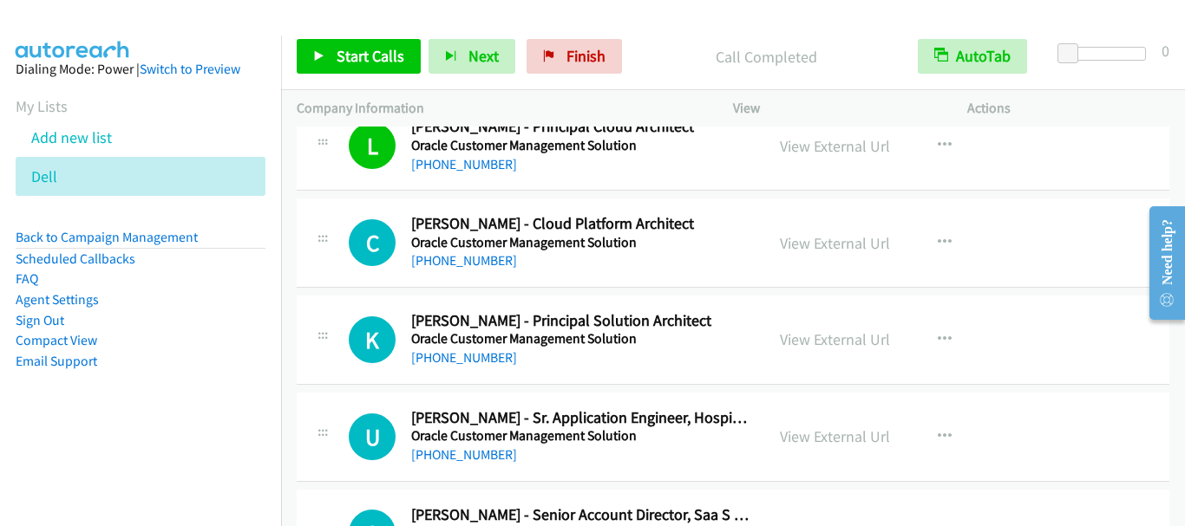
scroll to position [6331, 0]
